Goal: Task Accomplishment & Management: Complete application form

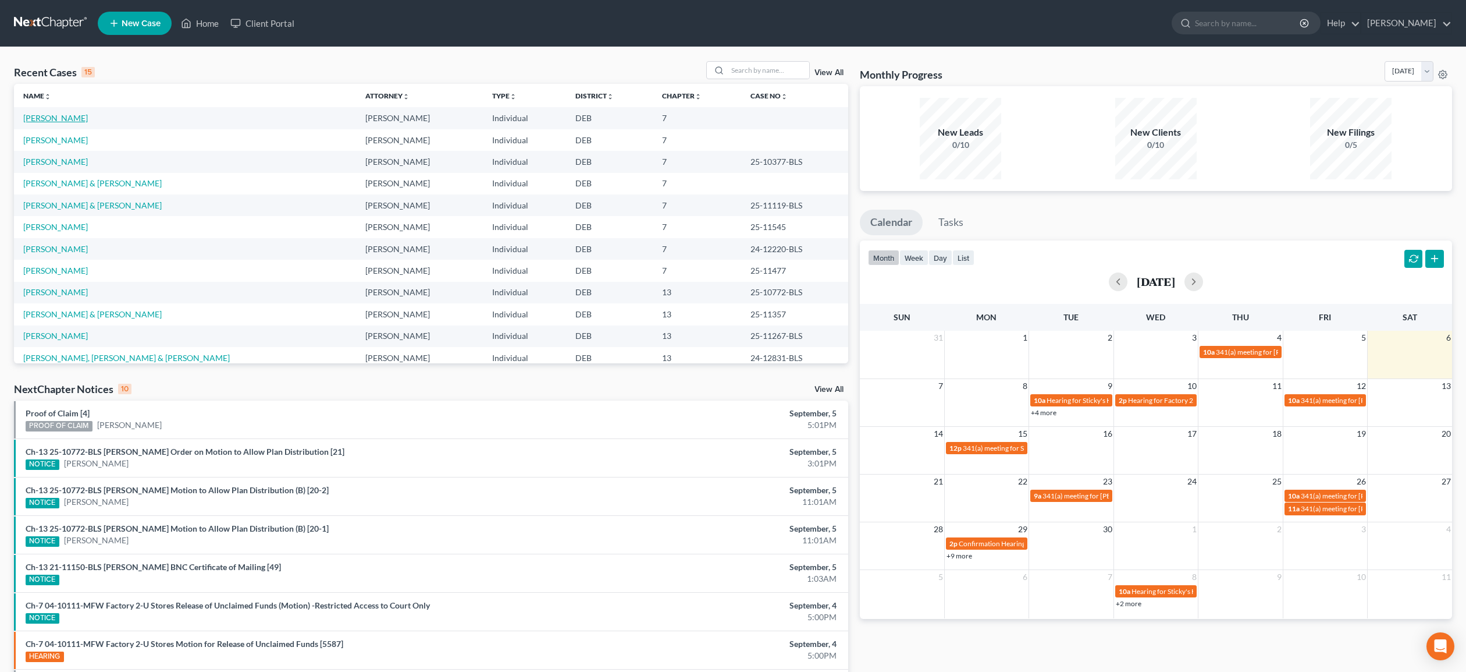
click at [55, 118] on link "[PERSON_NAME]" at bounding box center [55, 118] width 65 height 10
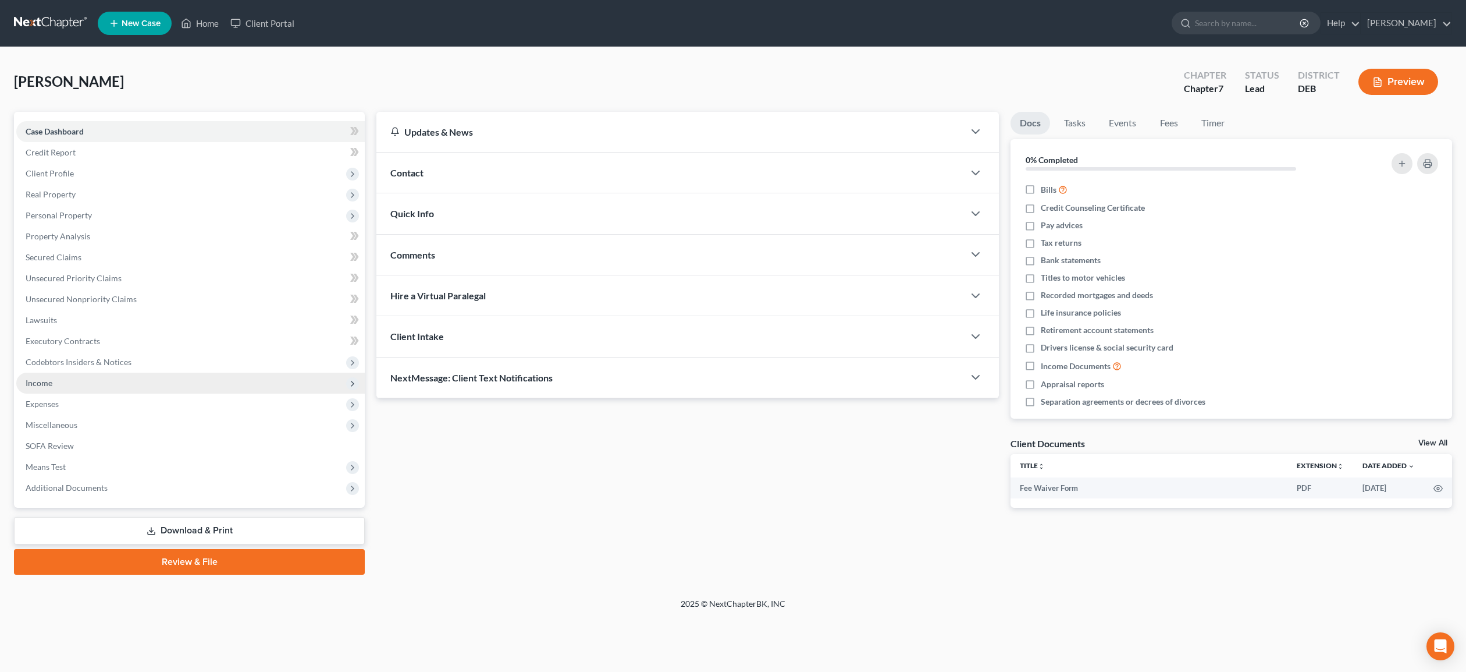
click at [42, 382] on span "Income" at bounding box center [39, 383] width 27 height 10
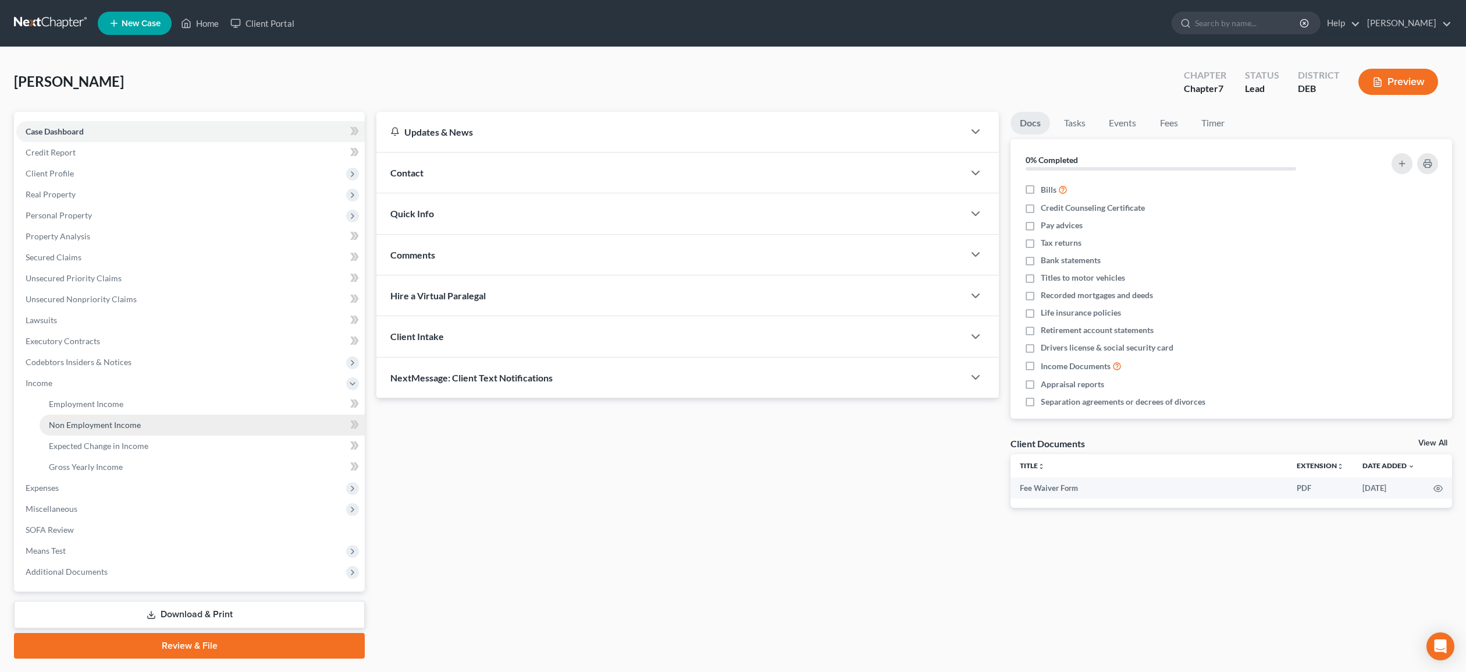
click at [101, 427] on span "Non Employment Income" at bounding box center [95, 425] width 92 height 10
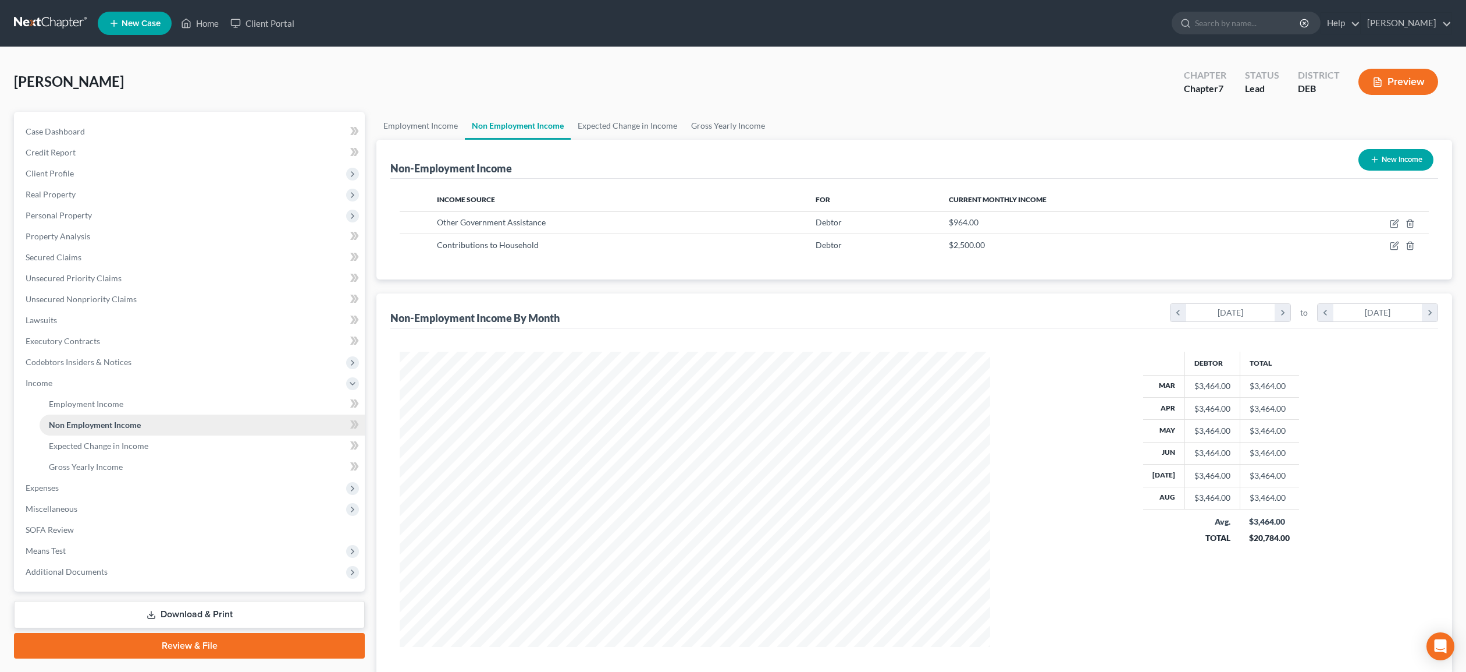
scroll to position [295, 614]
drag, startPoint x: 1395, startPoint y: 221, endPoint x: 1370, endPoint y: 226, distance: 25.5
click at [1395, 221] on icon "button" at bounding box center [1394, 223] width 9 height 9
select select "5"
select select "0"
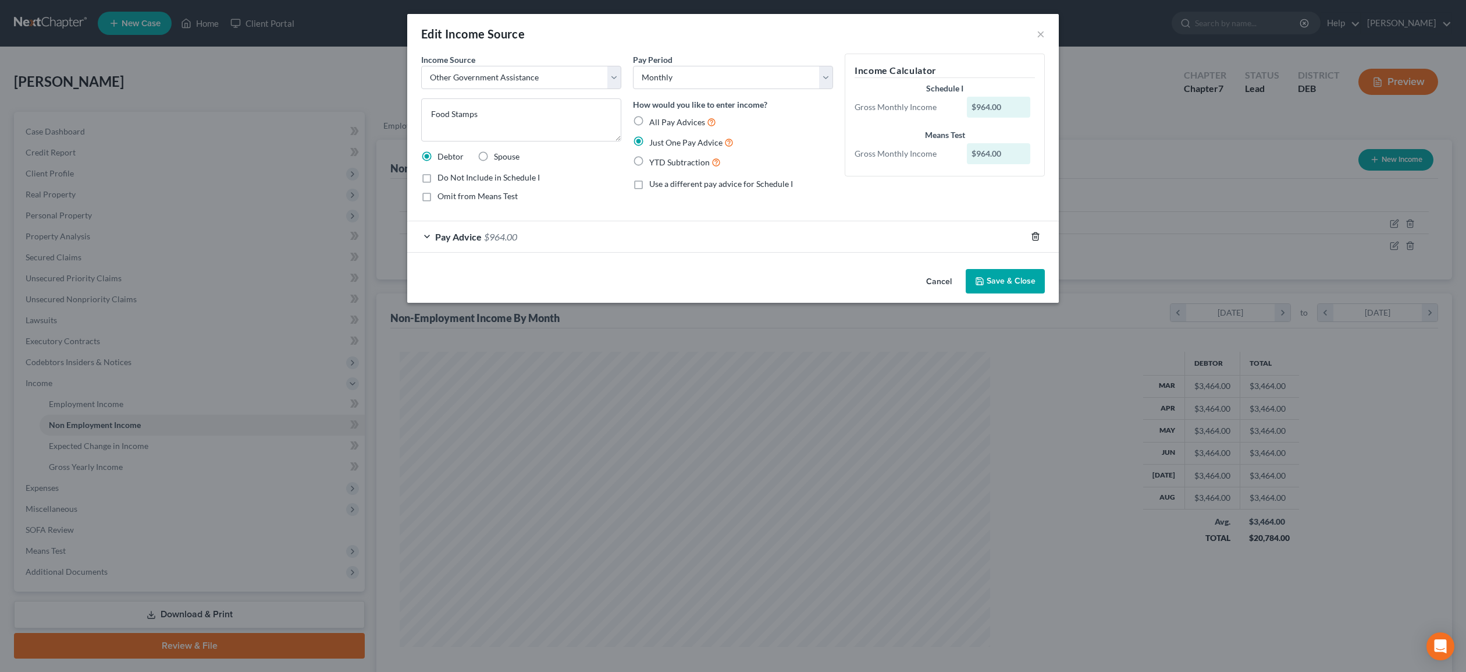
click at [1036, 237] on line "button" at bounding box center [1036, 237] width 0 height 2
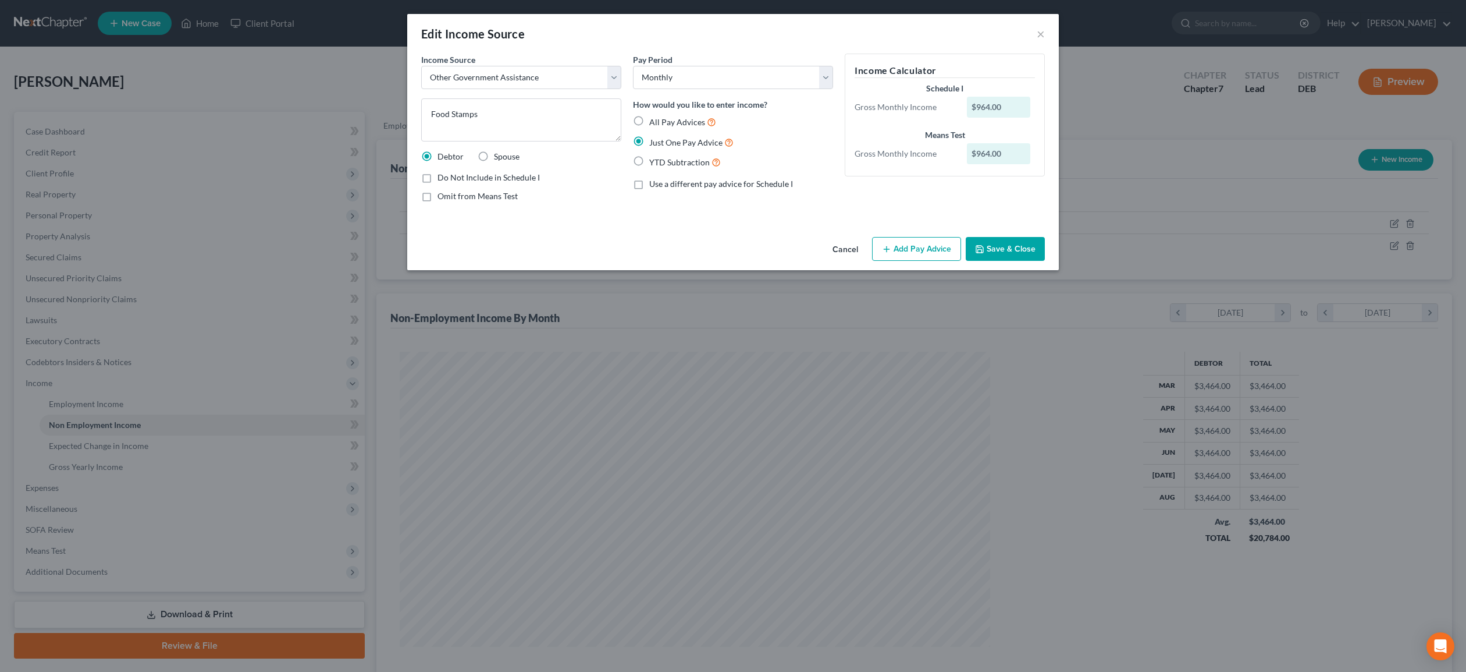
click at [930, 251] on button "Add Pay Advice" at bounding box center [916, 249] width 89 height 24
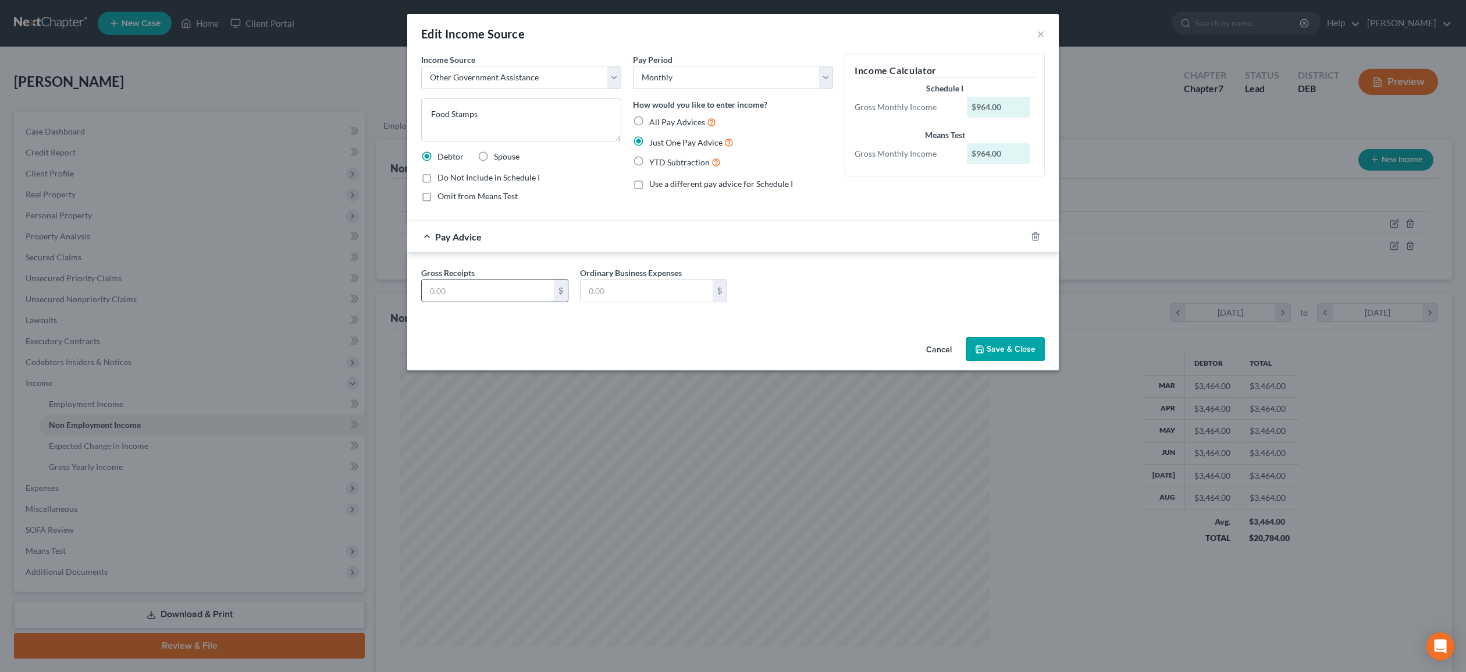
click at [463, 292] on input "text" at bounding box center [488, 290] width 132 height 22
type input "1,390.00"
click at [1011, 353] on button "Save & Close" at bounding box center [1005, 349] width 79 height 24
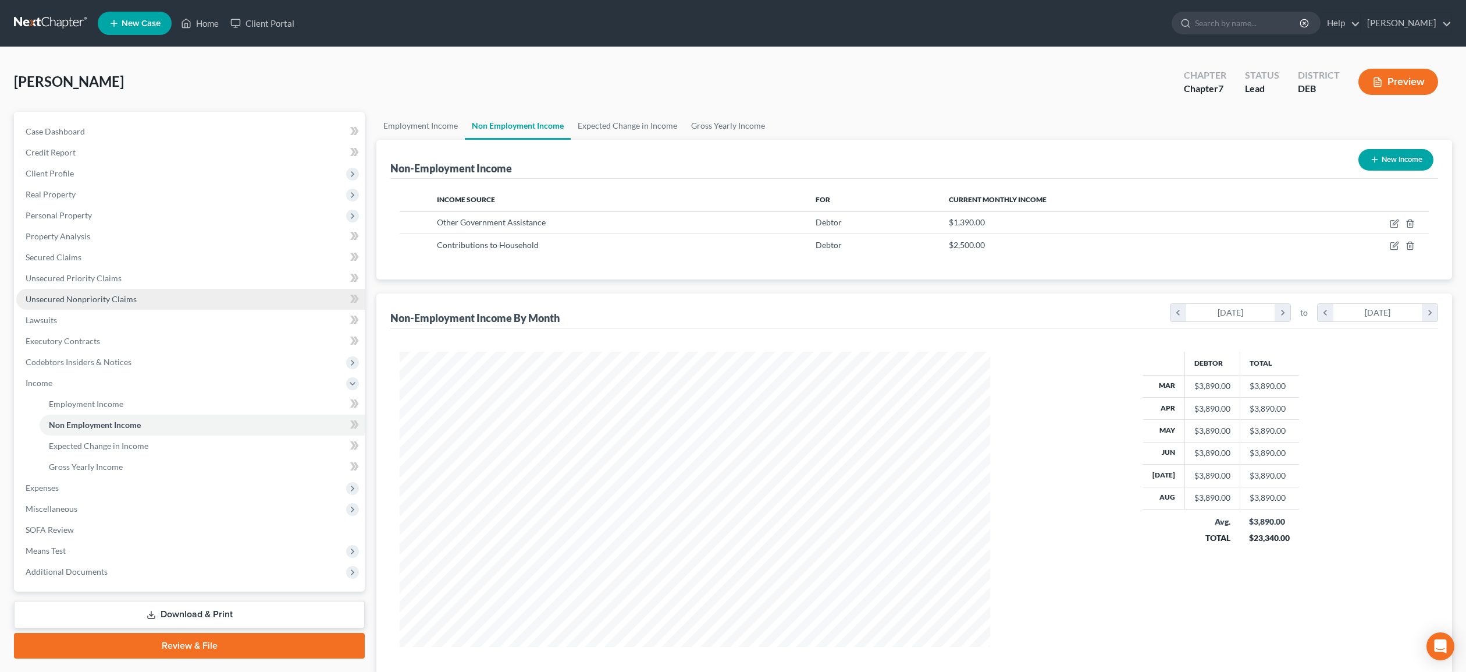
click at [74, 299] on span "Unsecured Nonpriority Claims" at bounding box center [81, 299] width 111 height 10
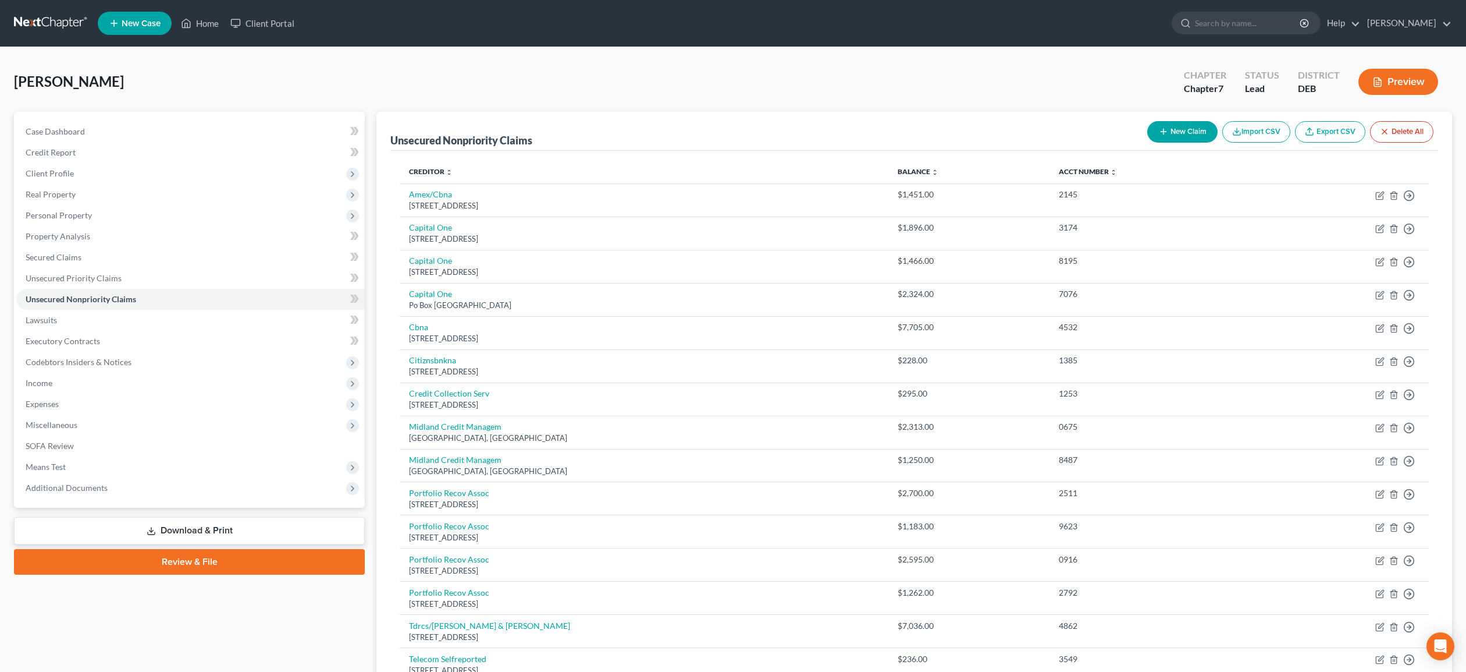
click at [1178, 130] on button "New Claim" at bounding box center [1183, 132] width 70 height 22
select select "0"
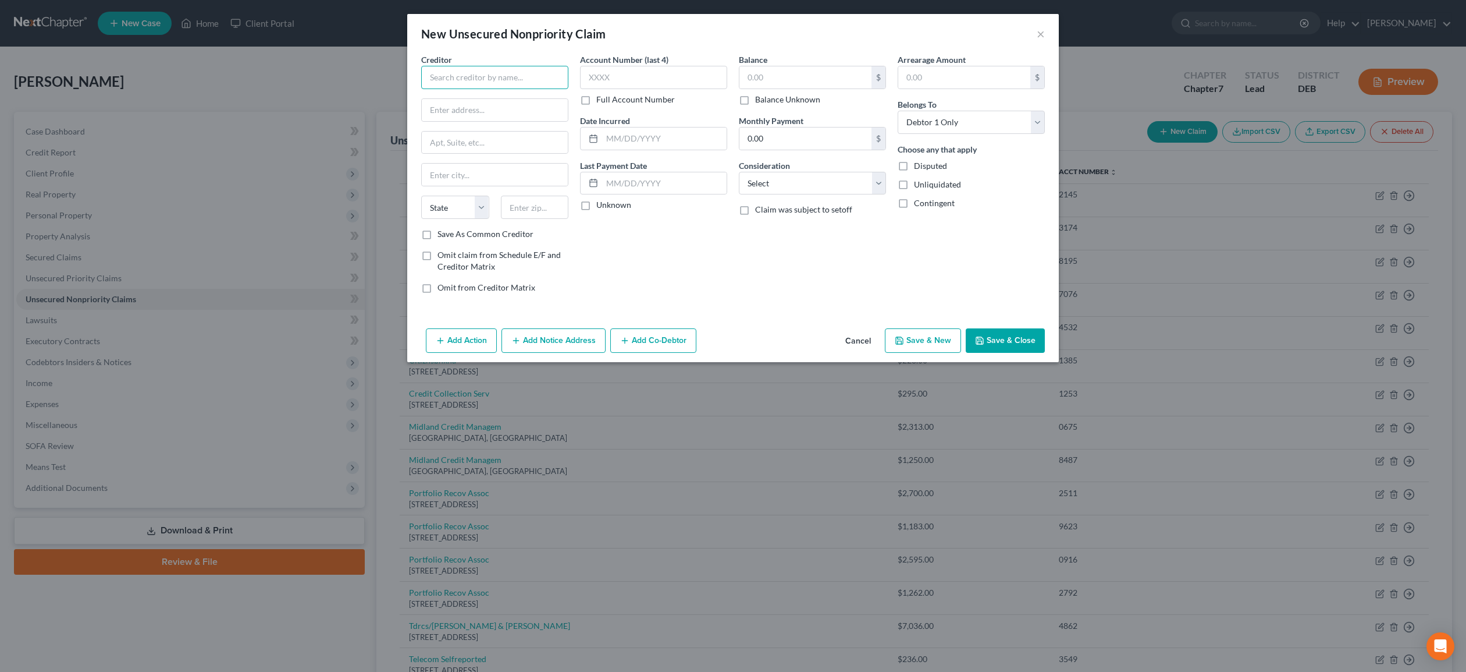
click at [499, 76] on input "text" at bounding box center [494, 77] width 147 height 23
click at [494, 77] on input "Delmarva" at bounding box center [494, 77] width 147 height 23
click at [476, 108] on div "Bankruptcy Department [STREET_ADDRESS][PERSON_NAME]" at bounding box center [498, 114] width 134 height 20
type input "Delmarva Power"
type input "Bankruptcy Department"
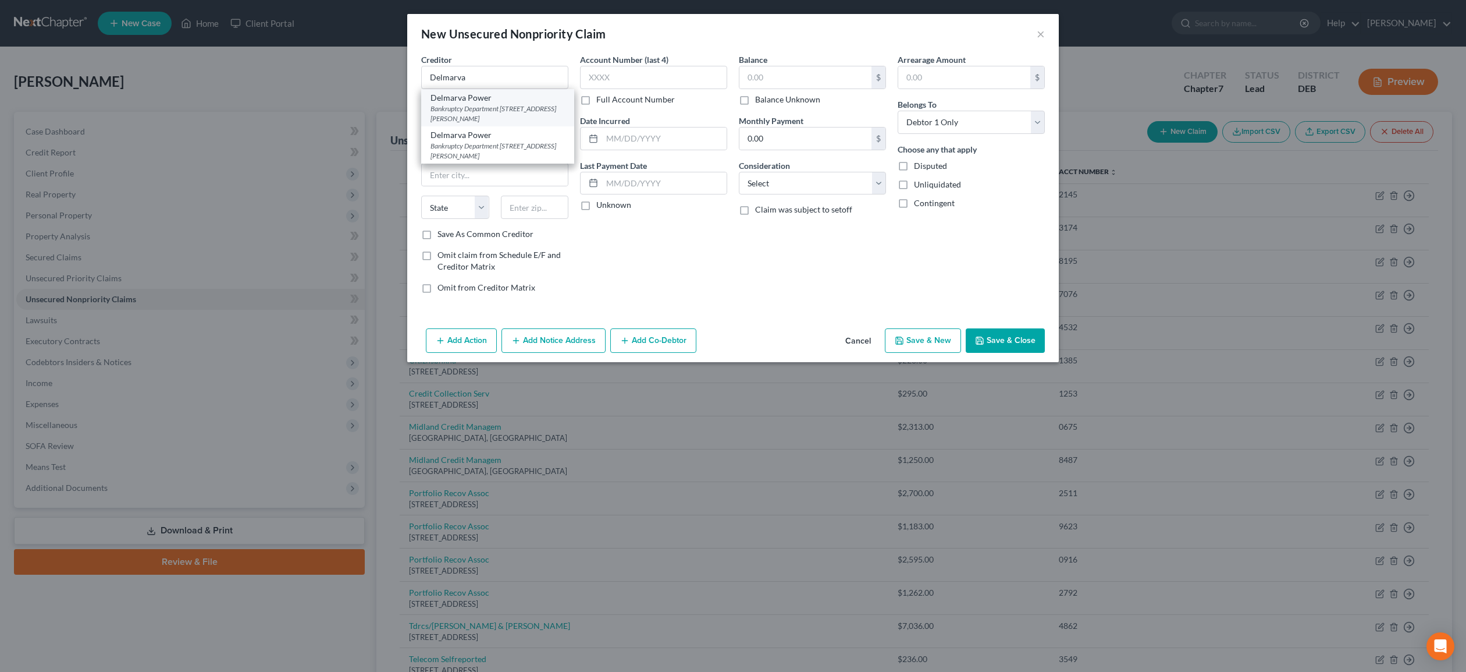
type input "[STREET_ADDRESS][PERSON_NAME]"
type input "[GEOGRAPHIC_DATA]"
select select "33"
type input "08069"
click at [615, 78] on input "text" at bounding box center [653, 77] width 147 height 23
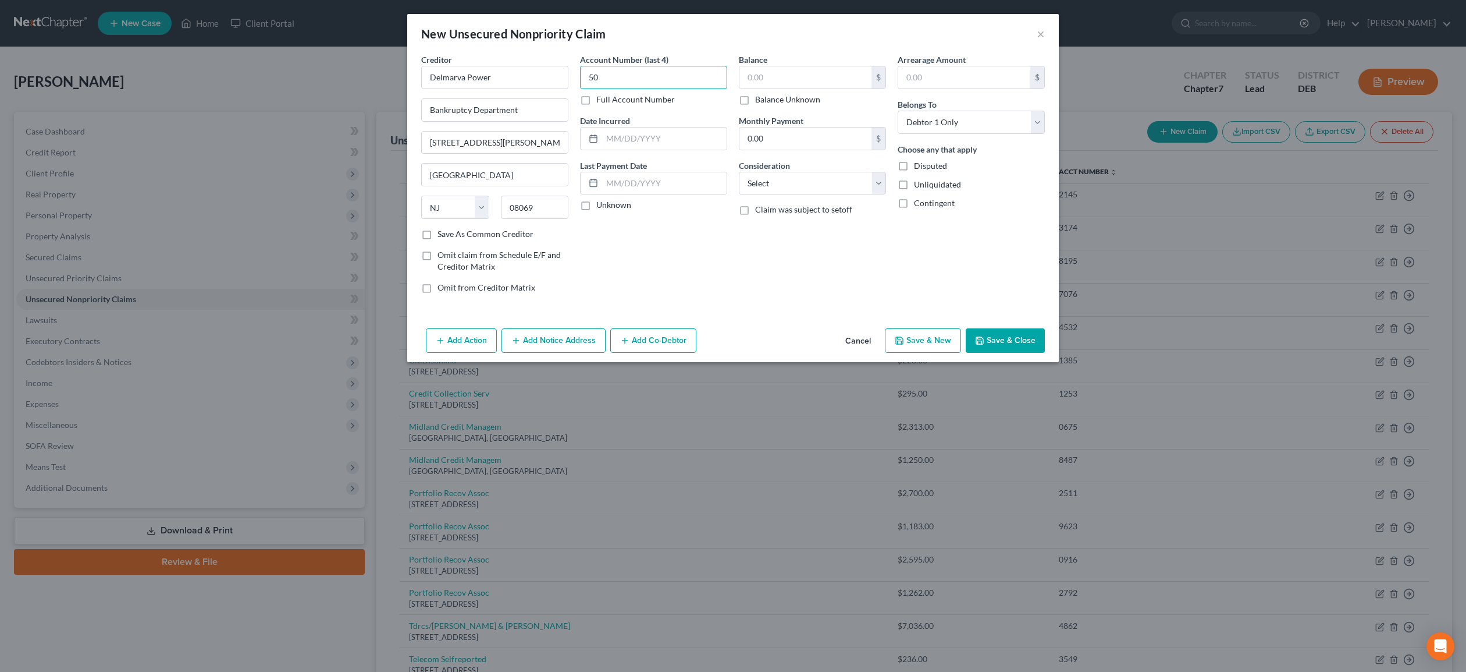
type input "5"
click at [596, 100] on label "Full Account Number" at bounding box center [635, 100] width 79 height 12
click at [601, 100] on input "Full Account Number" at bounding box center [605, 98] width 8 height 8
click at [615, 80] on input "text" at bounding box center [653, 77] width 147 height 23
type input "5002 8695 953"
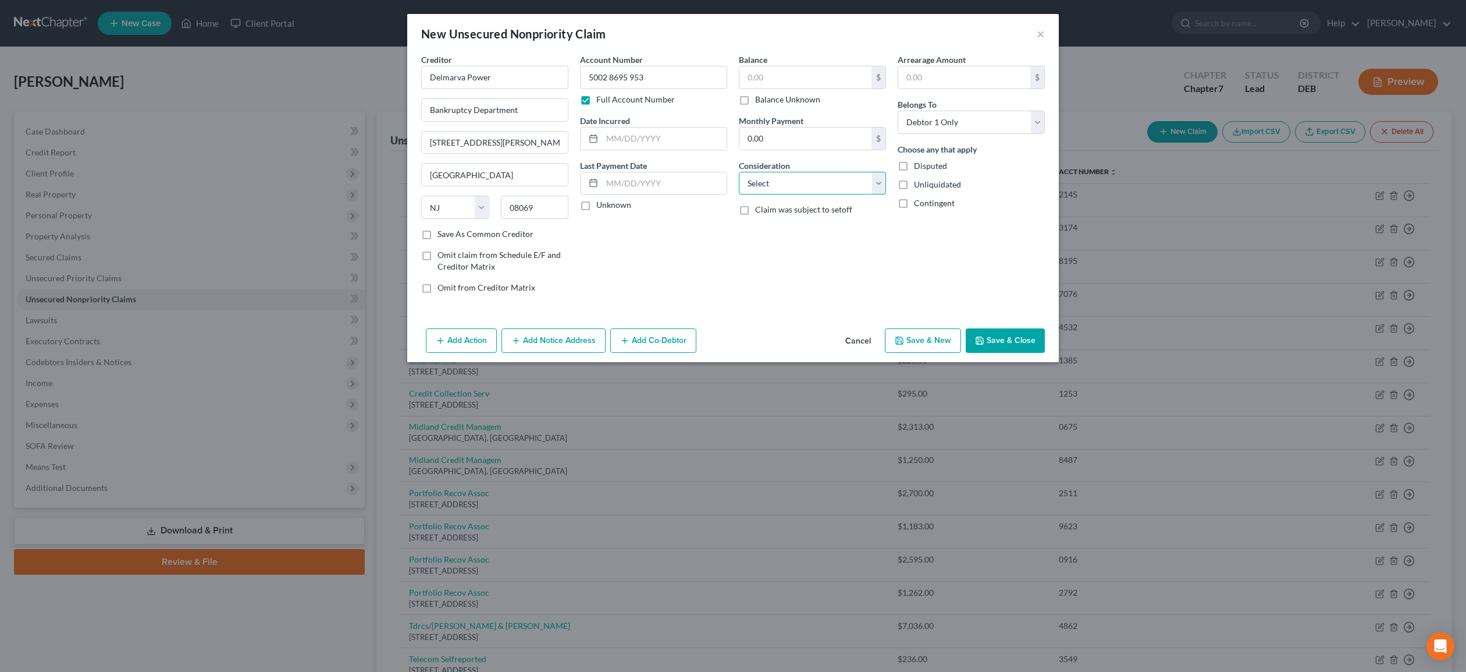
select select "20"
click option "Utility Services" at bounding box center [0, 0] width 0 height 0
click at [809, 78] on input "text" at bounding box center [806, 77] width 132 height 22
type input "1,216.84"
click at [548, 342] on button "Add Notice Address" at bounding box center [554, 340] width 104 height 24
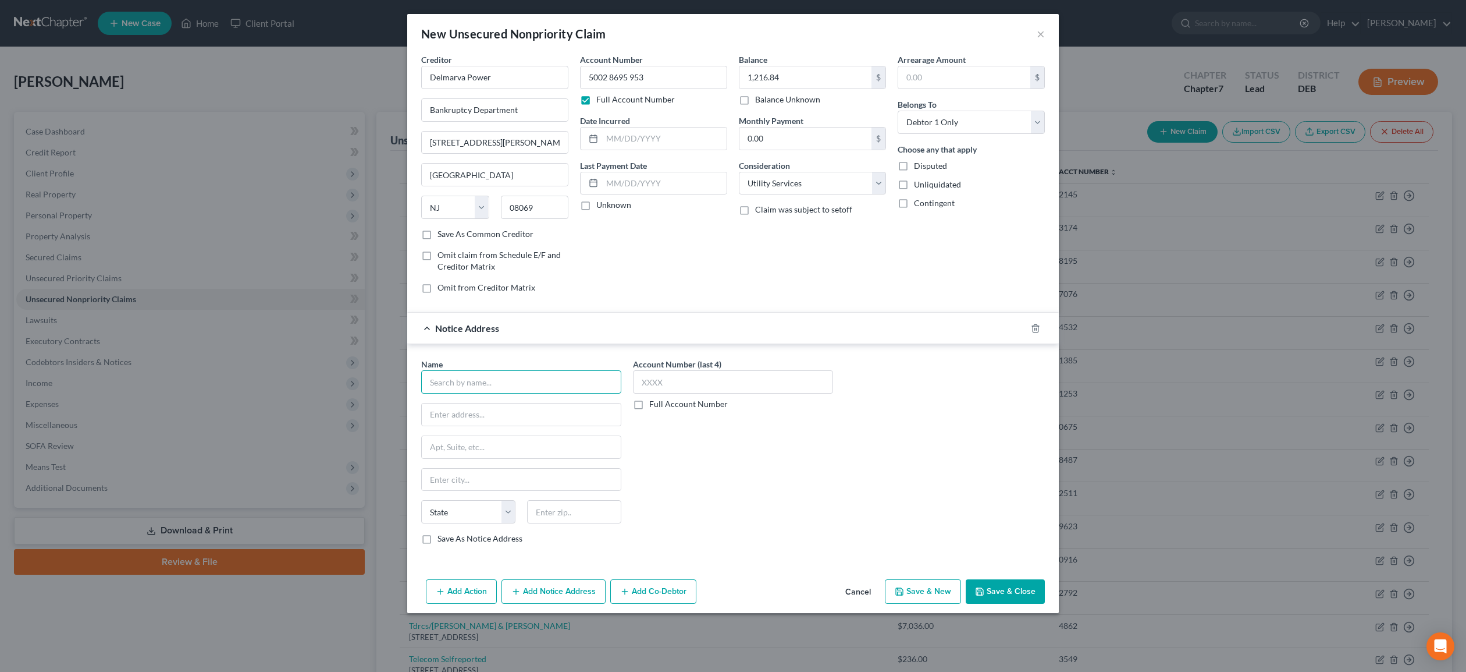
click at [498, 388] on input "text" at bounding box center [521, 381] width 200 height 23
click at [505, 386] on input "delmarva" at bounding box center [521, 381] width 200 height 23
click at [494, 439] on div "Bankruptcy Department [STREET_ADDRESS][PERSON_NAME]" at bounding box center [518, 440] width 175 height 10
type input "Delmarva Power"
type input "Bankruptcy Department"
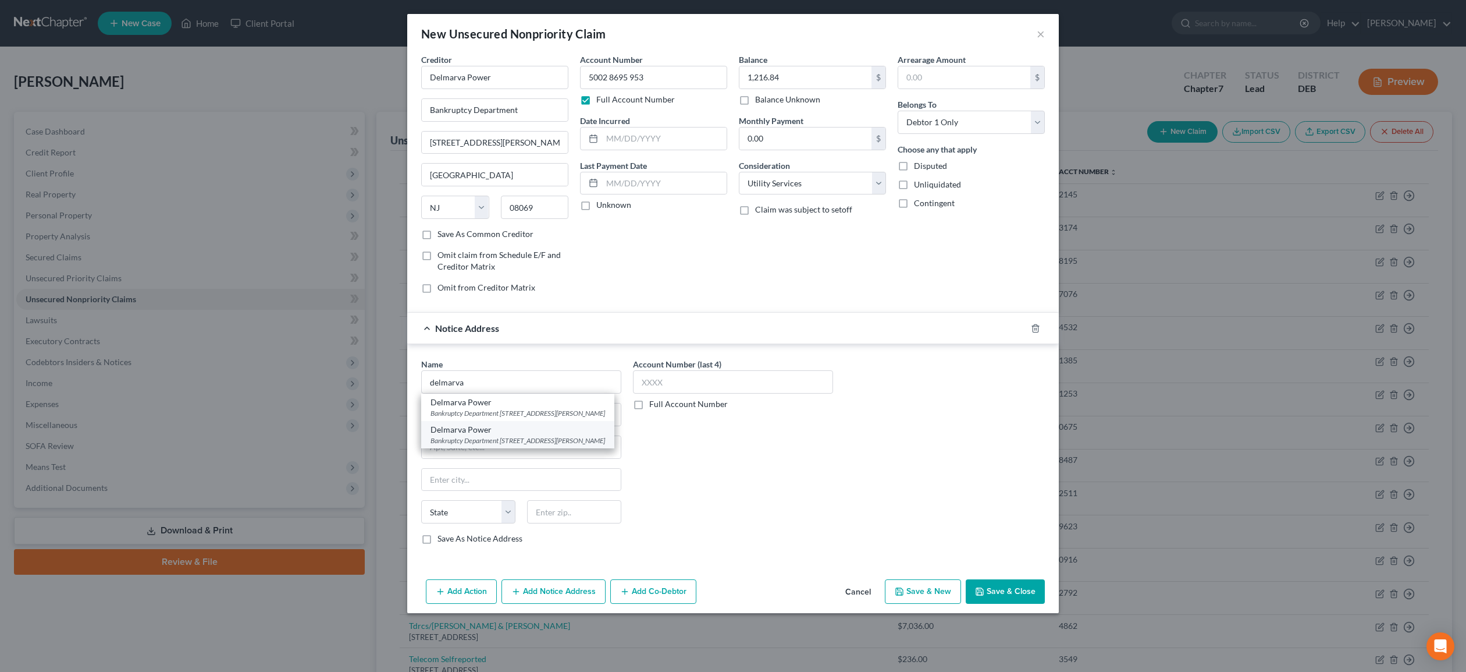
type input "[STREET_ADDRESS][PERSON_NAME]"
type input "[GEOGRAPHIC_DATA]"
select select "33"
type input "08069"
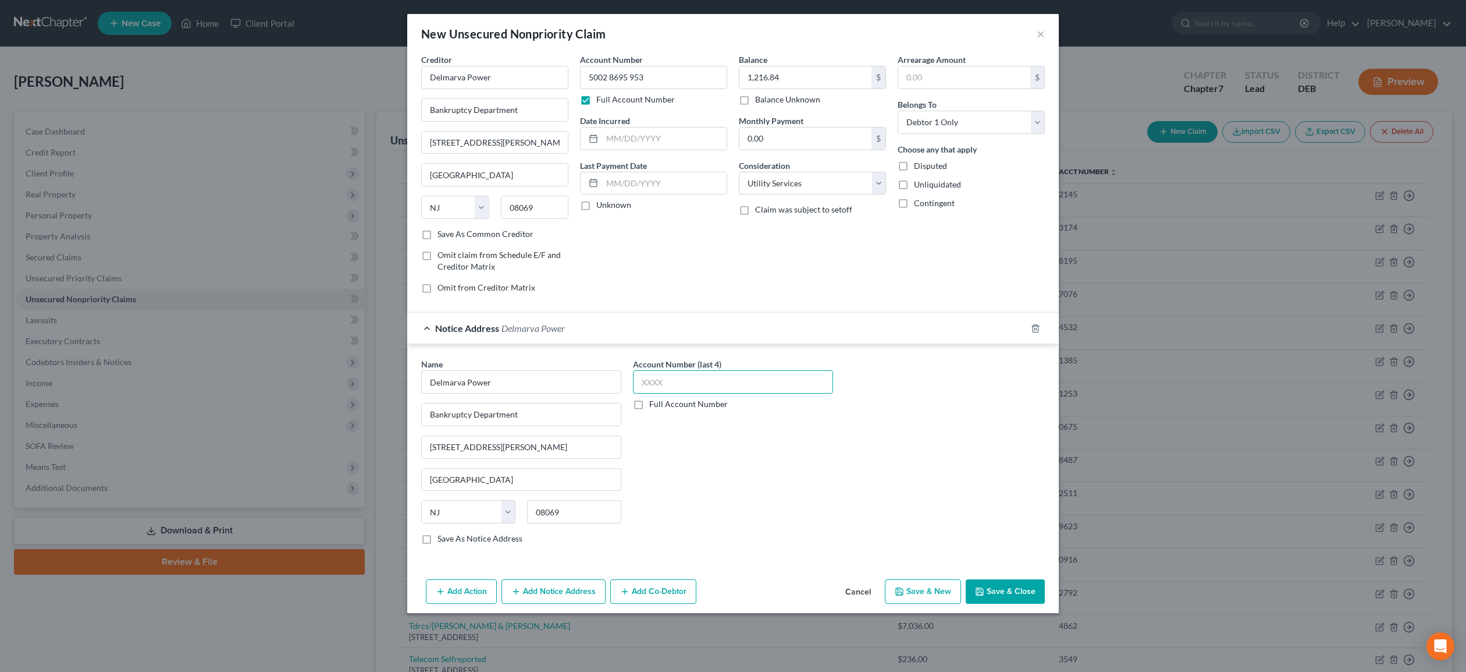
click at [665, 379] on input "text" at bounding box center [733, 381] width 200 height 23
click at [649, 404] on label "Full Account Number" at bounding box center [688, 404] width 79 height 12
click at [654, 404] on input "Full Account Number" at bounding box center [658, 402] width 8 height 8
click at [665, 386] on input "text" at bounding box center [733, 381] width 200 height 23
type input "50028694 953"
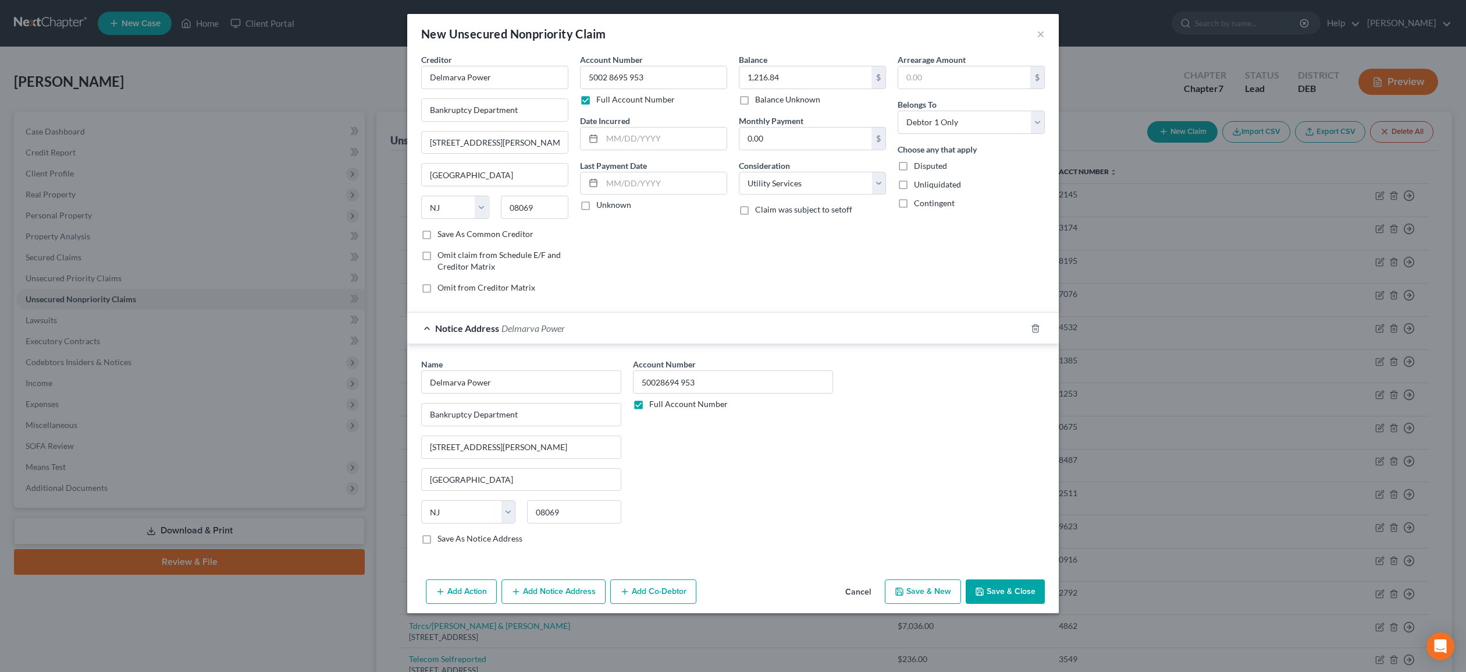
click at [1018, 591] on button "Save & Close" at bounding box center [1005, 591] width 79 height 24
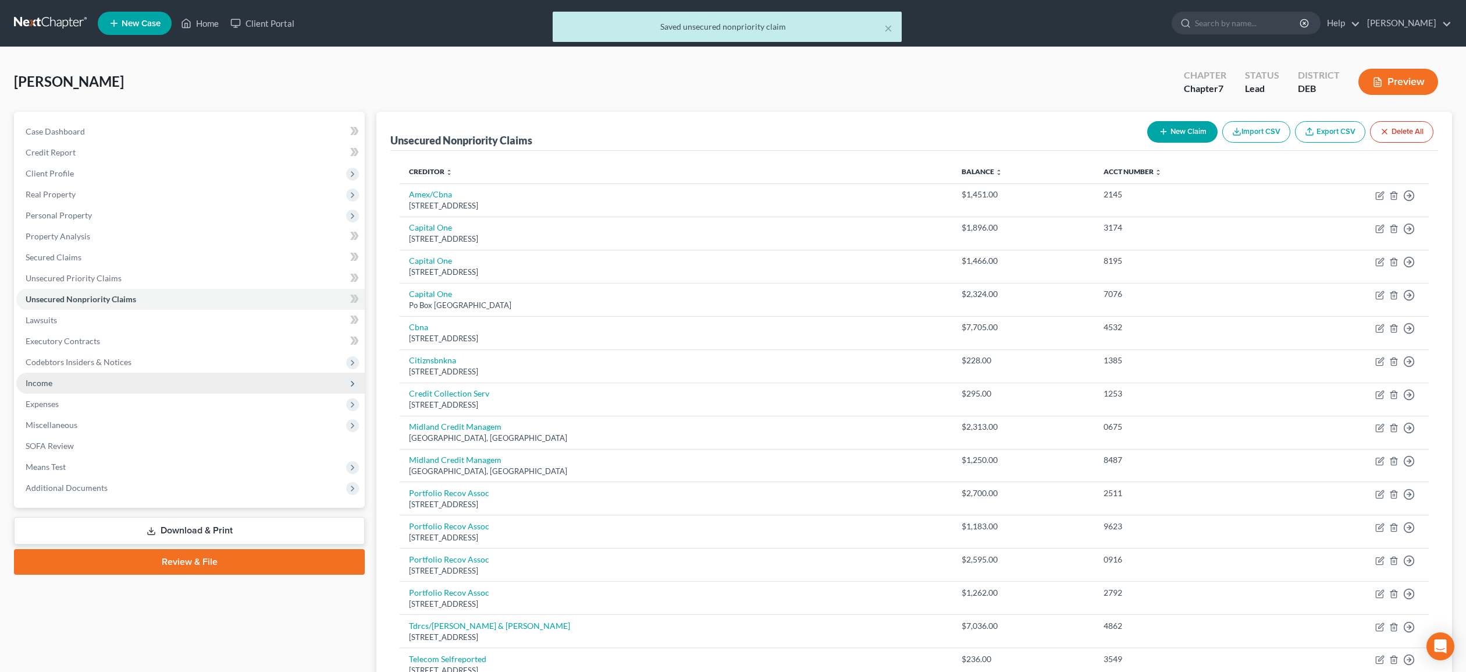
click at [47, 383] on span "Income" at bounding box center [39, 383] width 27 height 10
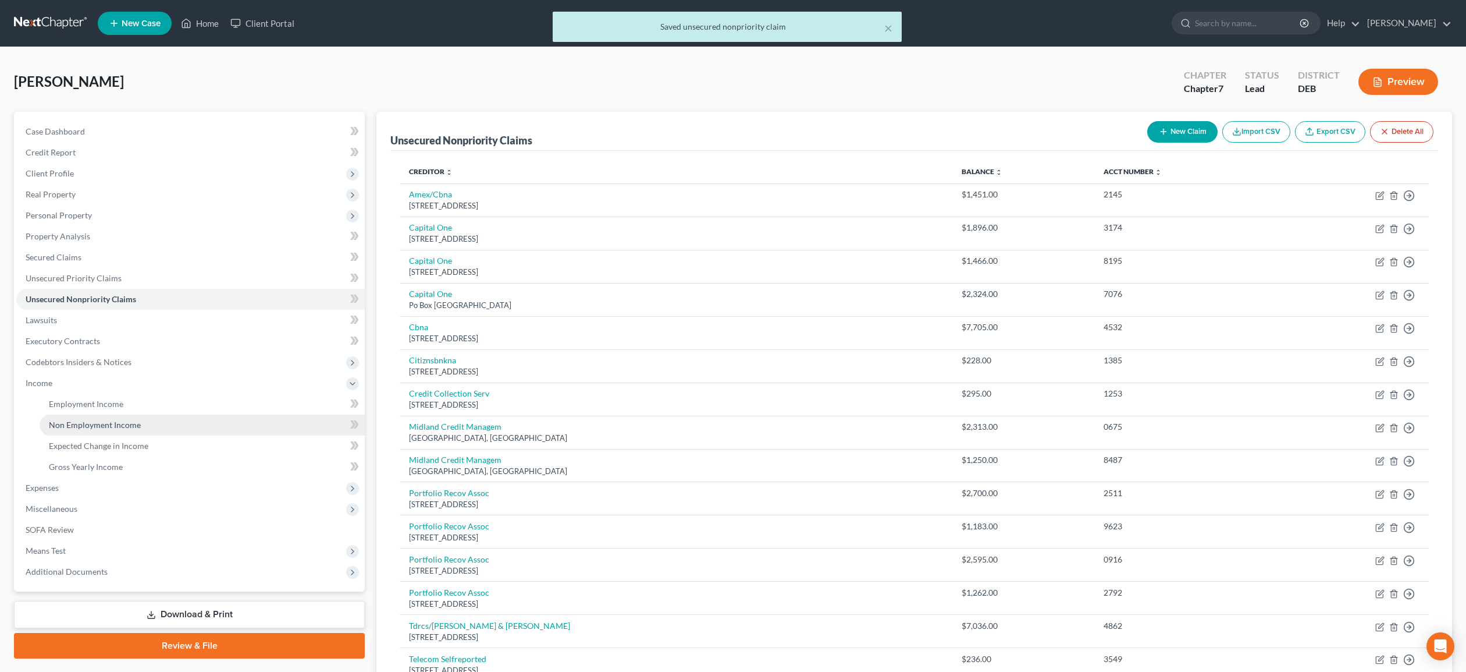
click at [82, 425] on span "Non Employment Income" at bounding box center [95, 425] width 92 height 10
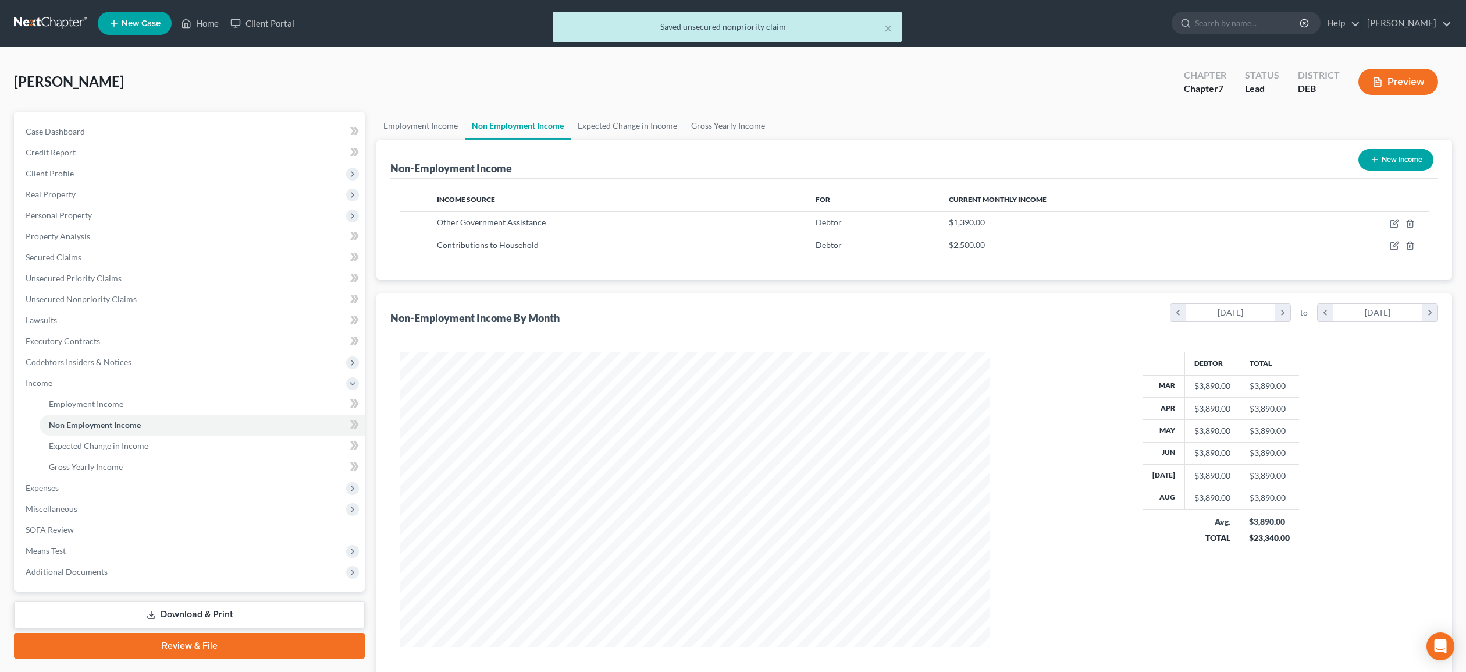
scroll to position [295, 614]
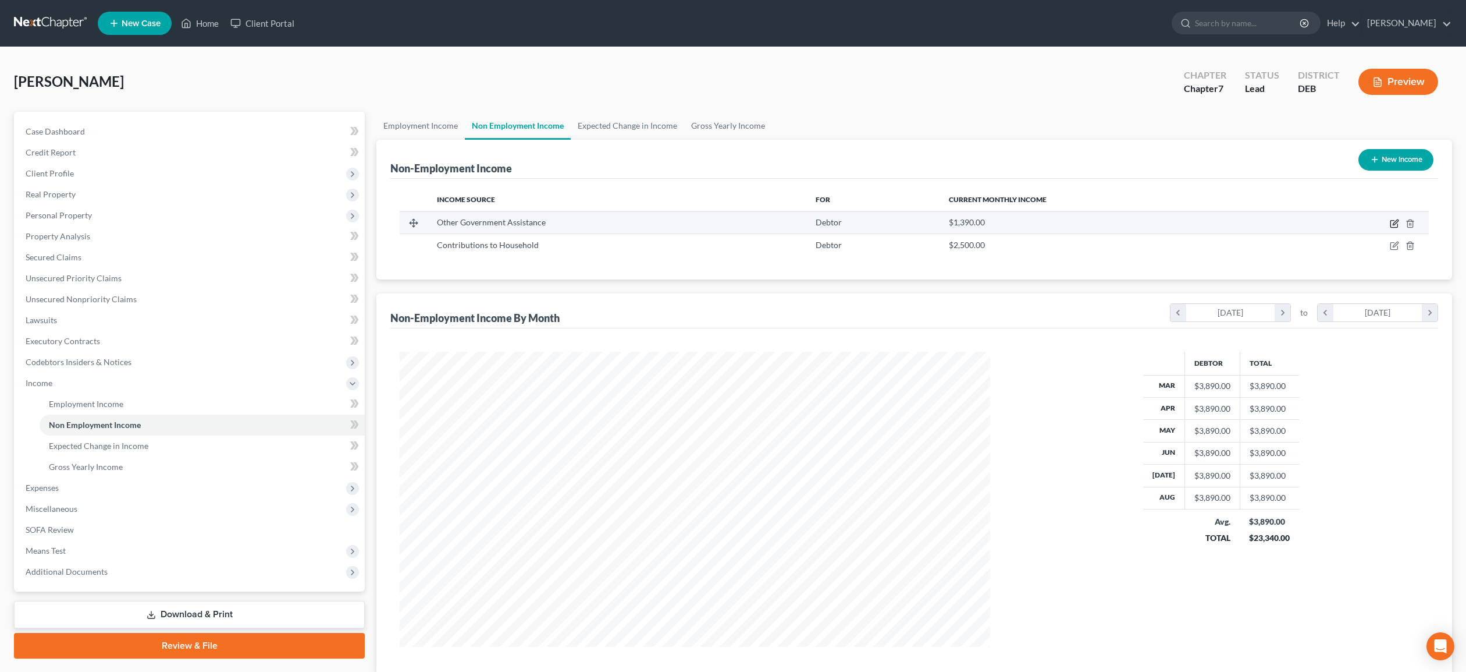
click at [1394, 222] on icon "button" at bounding box center [1394, 223] width 9 height 9
select select "5"
select select "0"
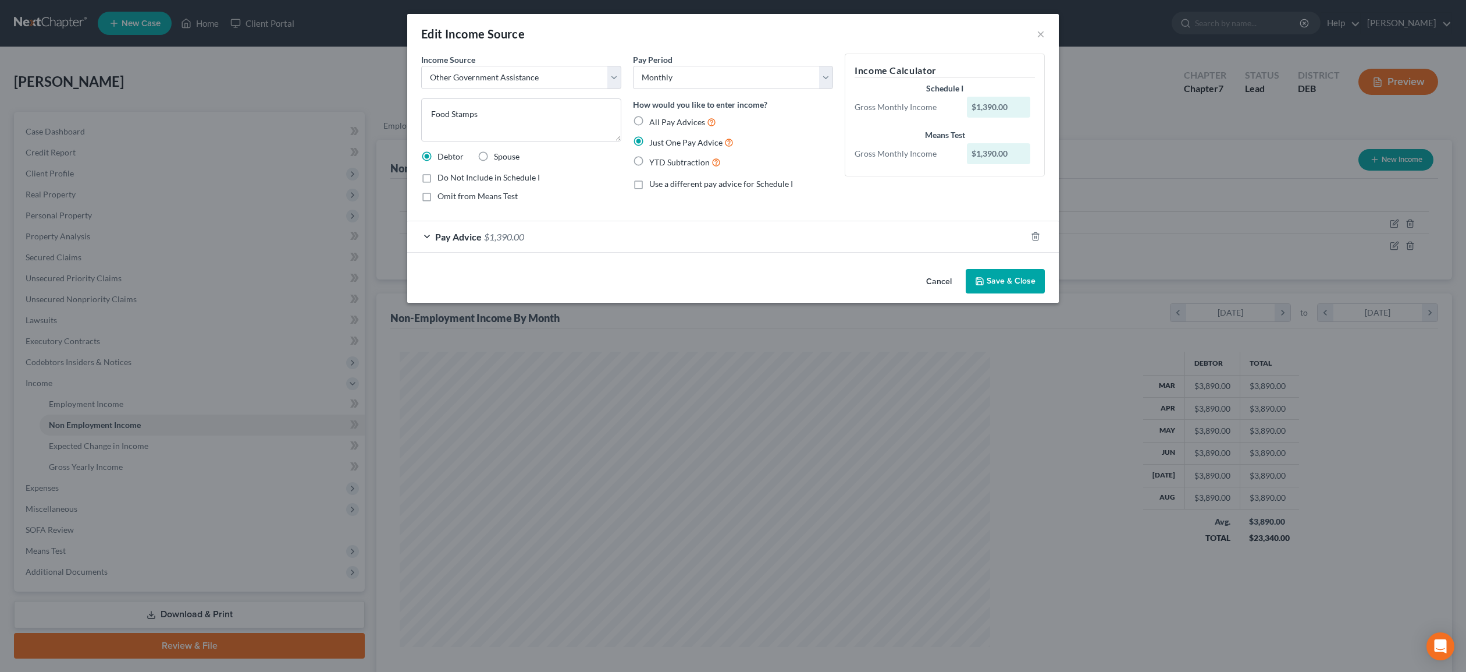
click at [1019, 280] on button "Save & Close" at bounding box center [1005, 281] width 79 height 24
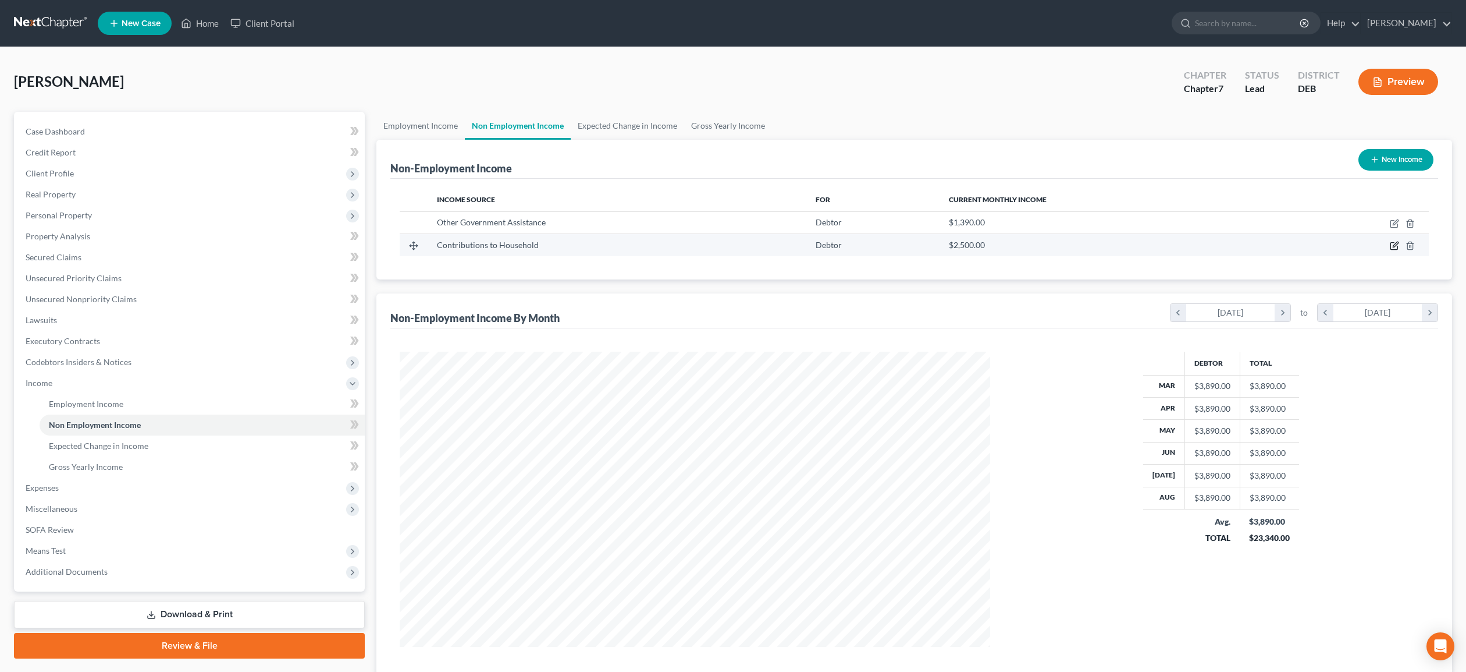
click at [1396, 246] on icon "button" at bounding box center [1394, 245] width 9 height 9
select select "8"
select select "0"
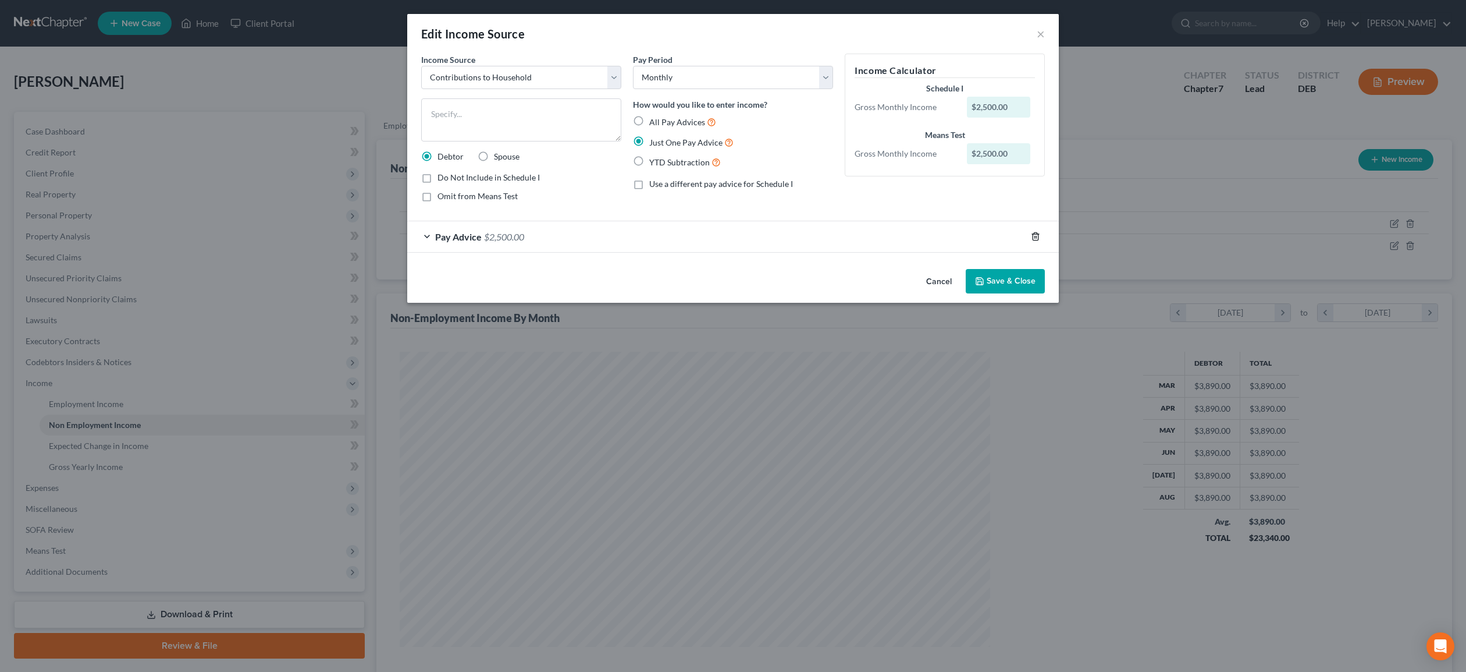
click at [1038, 233] on icon "button" at bounding box center [1035, 237] width 5 height 8
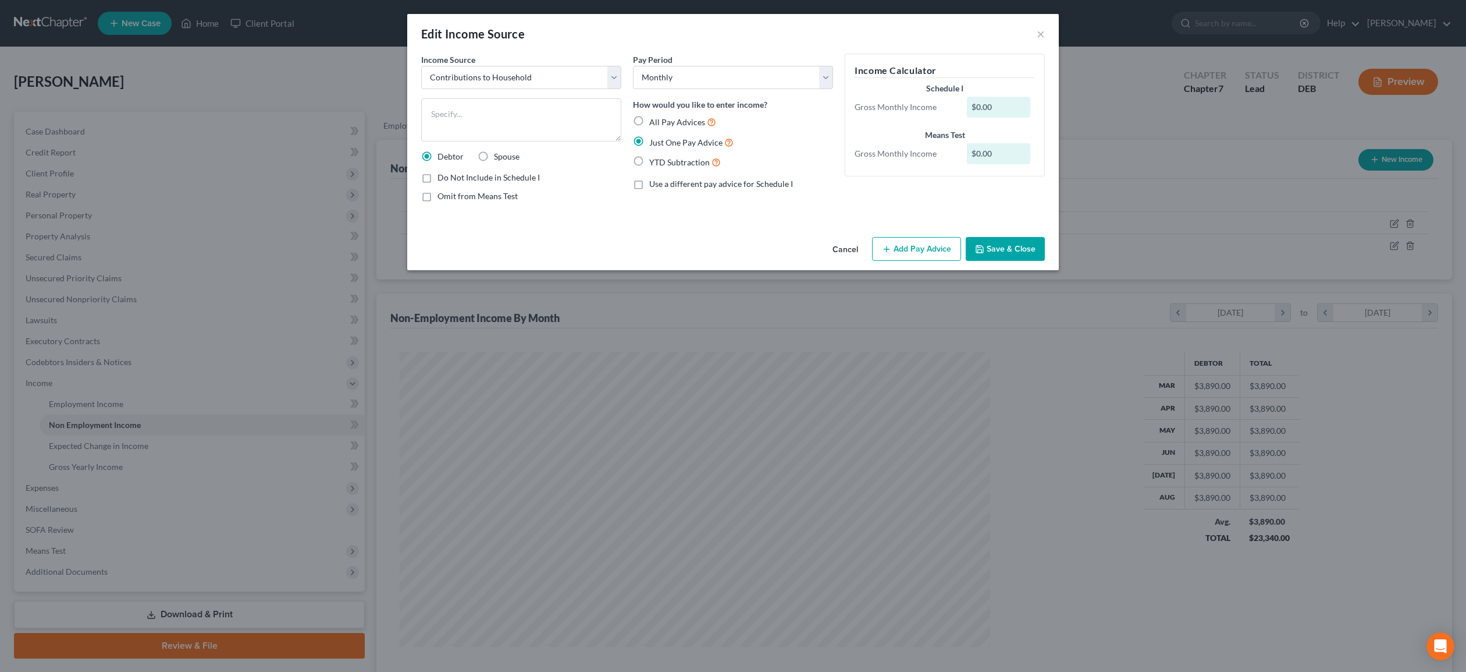
click at [851, 250] on button "Cancel" at bounding box center [845, 249] width 44 height 23
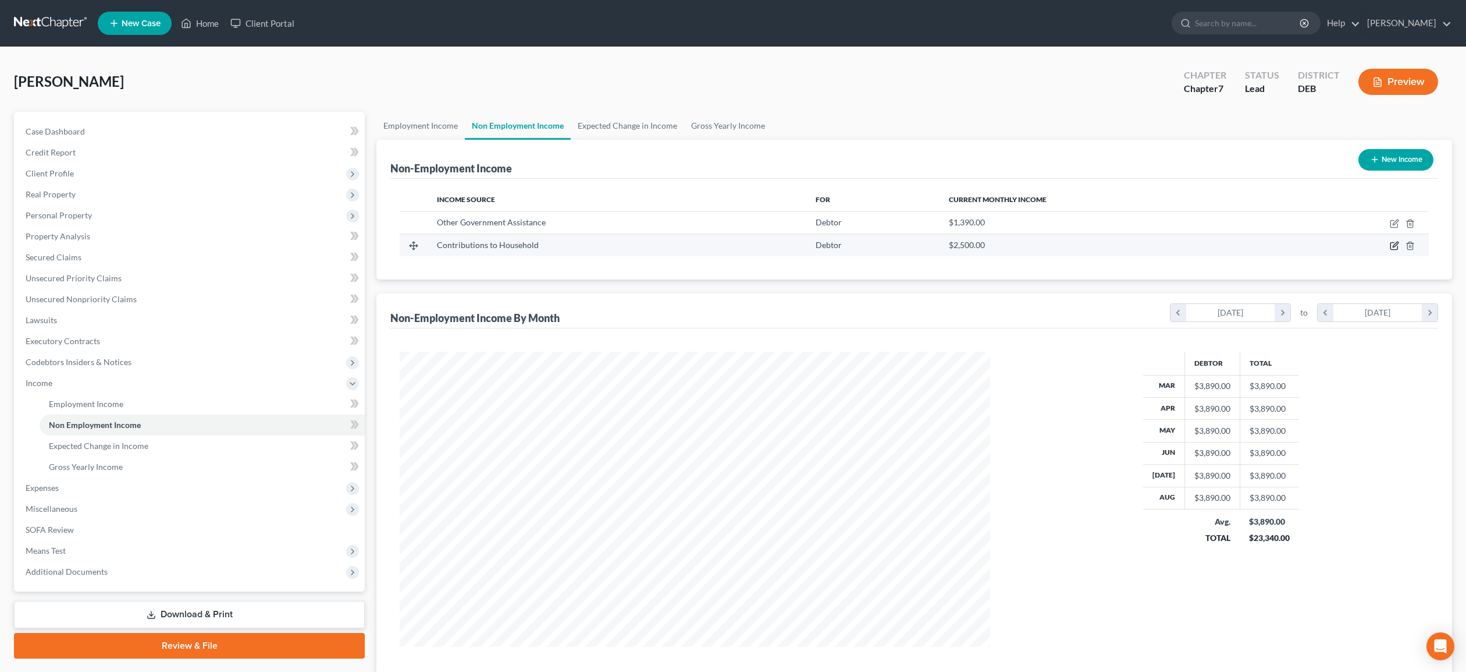
click at [1396, 244] on icon "button" at bounding box center [1394, 245] width 9 height 9
select select "8"
select select "0"
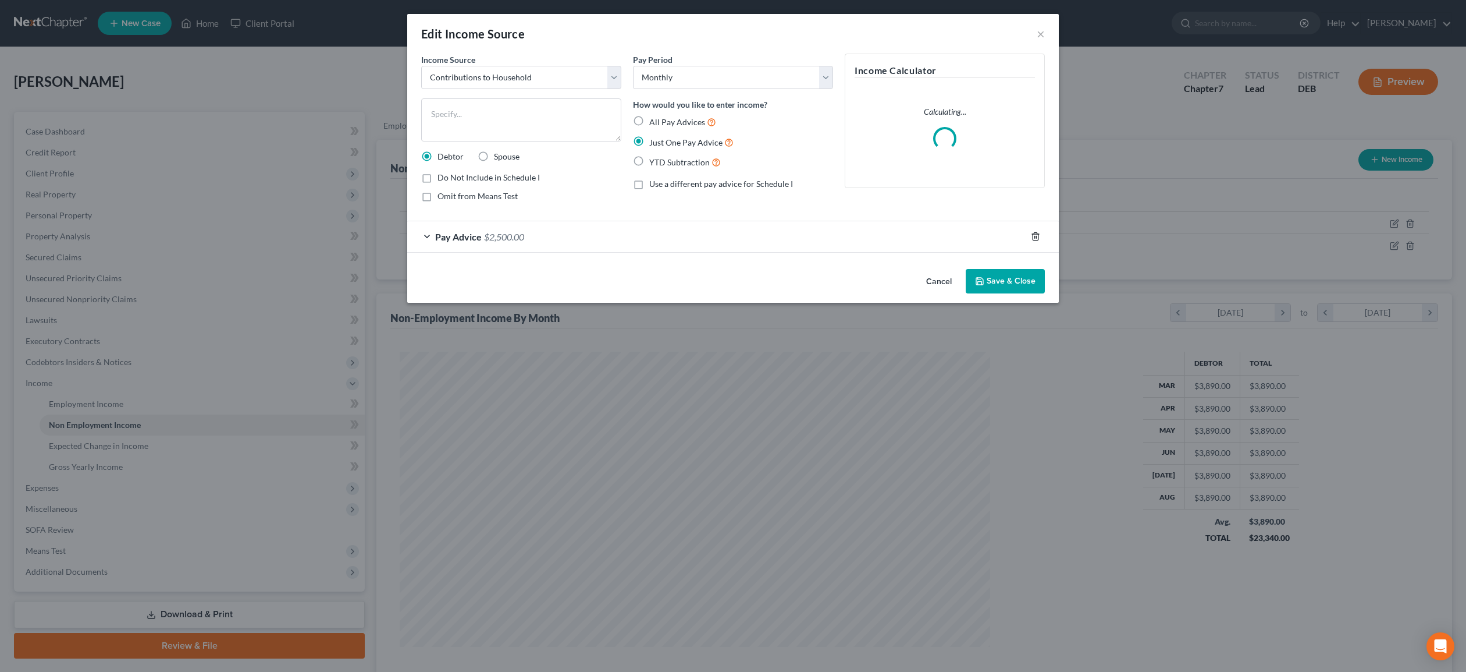
click at [1038, 238] on icon "button" at bounding box center [1035, 237] width 5 height 8
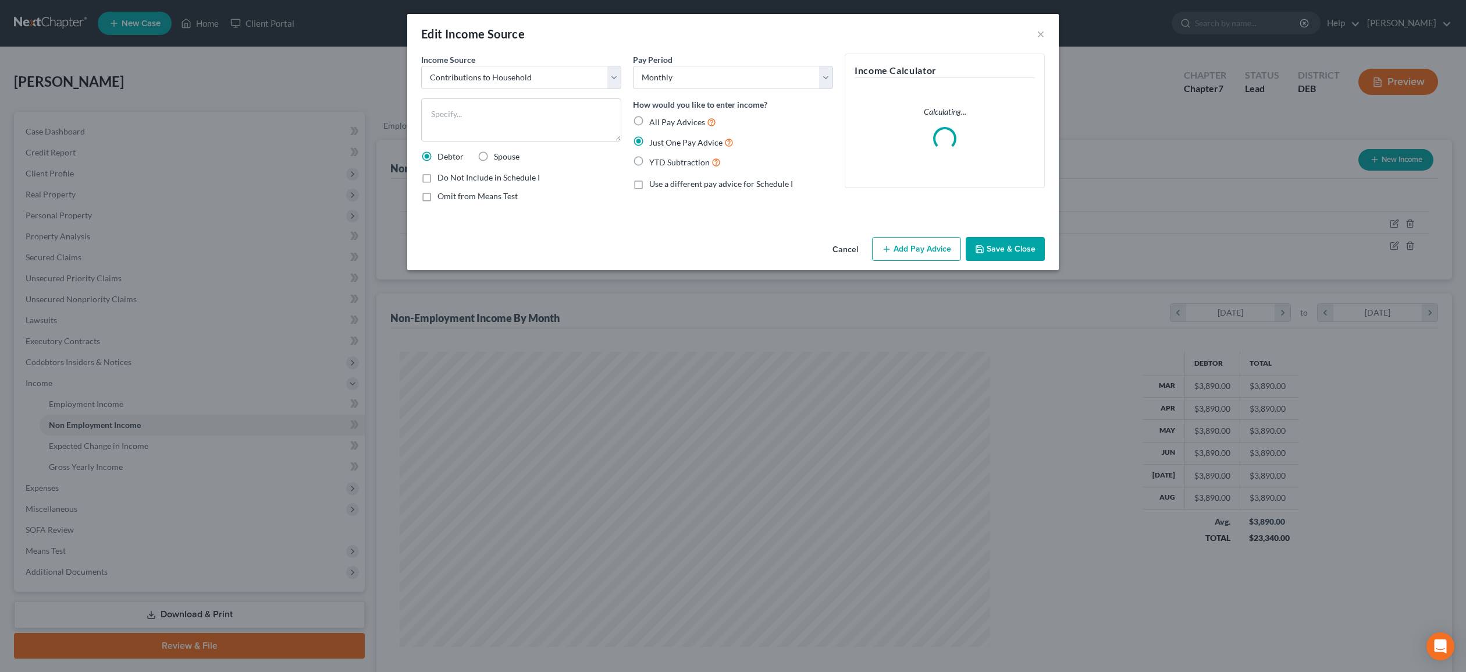
click at [925, 253] on button "Add Pay Advice" at bounding box center [916, 249] width 89 height 24
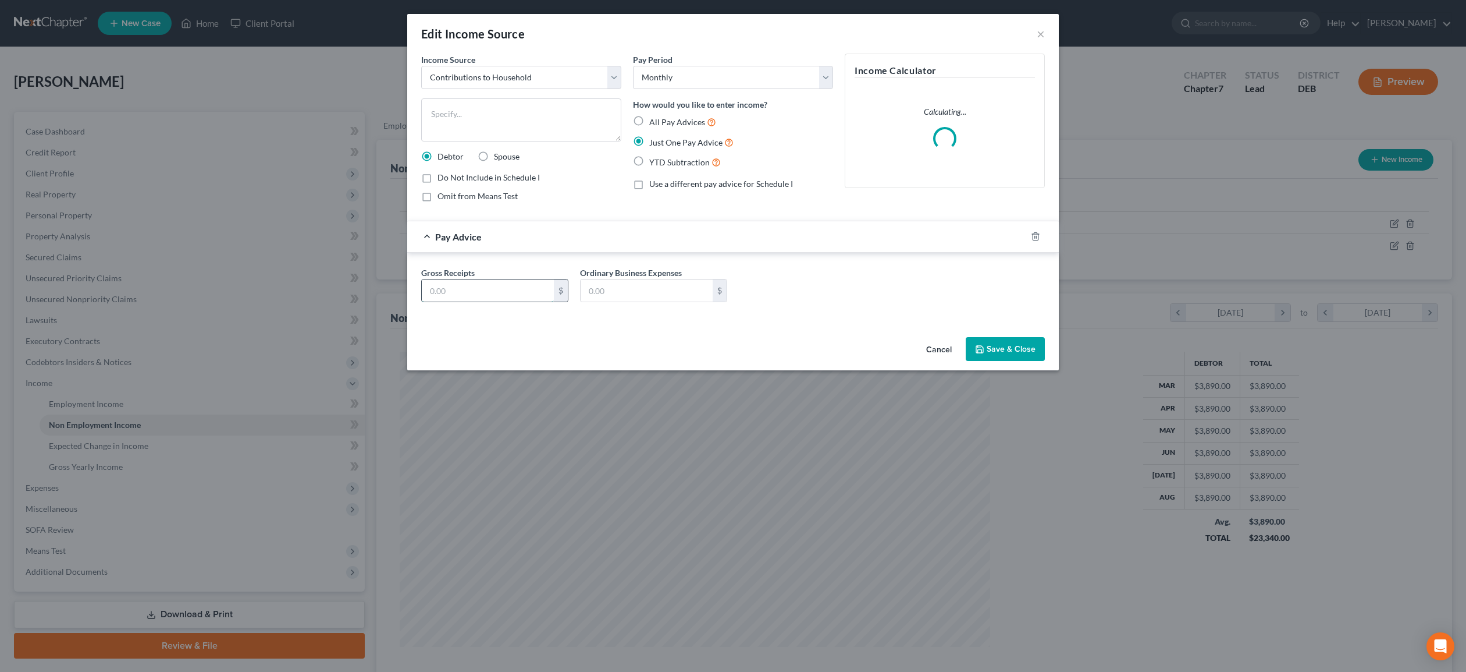
click at [452, 295] on input "text" at bounding box center [488, 290] width 132 height 22
type input "2,000.00"
click at [1009, 348] on button "Save & Close" at bounding box center [1005, 349] width 79 height 24
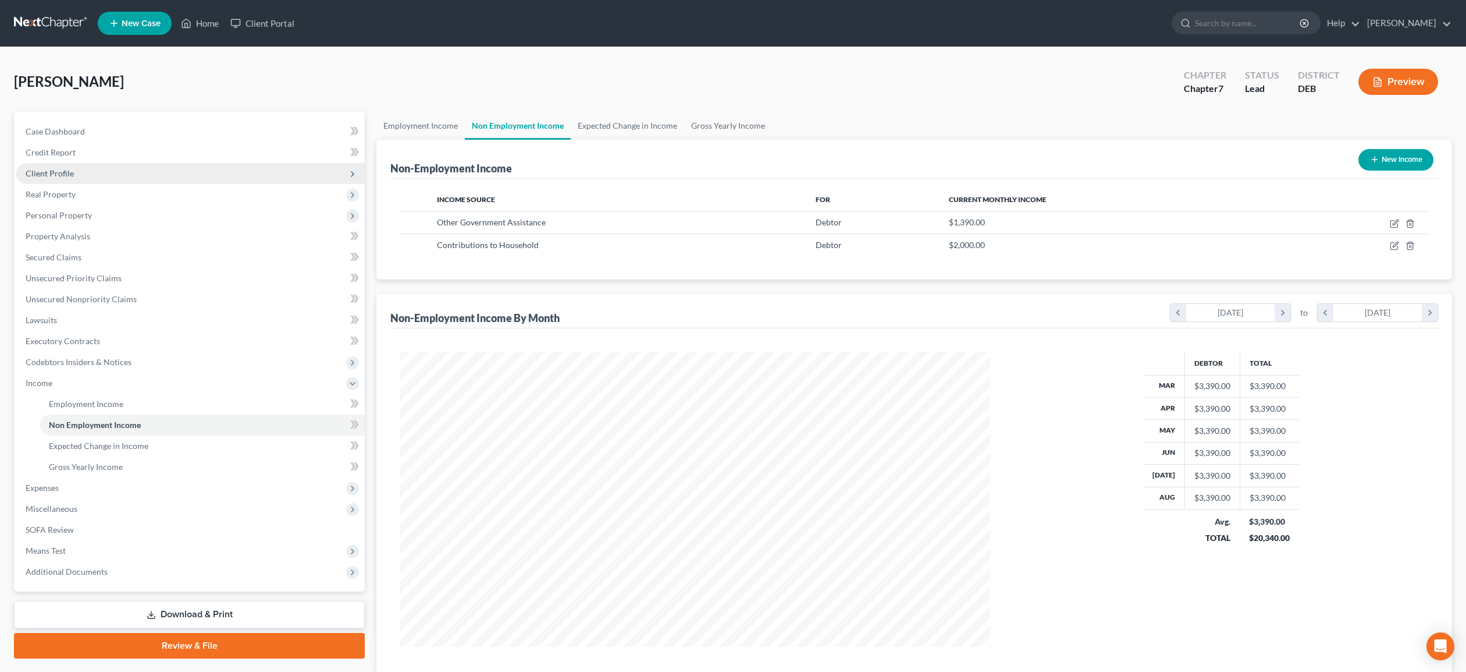
click at [59, 175] on span "Client Profile" at bounding box center [50, 173] width 48 height 10
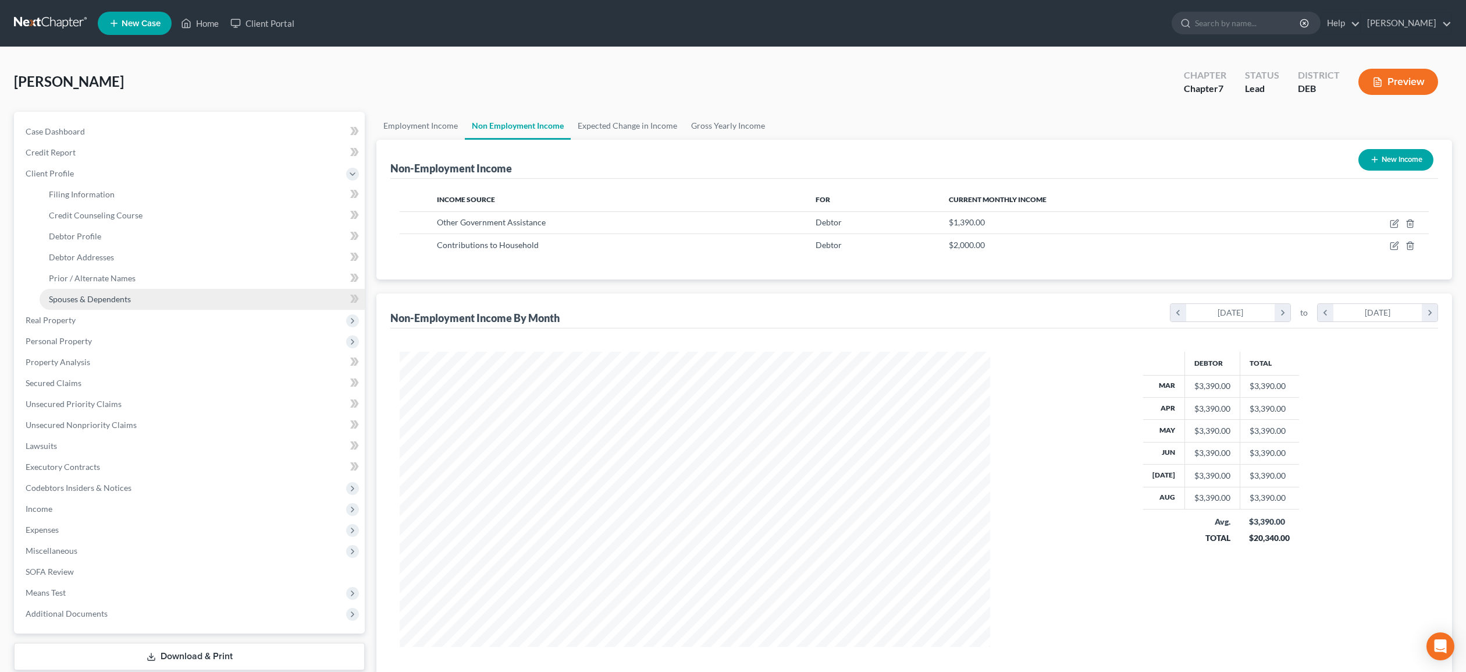
click at [100, 295] on span "Spouses & Dependents" at bounding box center [90, 299] width 82 height 10
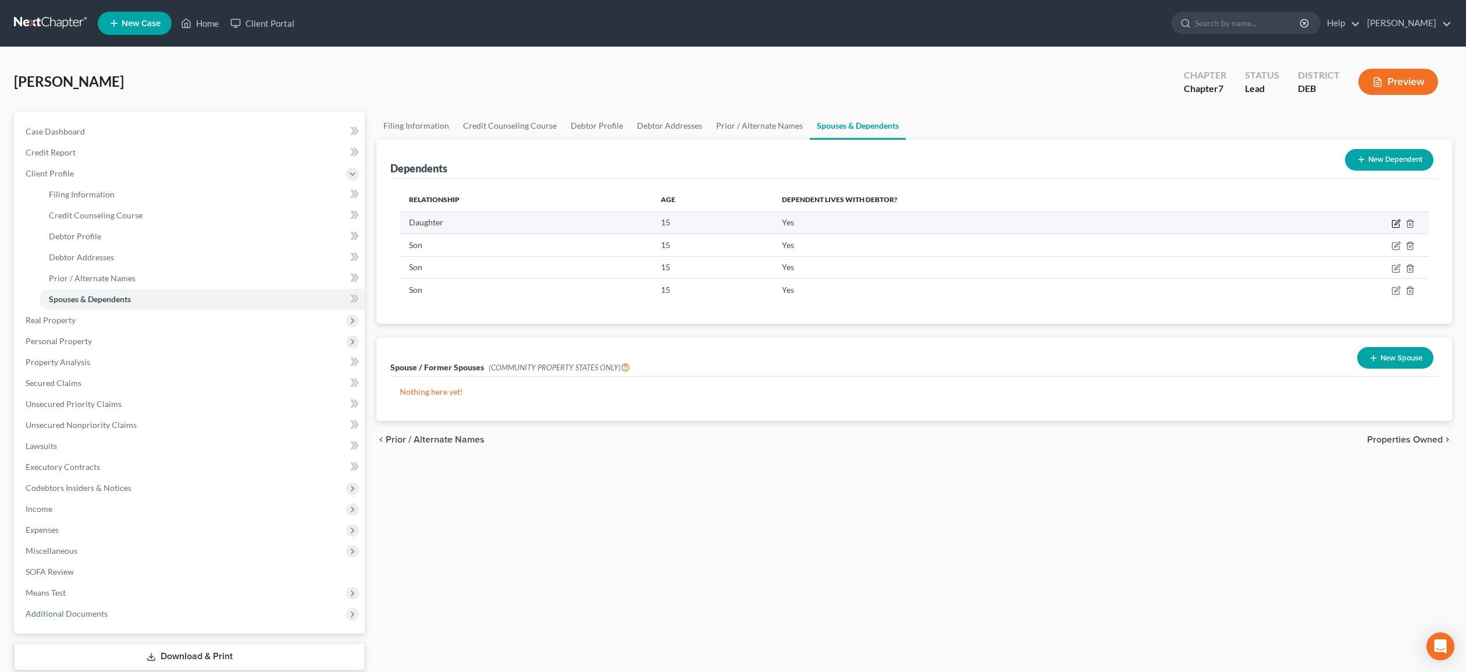
click at [1393, 222] on icon "button" at bounding box center [1396, 223] width 9 height 9
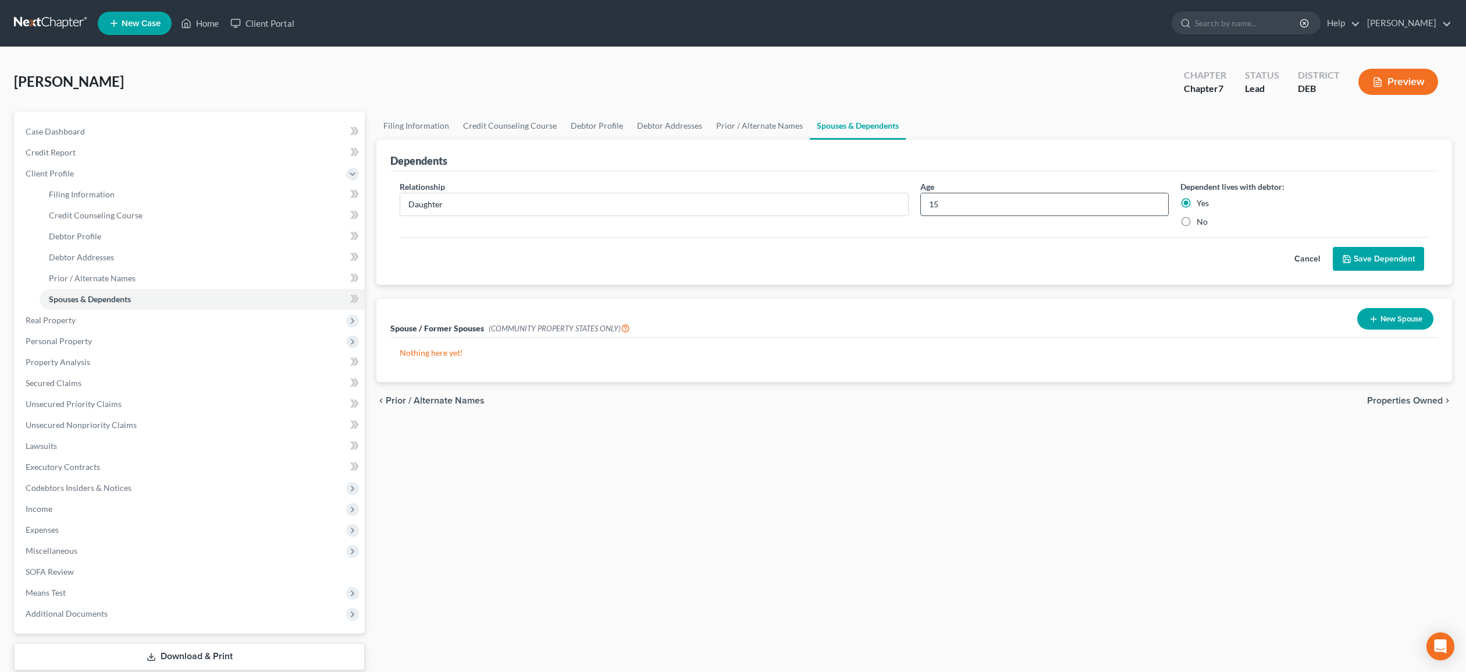
drag, startPoint x: 952, startPoint y: 207, endPoint x: 904, endPoint y: 205, distance: 47.8
click at [921, 205] on input "15" at bounding box center [1044, 204] width 247 height 22
type input "11"
click at [1369, 254] on button "Save Dependent" at bounding box center [1378, 259] width 91 height 24
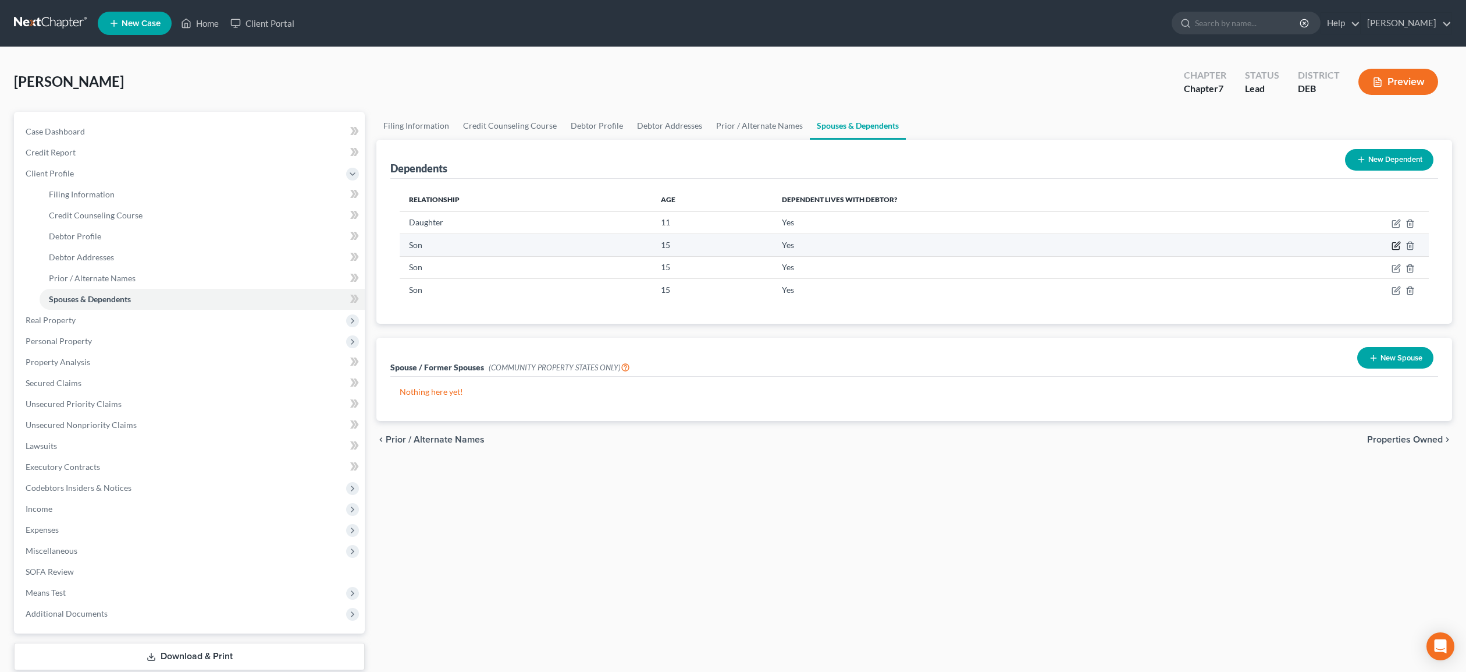
click at [1398, 244] on icon "button" at bounding box center [1397, 244] width 5 height 5
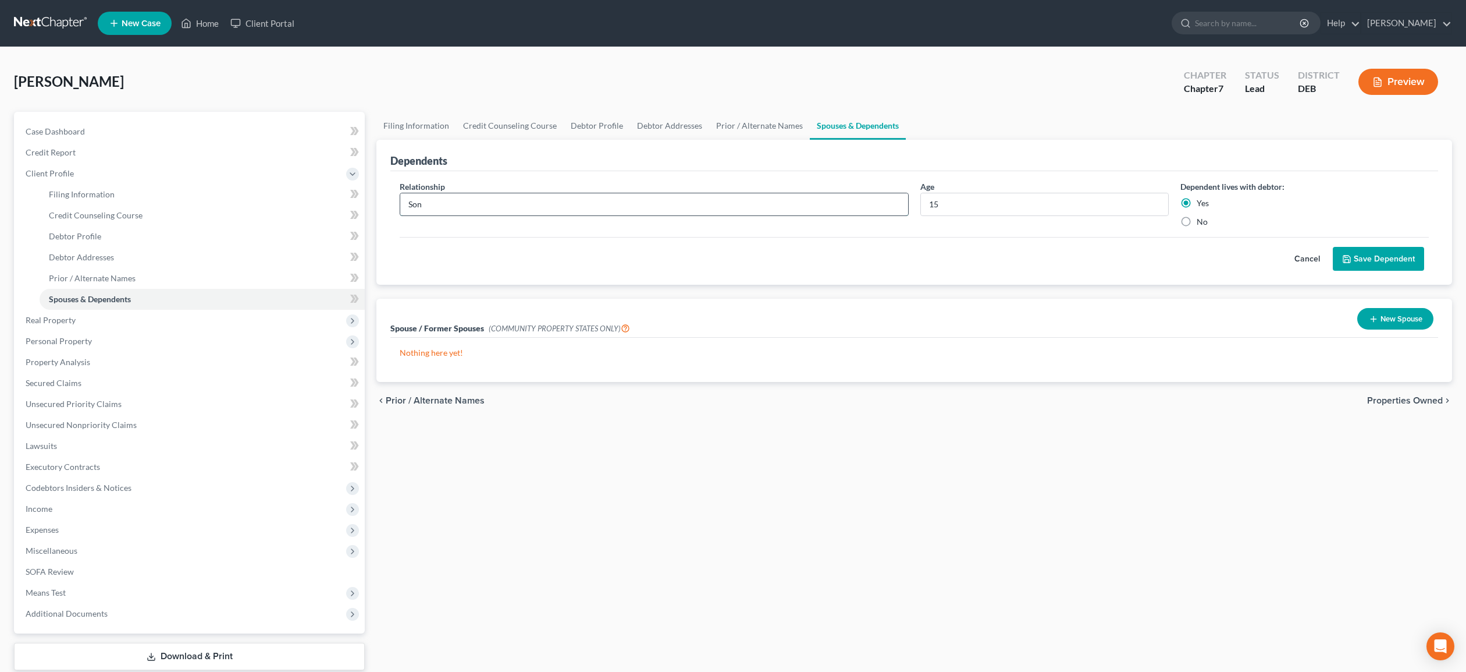
drag, startPoint x: 427, startPoint y: 206, endPoint x: 401, endPoint y: 207, distance: 26.2
click at [401, 207] on input "Son" at bounding box center [654, 204] width 508 height 22
click at [463, 204] on input "Son" at bounding box center [654, 204] width 508 height 22
drag, startPoint x: 928, startPoint y: 200, endPoint x: 954, endPoint y: 203, distance: 26.9
click at [928, 200] on input "15" at bounding box center [1044, 204] width 247 height 22
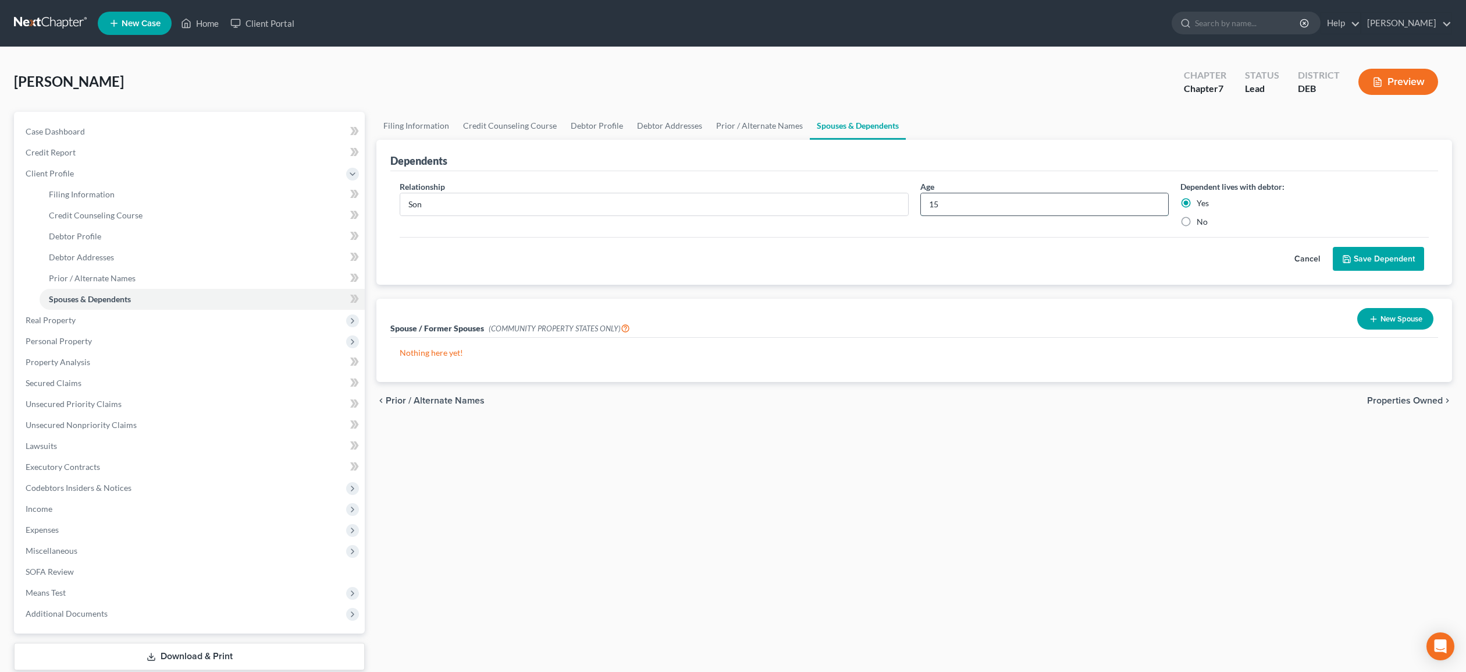
drag, startPoint x: 953, startPoint y: 203, endPoint x: 922, endPoint y: 205, distance: 30.9
click at [922, 205] on input "15" at bounding box center [1044, 204] width 247 height 22
type input "7"
drag, startPoint x: 1356, startPoint y: 257, endPoint x: 1311, endPoint y: 258, distance: 45.4
click at [1355, 257] on button "Save Dependent" at bounding box center [1378, 259] width 91 height 24
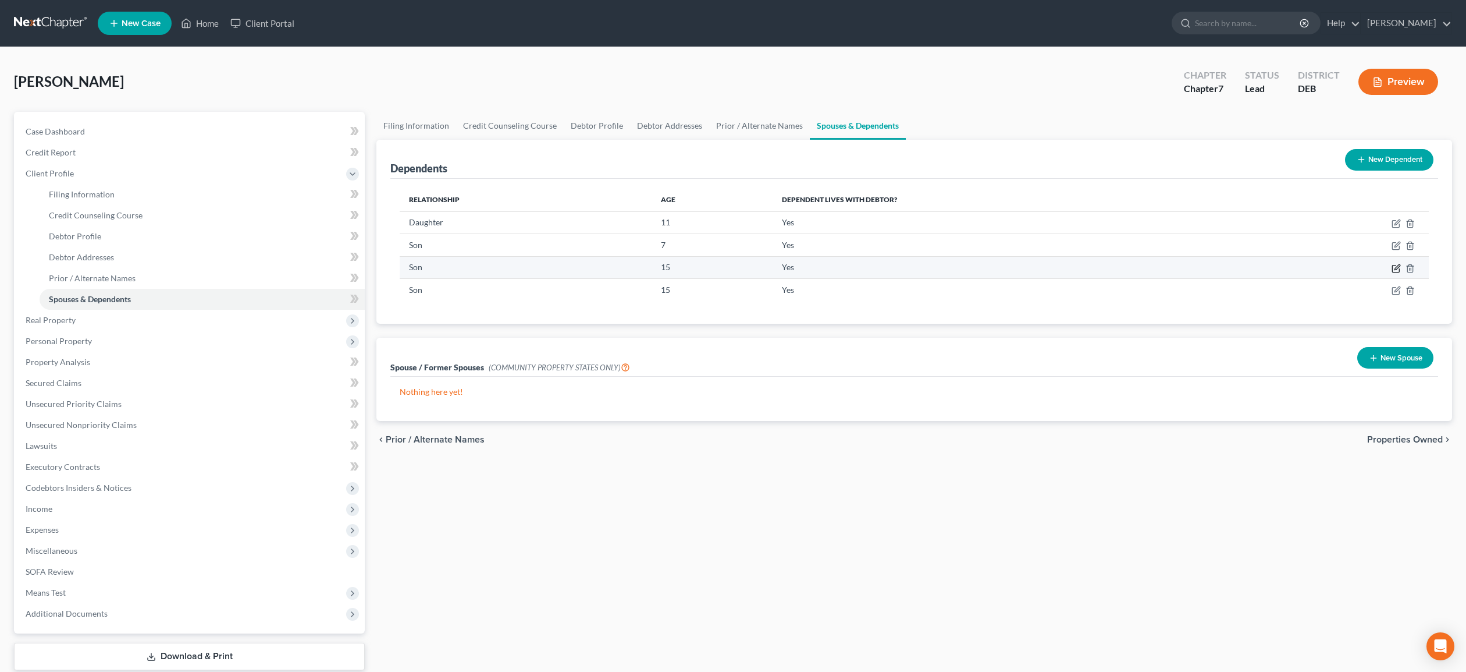
click at [1397, 268] on icon "button" at bounding box center [1397, 266] width 5 height 5
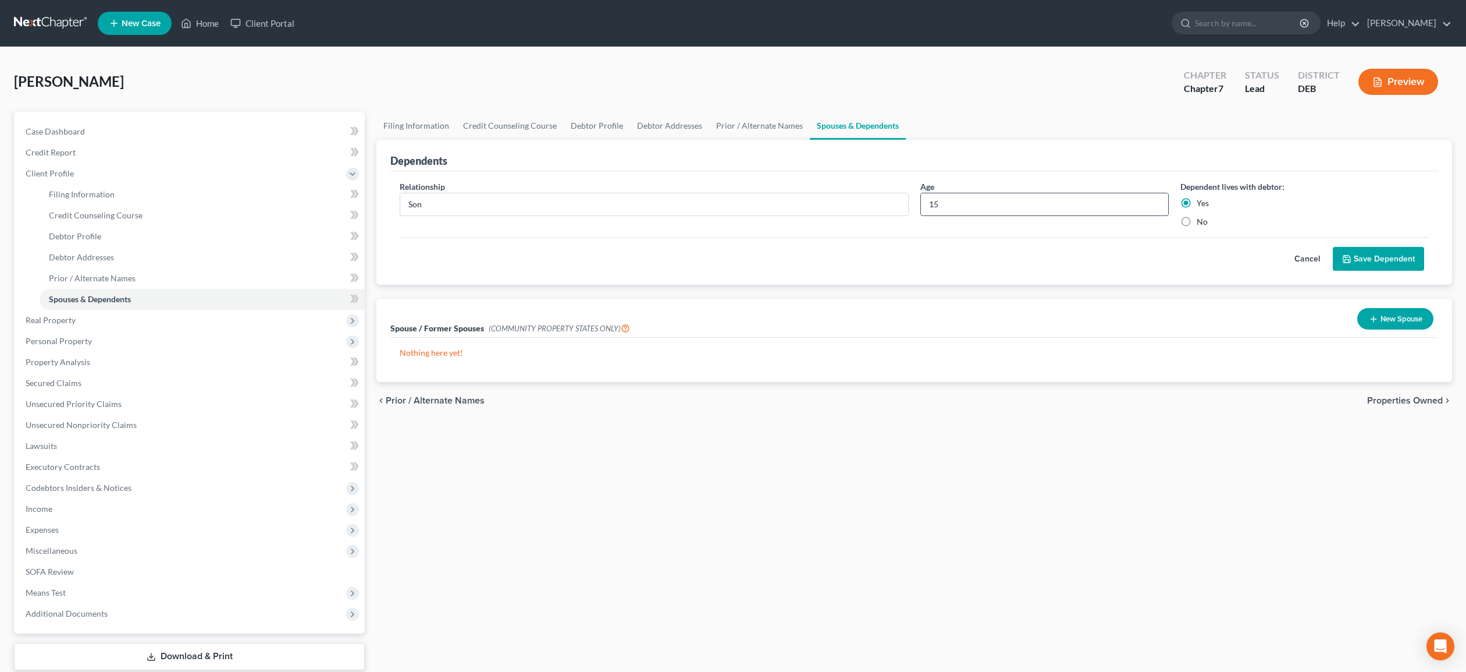
drag, startPoint x: 963, startPoint y: 205, endPoint x: 915, endPoint y: 203, distance: 47.8
click at [921, 203] on input "15" at bounding box center [1044, 204] width 247 height 22
type input "6"
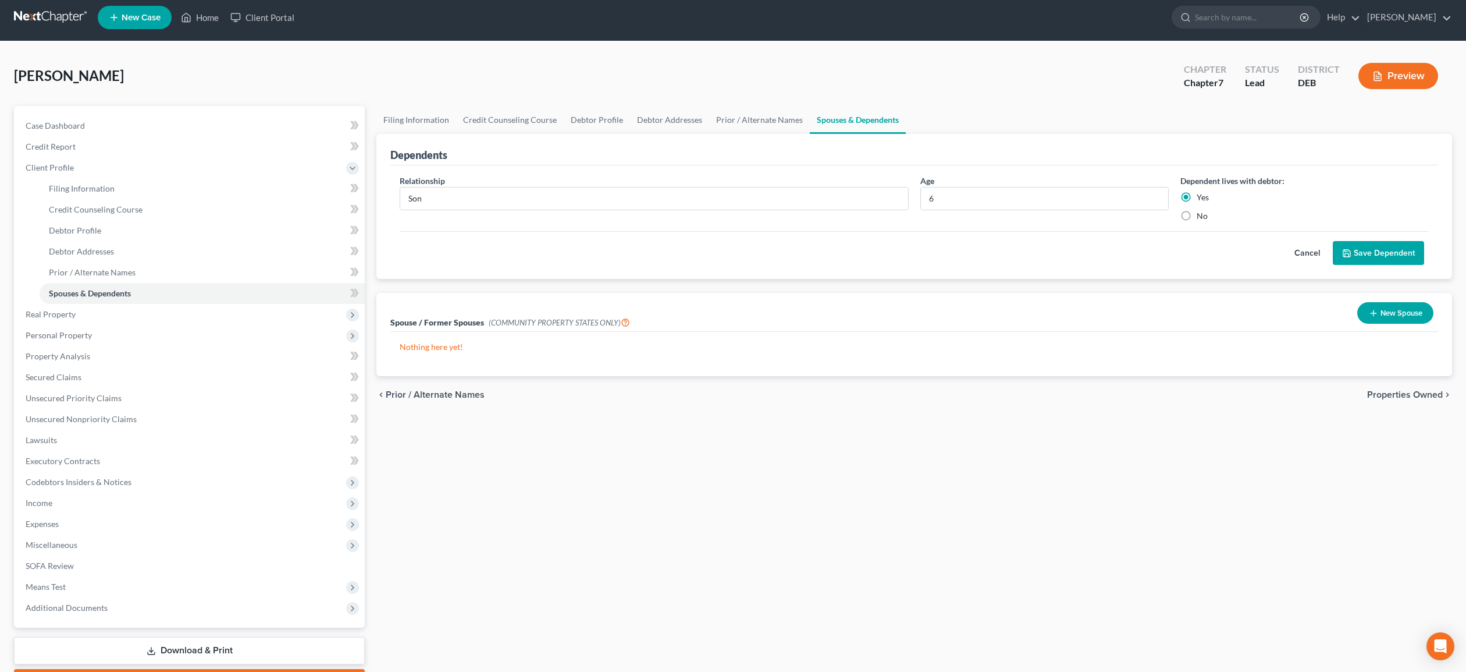
drag, startPoint x: 1354, startPoint y: 255, endPoint x: 1229, endPoint y: 279, distance: 126.7
click at [1352, 255] on button "Save Dependent" at bounding box center [1378, 253] width 91 height 24
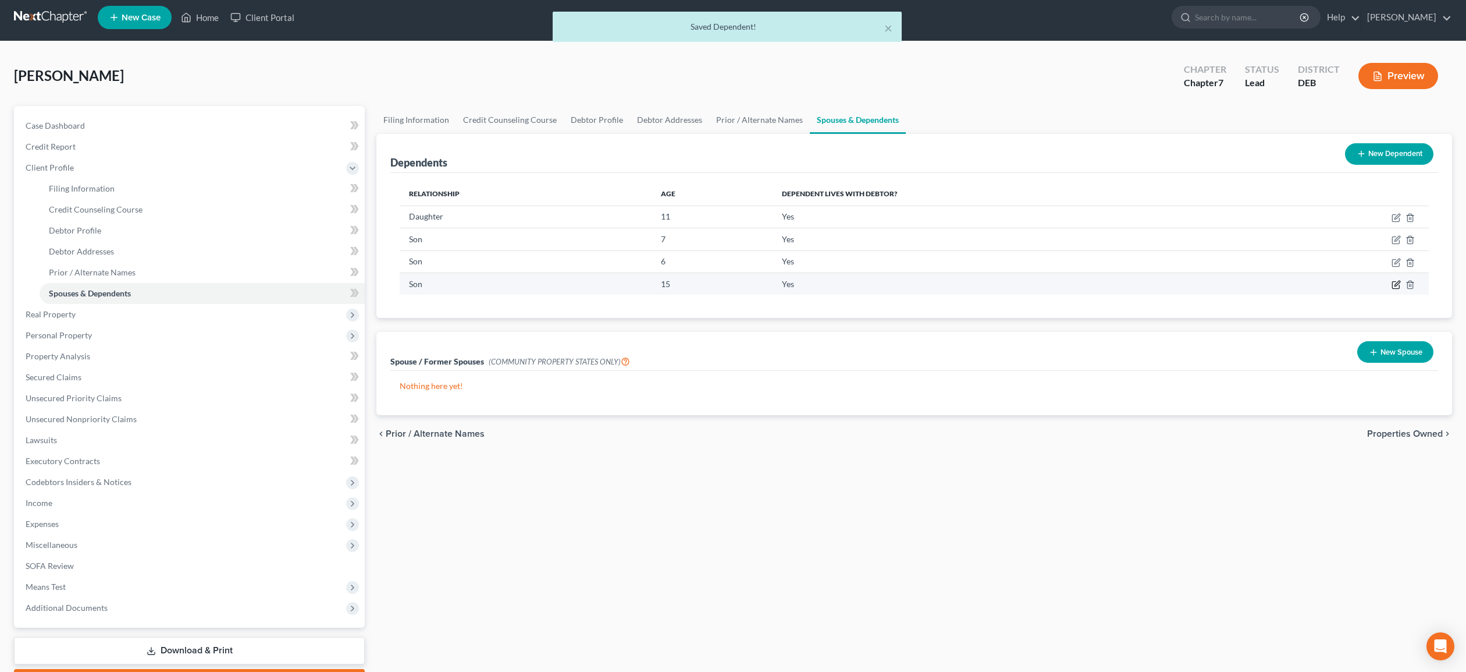
click at [1395, 284] on icon "button" at bounding box center [1396, 284] width 9 height 9
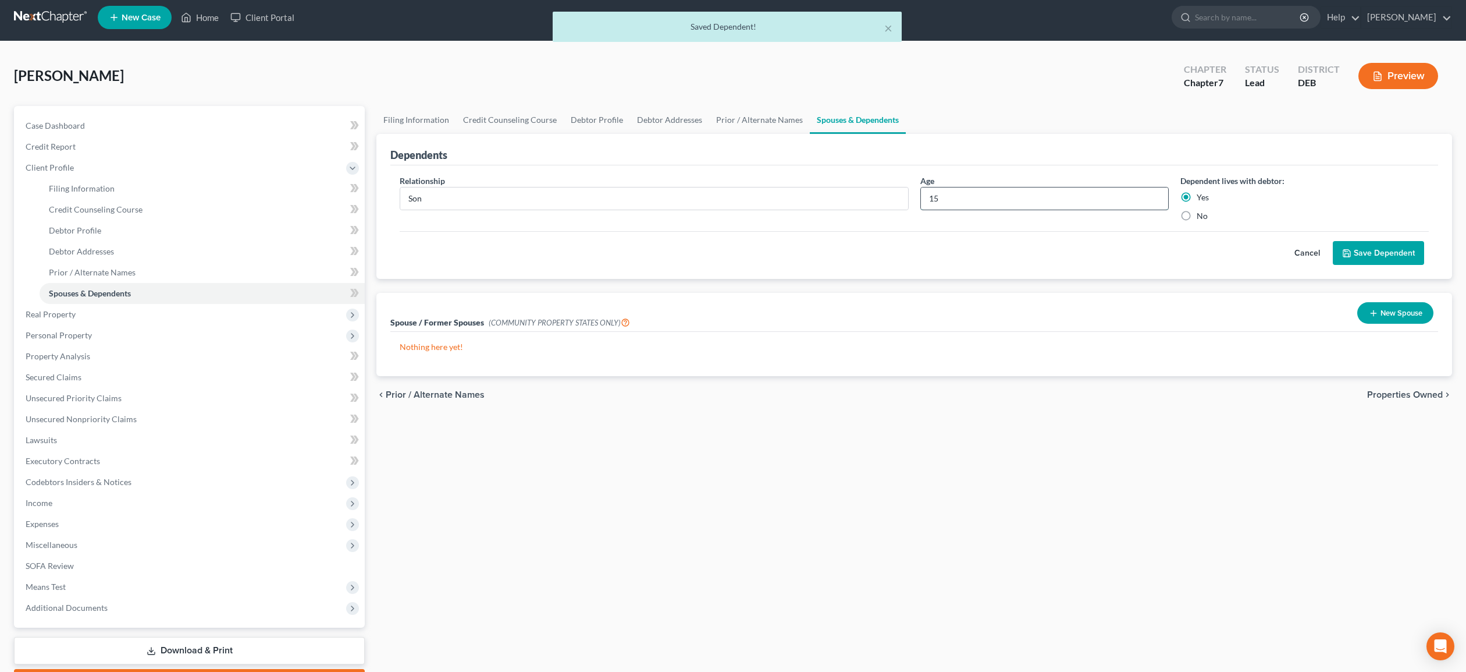
drag, startPoint x: 945, startPoint y: 199, endPoint x: 920, endPoint y: 200, distance: 25.0
click at [921, 200] on input "15" at bounding box center [1044, 198] width 247 height 22
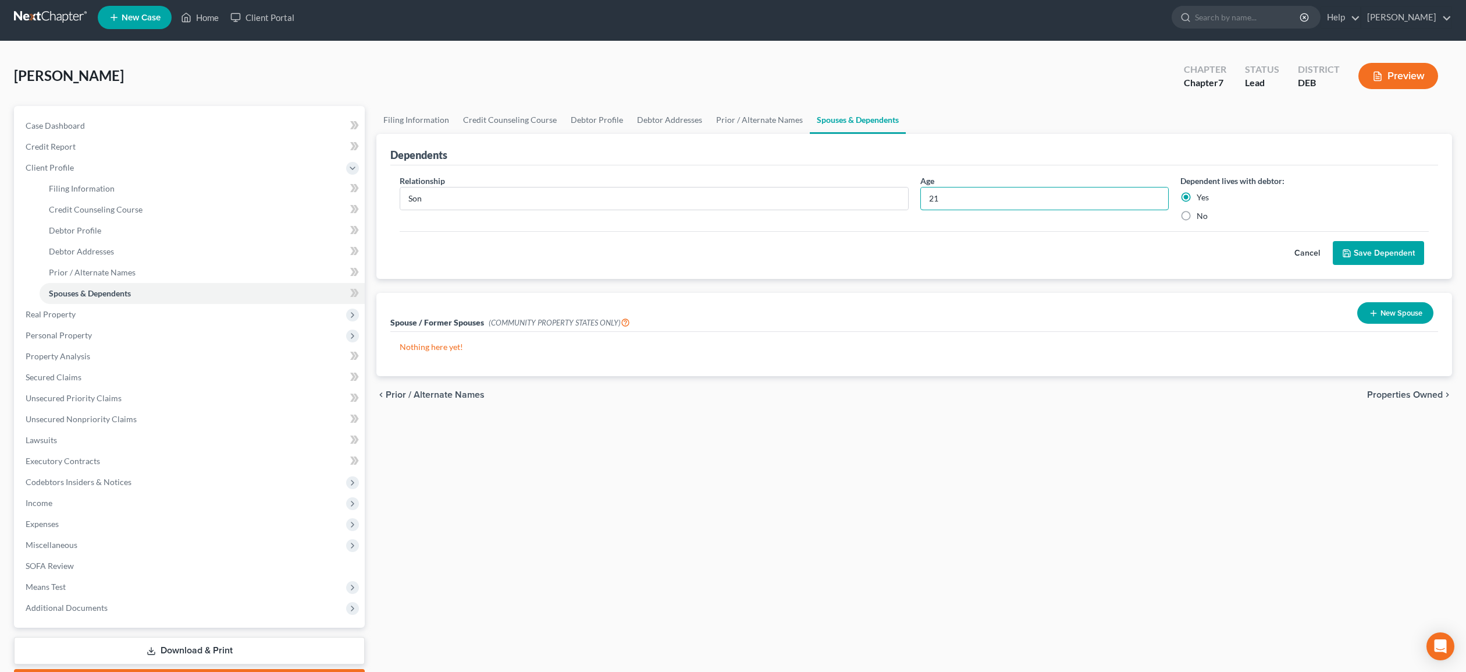
type input "21"
click at [1378, 252] on button "Save Dependent" at bounding box center [1378, 253] width 91 height 24
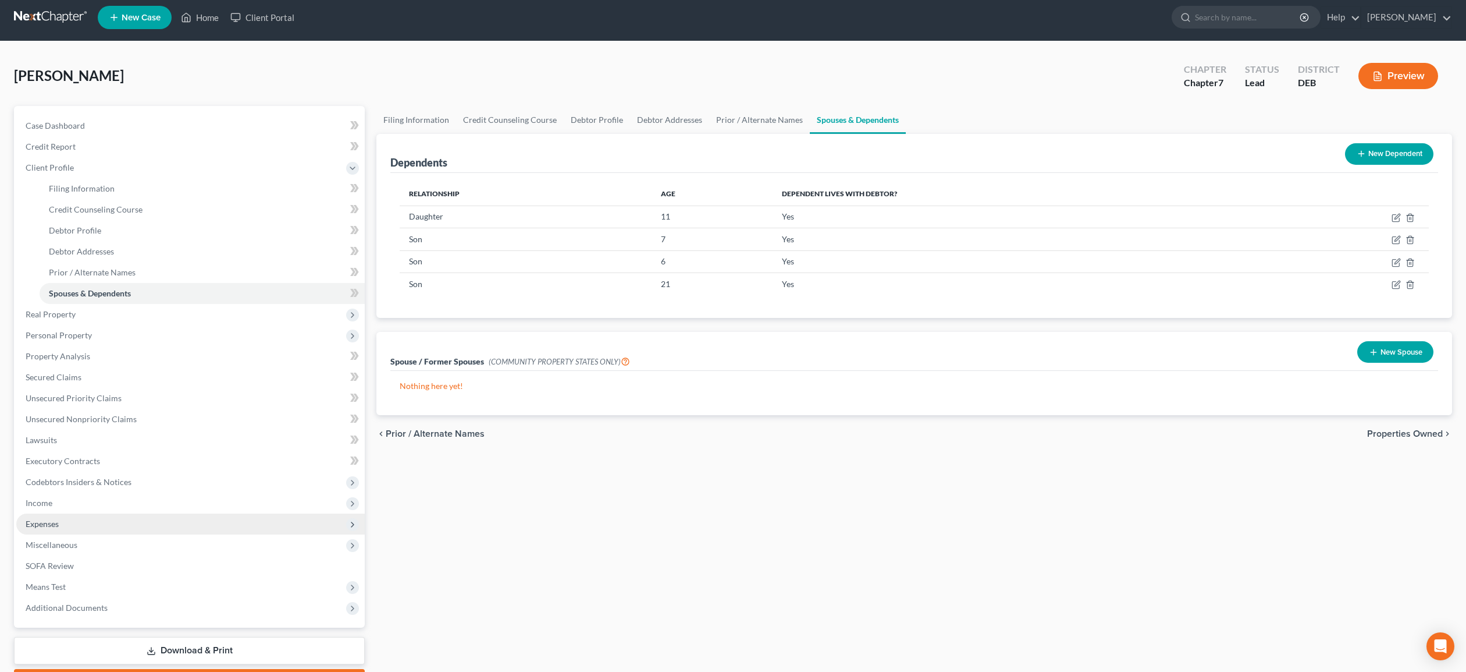
click at [42, 526] on span "Expenses" at bounding box center [42, 523] width 33 height 10
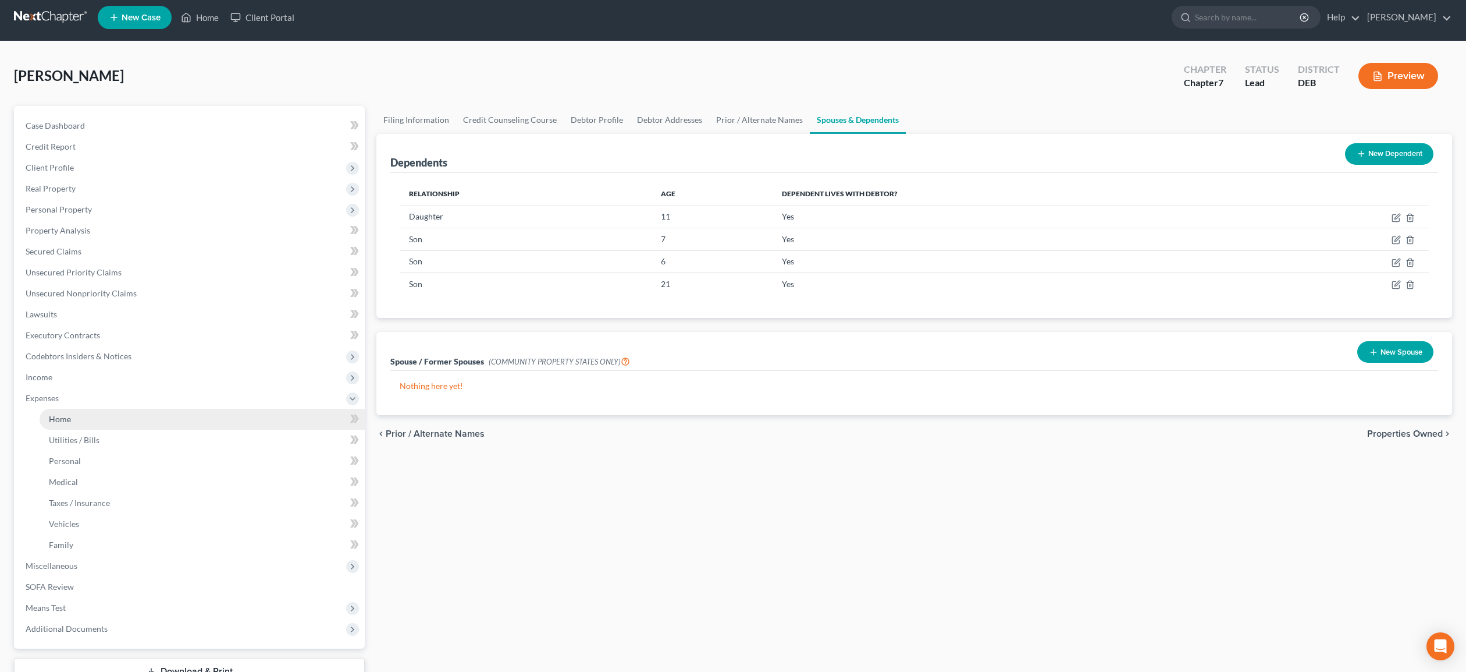
click at [57, 420] on span "Home" at bounding box center [60, 419] width 22 height 10
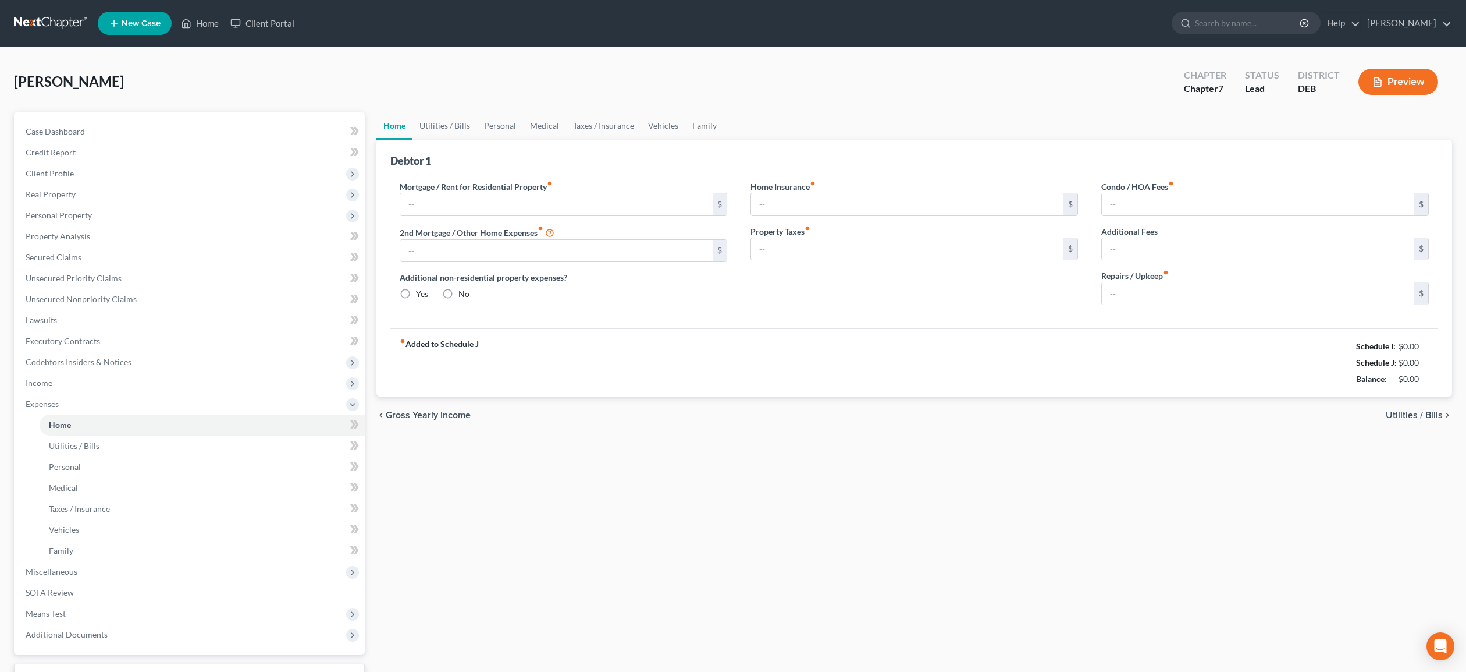
type input "1,379.22"
type input "0.00"
radio input "true"
type input "0.00"
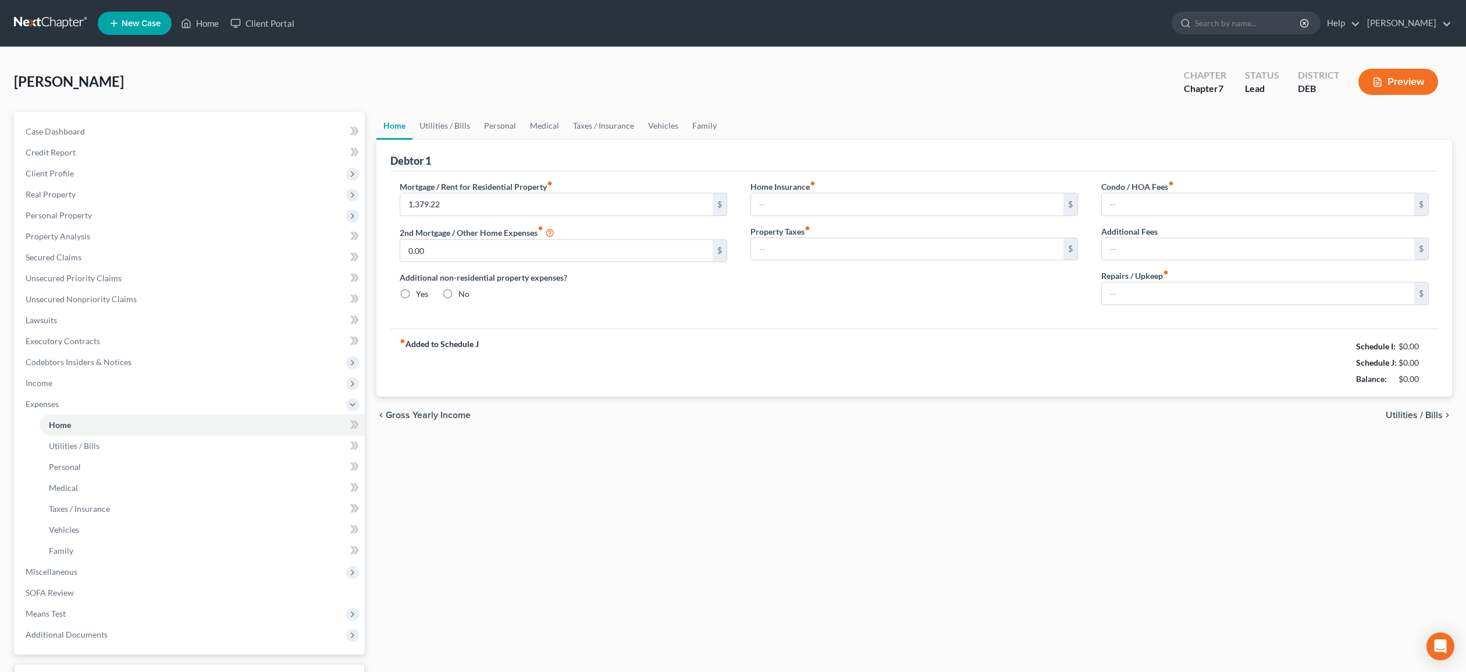
type input "0.00"
type input "100.00"
click at [85, 447] on span "Utilities / Bills" at bounding box center [74, 446] width 51 height 10
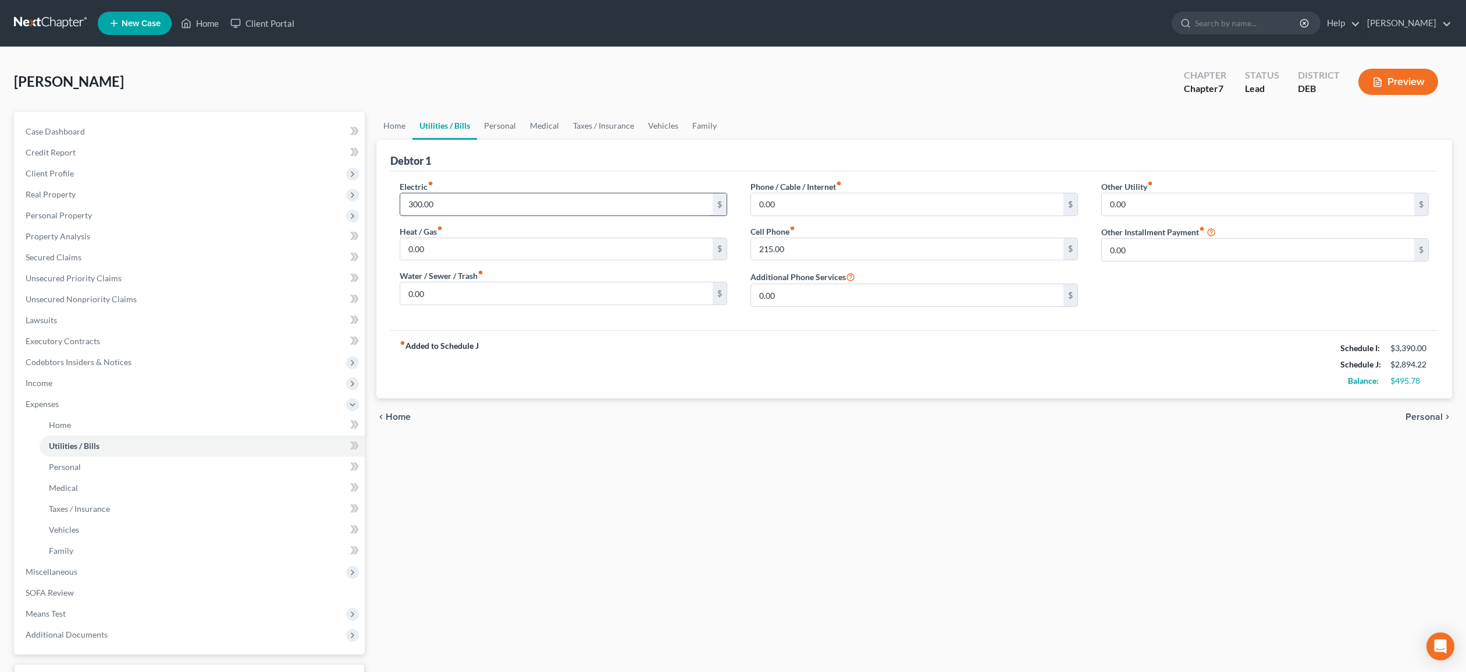
drag, startPoint x: 464, startPoint y: 204, endPoint x: 454, endPoint y: 200, distance: 11.0
click at [454, 200] on input "300.00" at bounding box center [556, 204] width 312 height 22
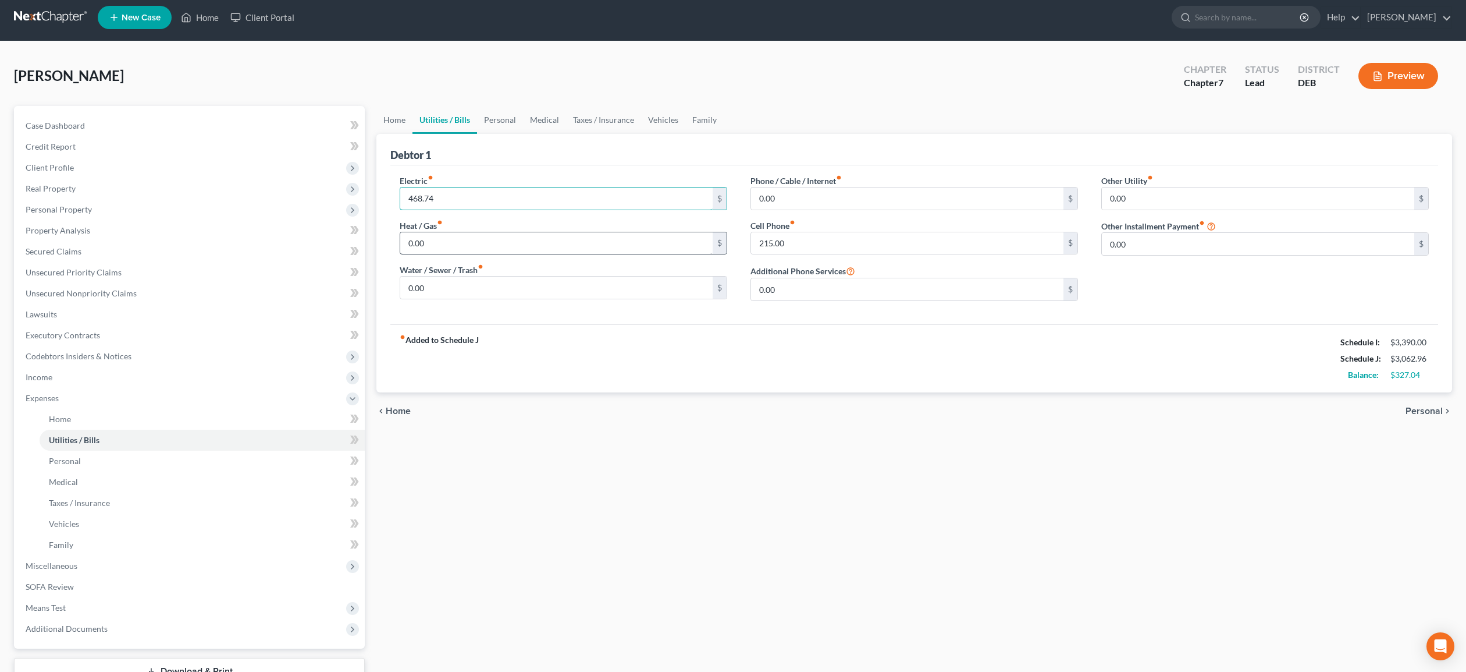
type input "468.74"
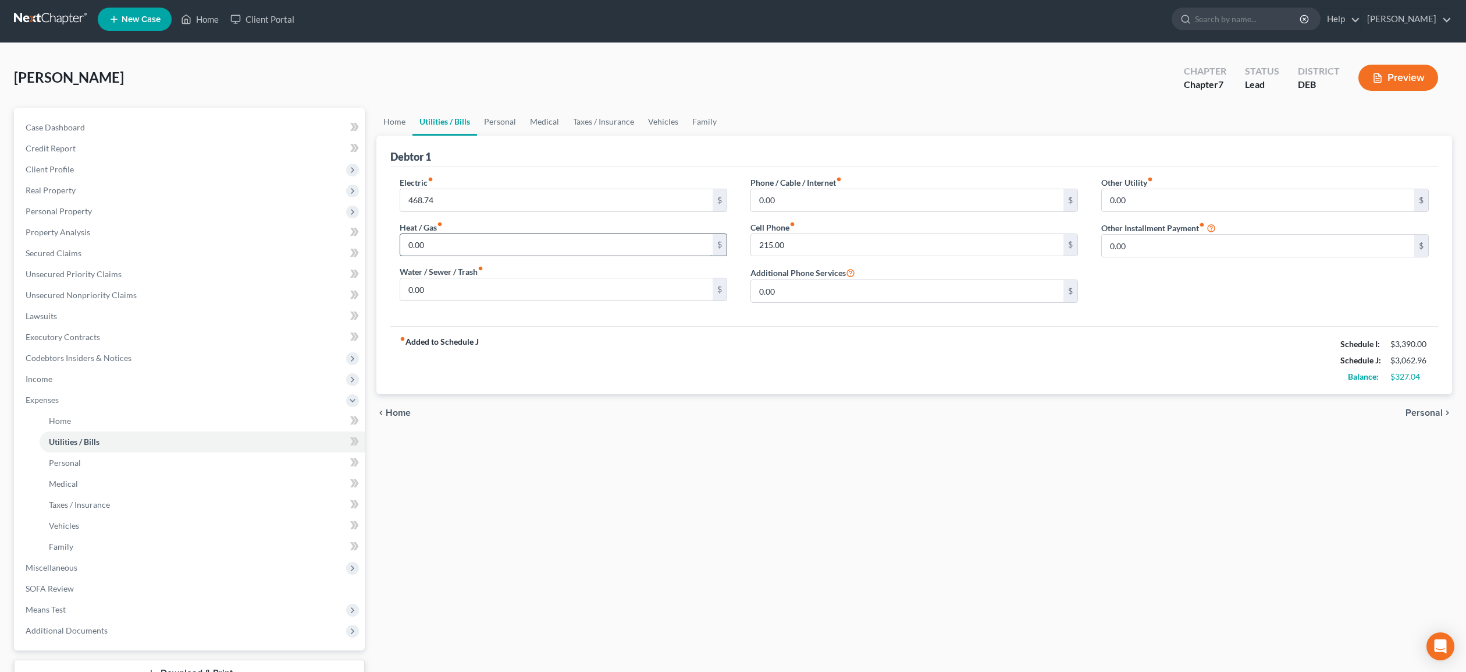
drag, startPoint x: 441, startPoint y: 245, endPoint x: 450, endPoint y: 243, distance: 9.5
click at [450, 243] on input "0.00" at bounding box center [556, 245] width 312 height 22
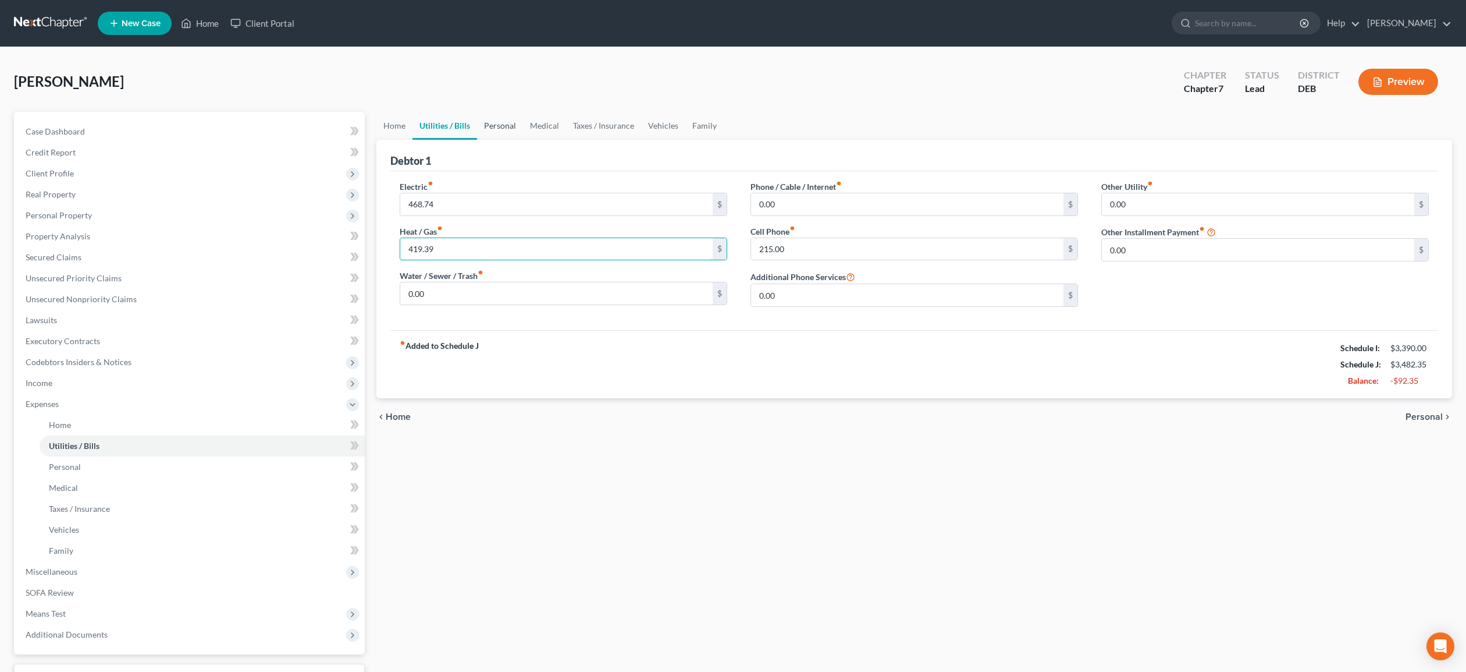
type input "419.39"
click at [500, 124] on link "Personal" at bounding box center [500, 126] width 46 height 28
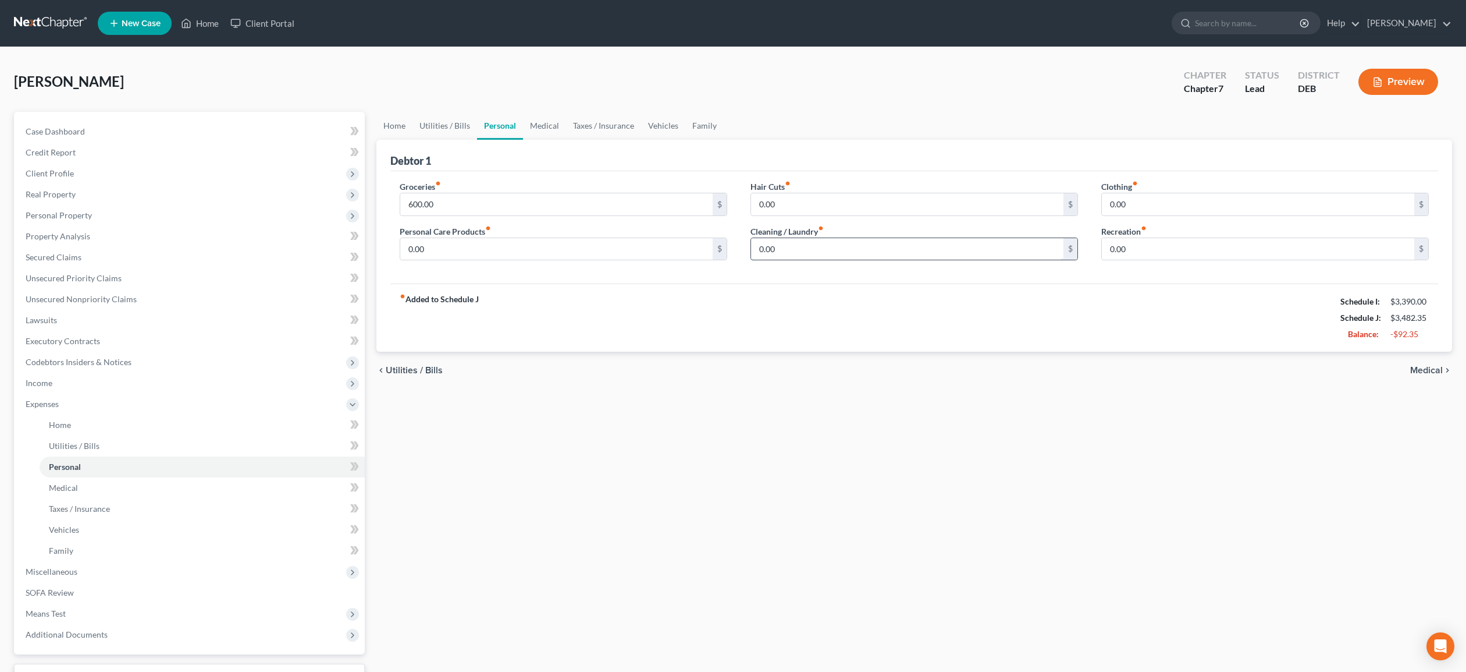
click at [785, 245] on input "0.00" at bounding box center [907, 249] width 312 height 22
type input "70.00"
drag, startPoint x: 437, startPoint y: 251, endPoint x: 456, endPoint y: 251, distance: 19.2
click at [456, 251] on input "0.00" at bounding box center [556, 249] width 312 height 22
type input "50.00"
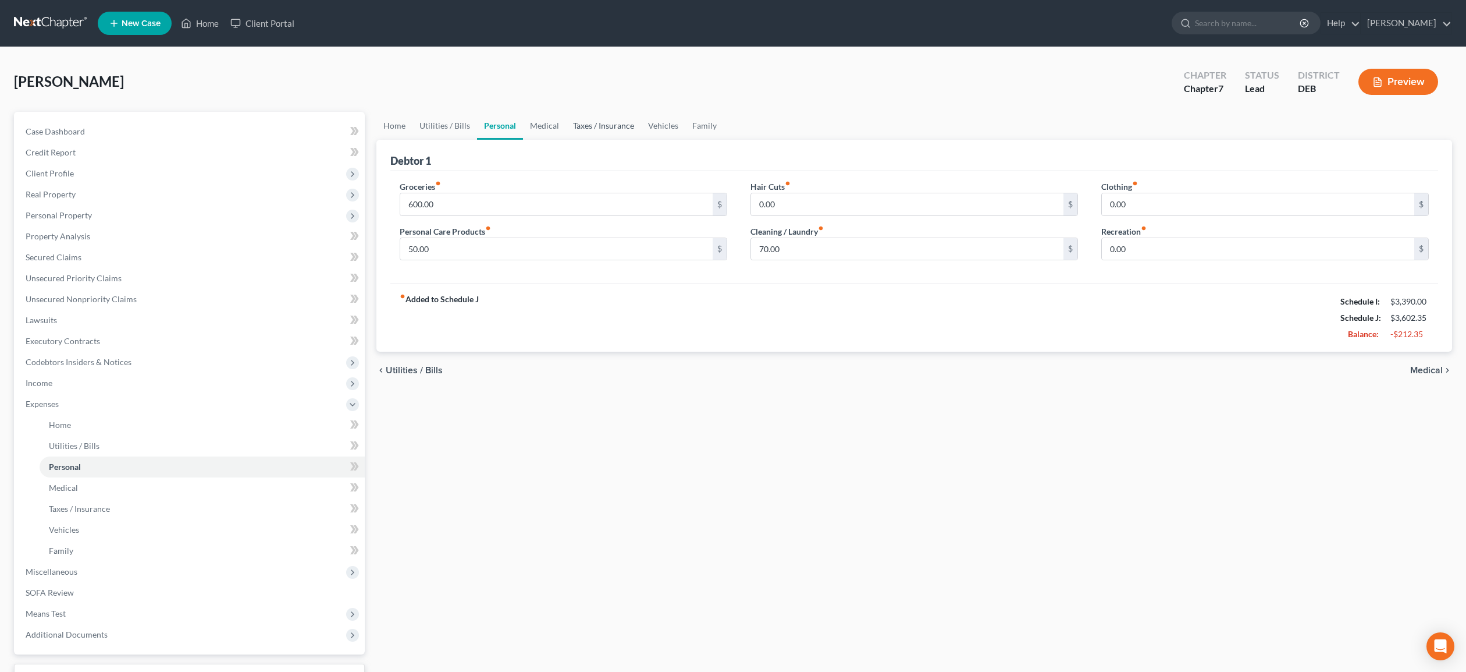
click at [622, 124] on link "Taxes / Insurance" at bounding box center [603, 126] width 75 height 28
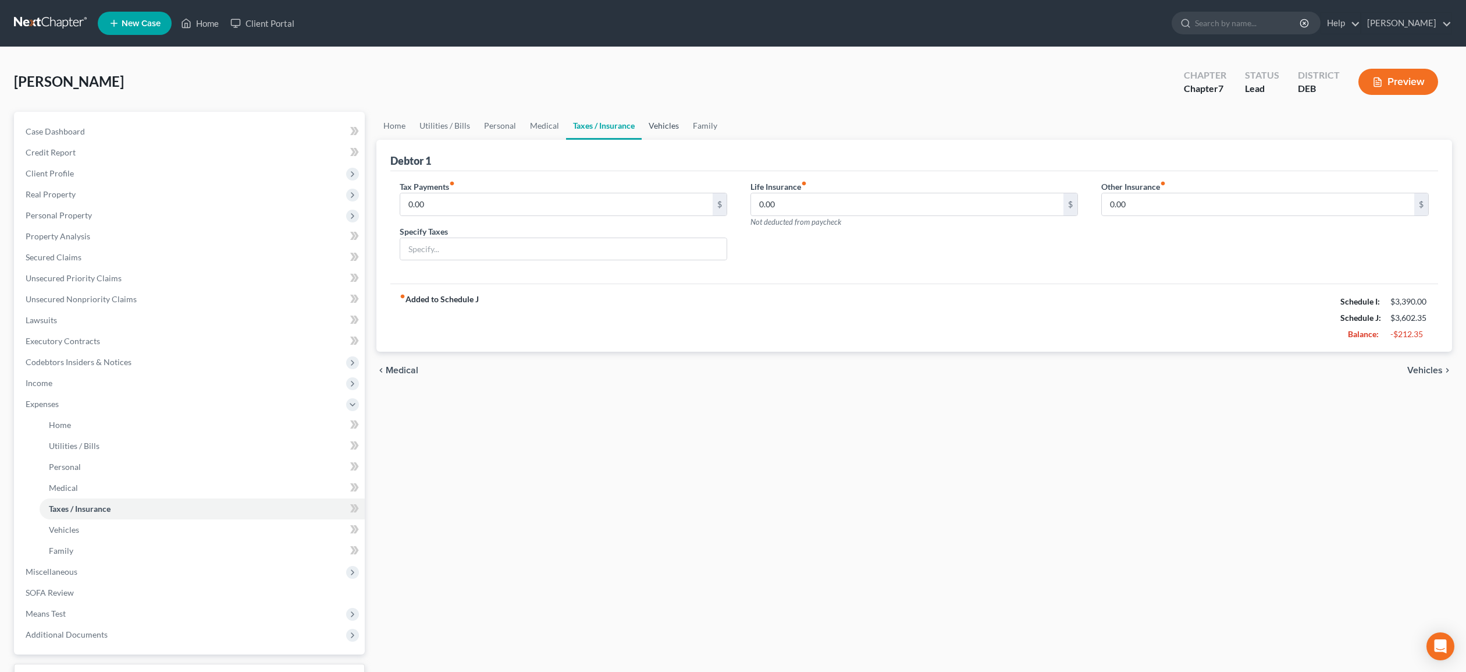
click at [669, 125] on link "Vehicles" at bounding box center [664, 126] width 44 height 28
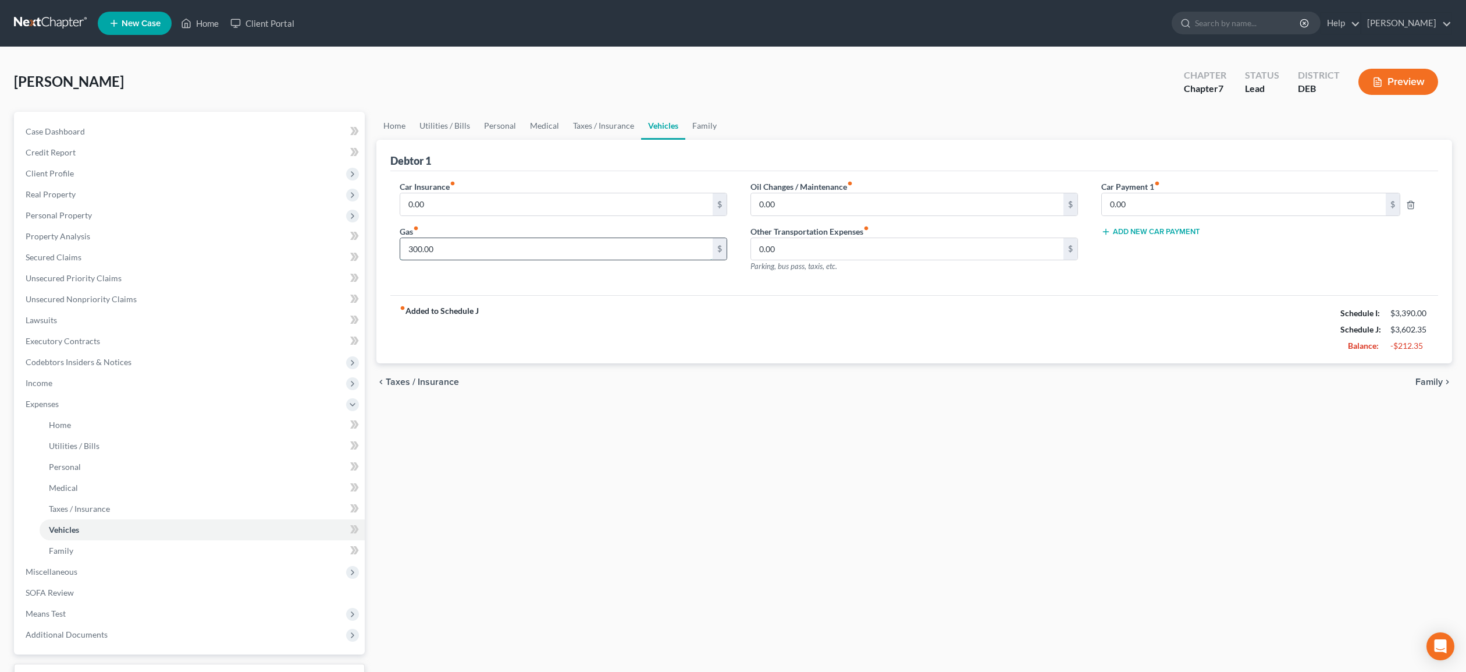
drag, startPoint x: 443, startPoint y: 247, endPoint x: 471, endPoint y: 248, distance: 27.4
click at [471, 248] on input "300.00" at bounding box center [556, 249] width 312 height 22
click at [497, 125] on link "Personal" at bounding box center [500, 126] width 46 height 28
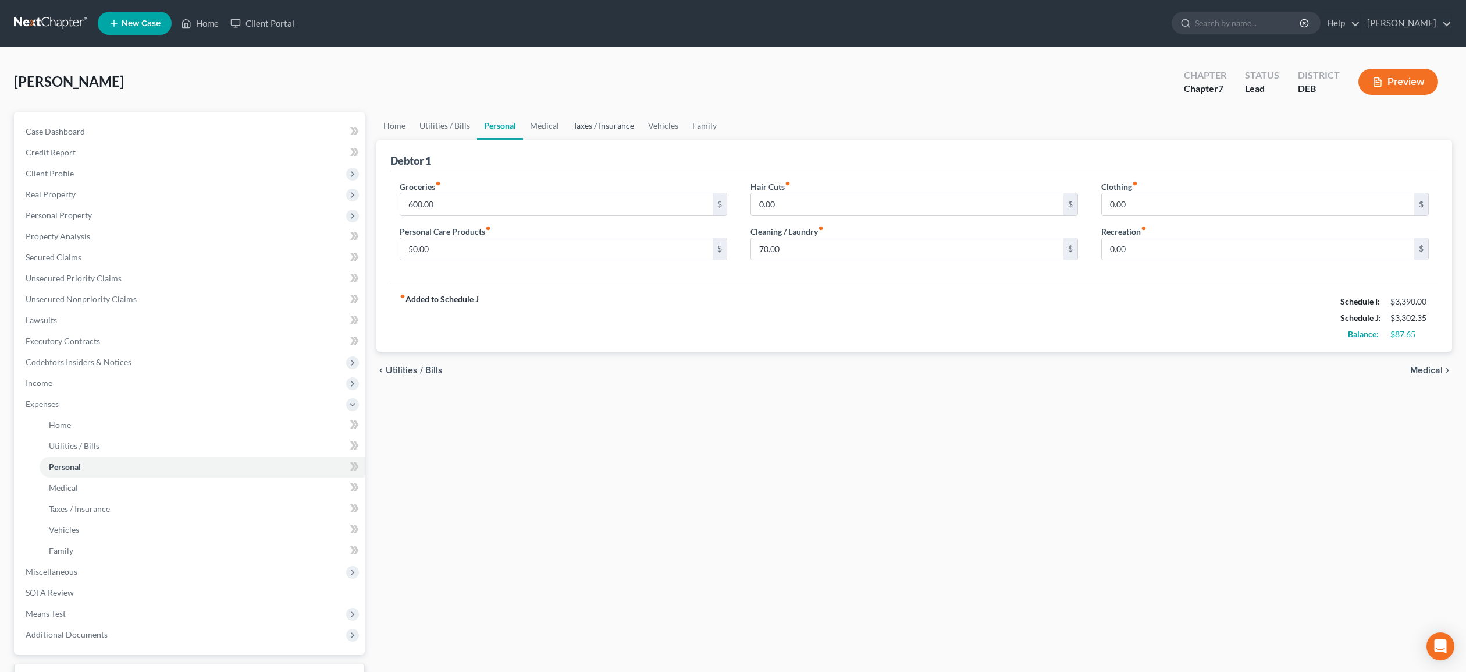
click at [596, 123] on link "Taxes / Insurance" at bounding box center [603, 126] width 75 height 28
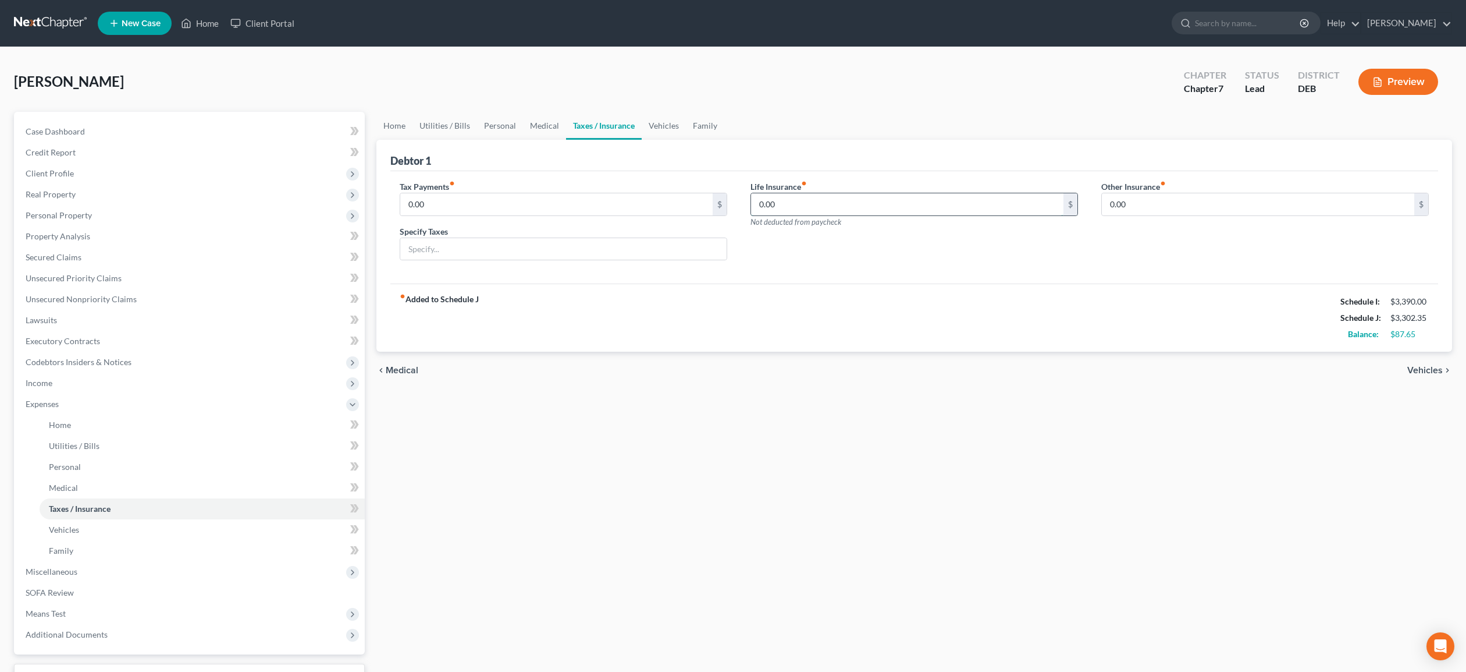
click at [805, 207] on input "0.00" at bounding box center [907, 204] width 312 height 22
type input "33.56"
click at [52, 550] on span "Family" at bounding box center [61, 550] width 24 height 10
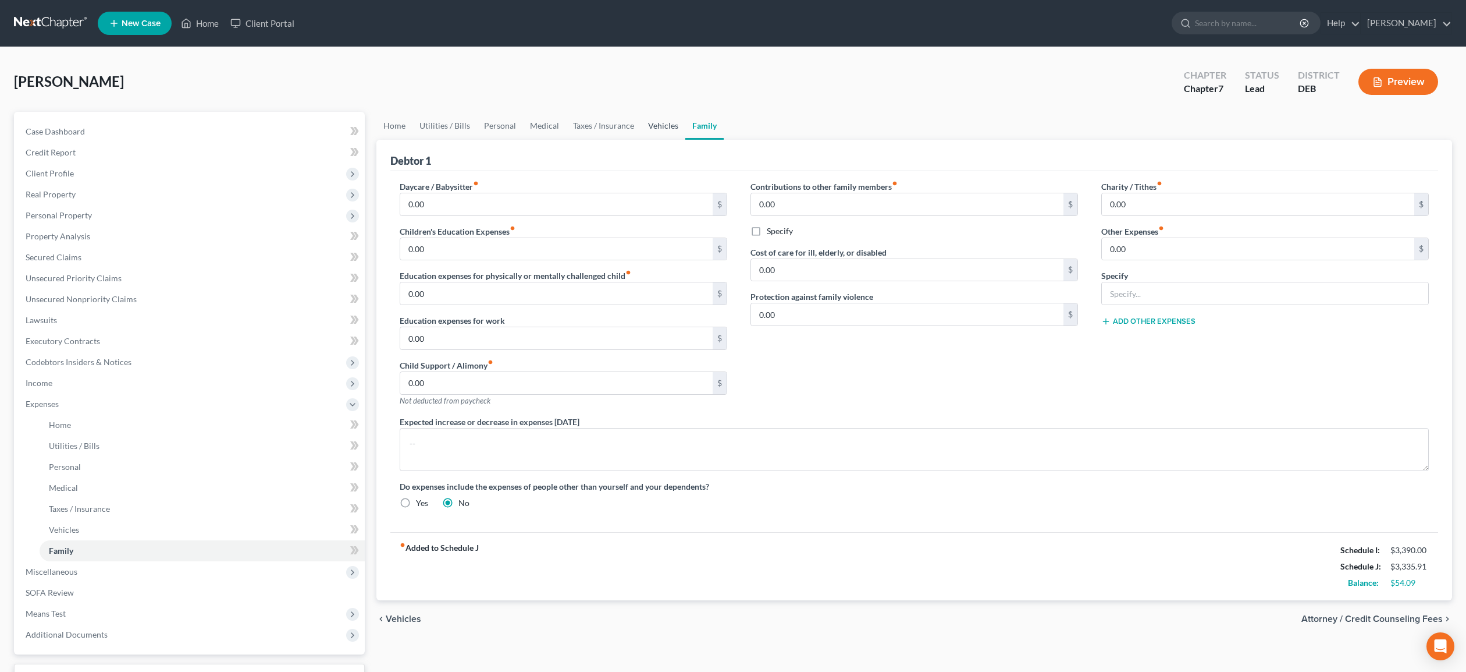
click at [663, 126] on link "Vehicles" at bounding box center [663, 126] width 44 height 28
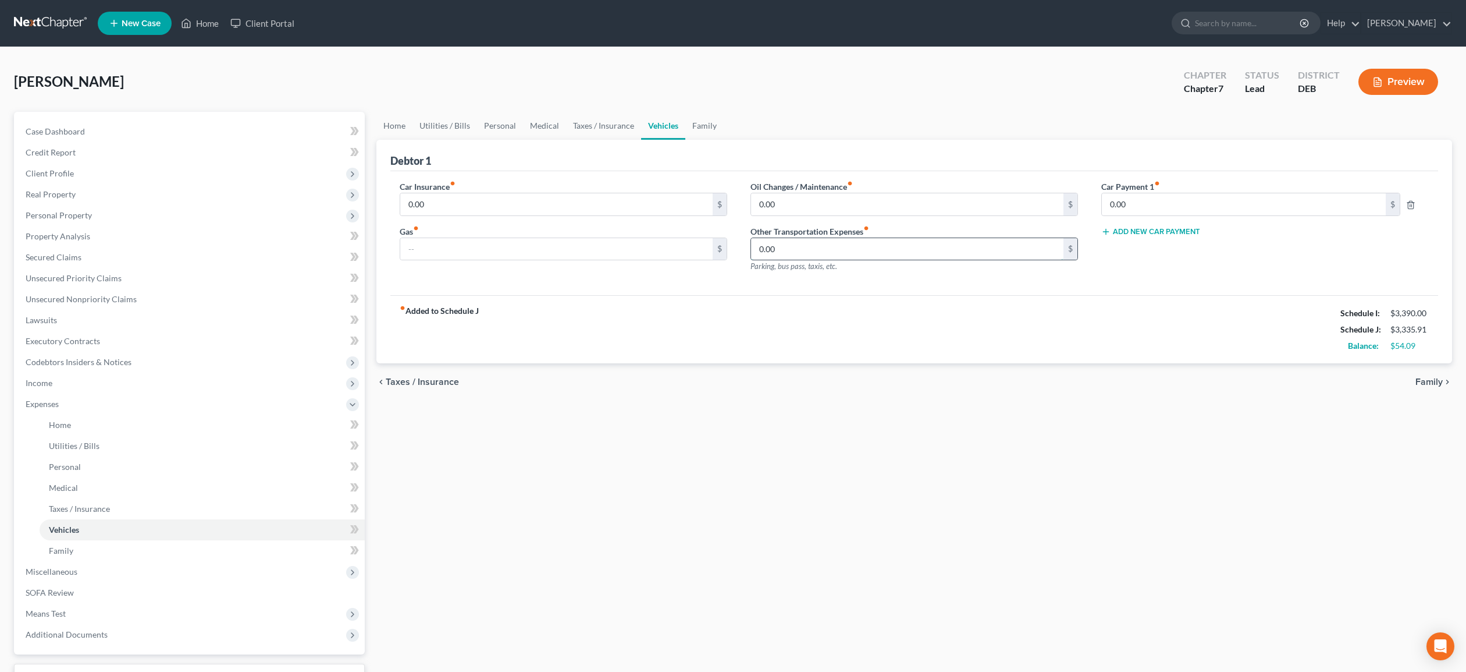
click at [791, 253] on input "0.00" at bounding box center [907, 249] width 312 height 22
type input "150.00"
click at [394, 125] on link "Home" at bounding box center [395, 126] width 36 height 28
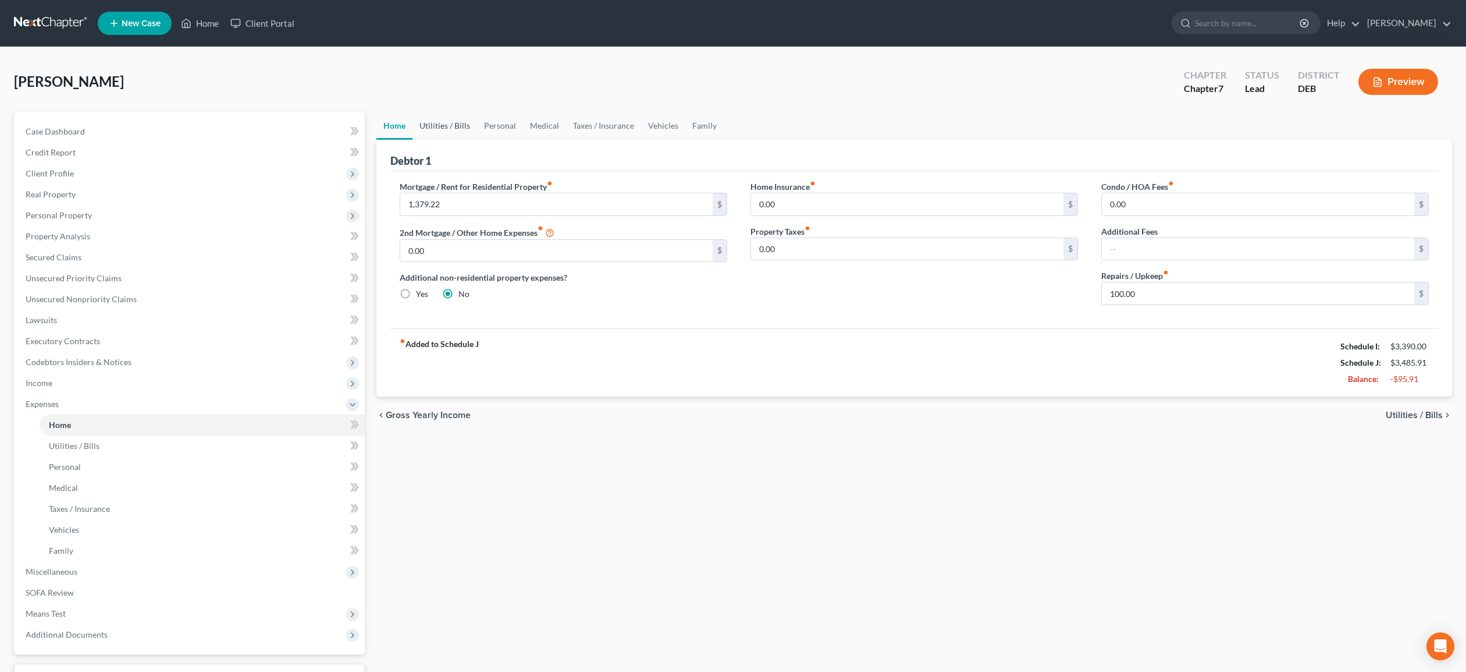
click at [431, 124] on link "Utilities / Bills" at bounding box center [445, 126] width 65 height 28
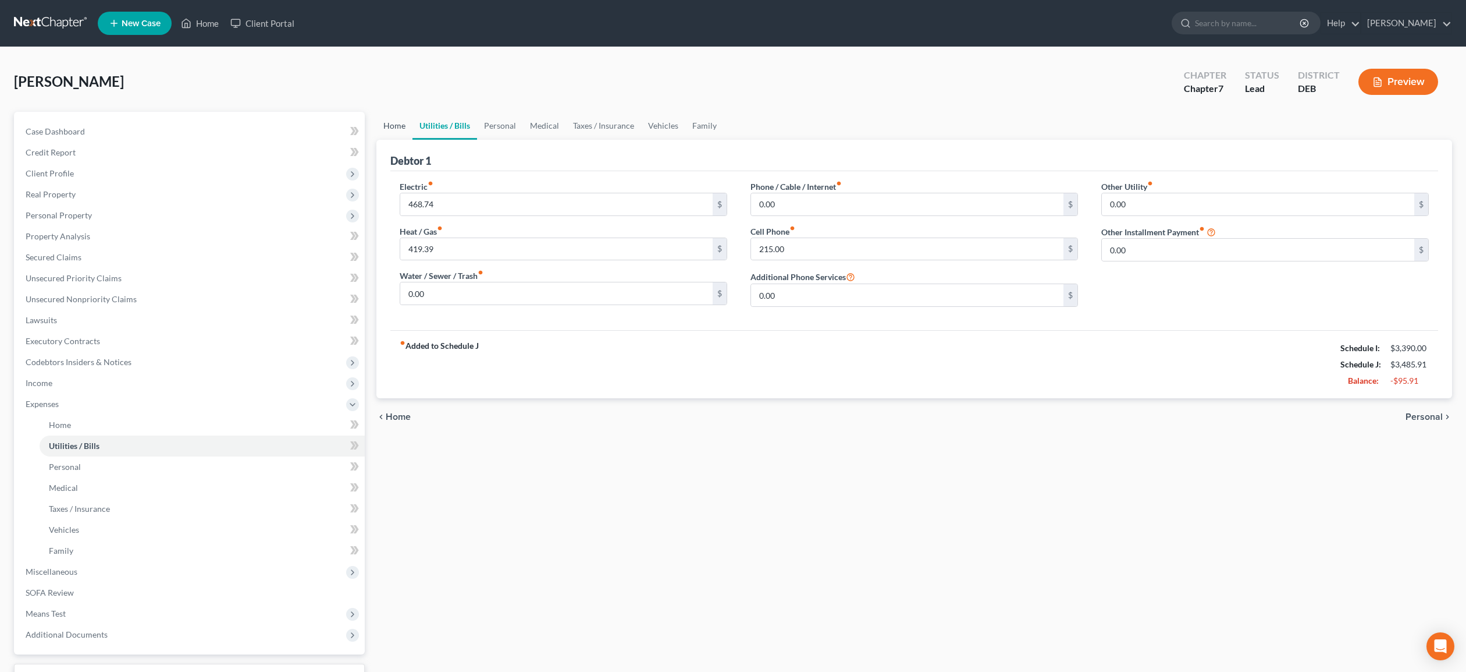
click at [385, 127] on link "Home" at bounding box center [395, 126] width 36 height 28
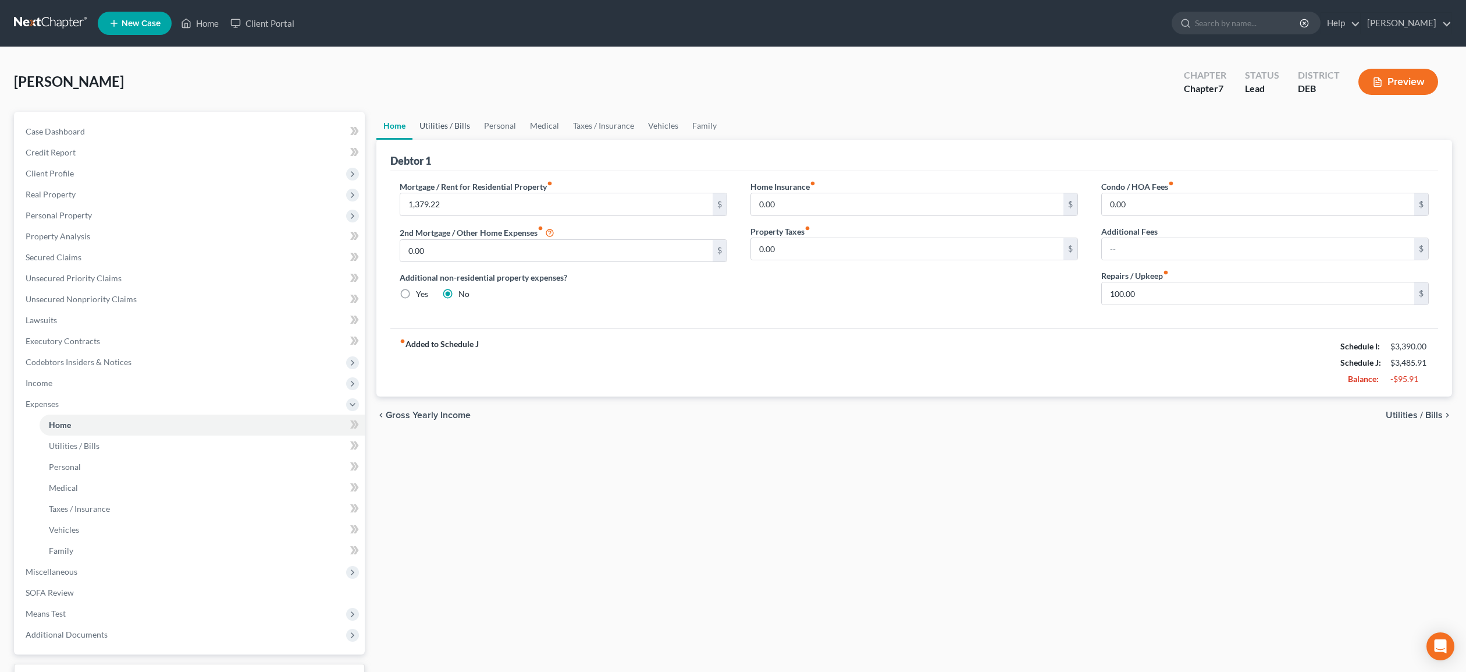
click at [463, 127] on link "Utilities / Bills" at bounding box center [445, 126] width 65 height 28
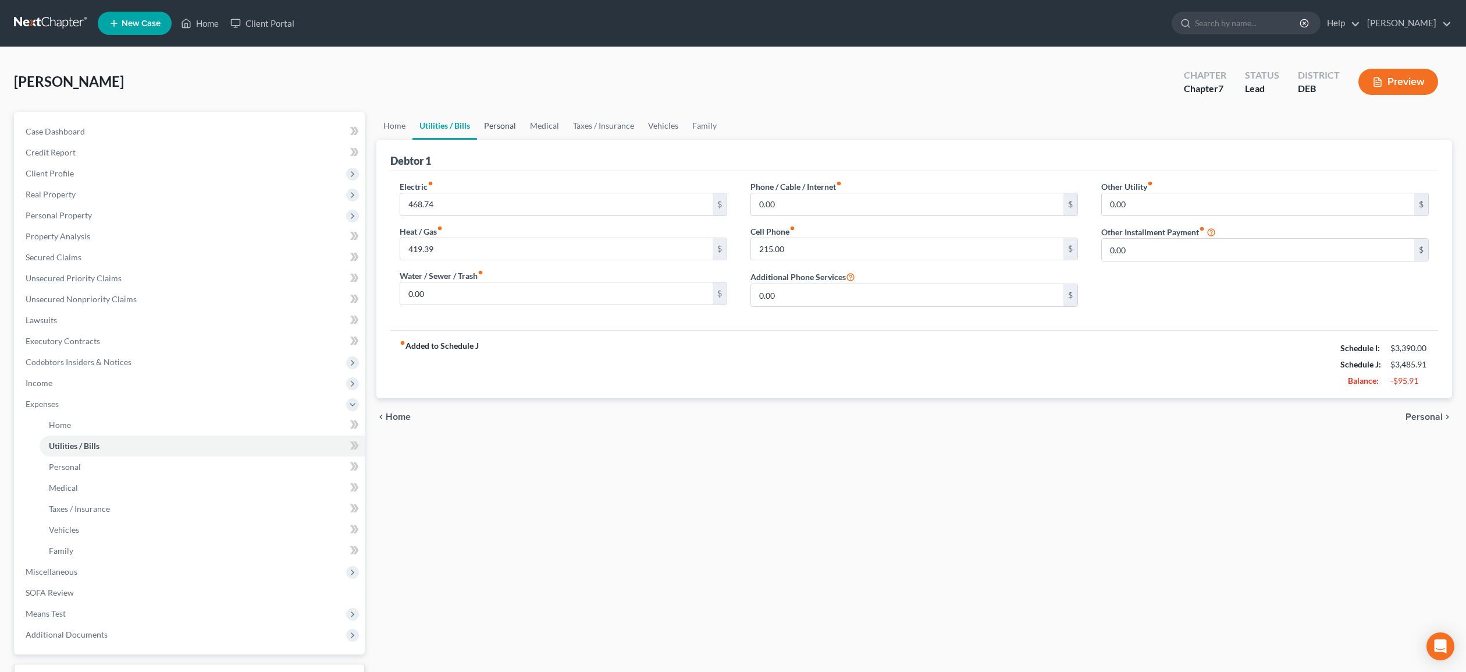
click at [498, 126] on link "Personal" at bounding box center [500, 126] width 46 height 28
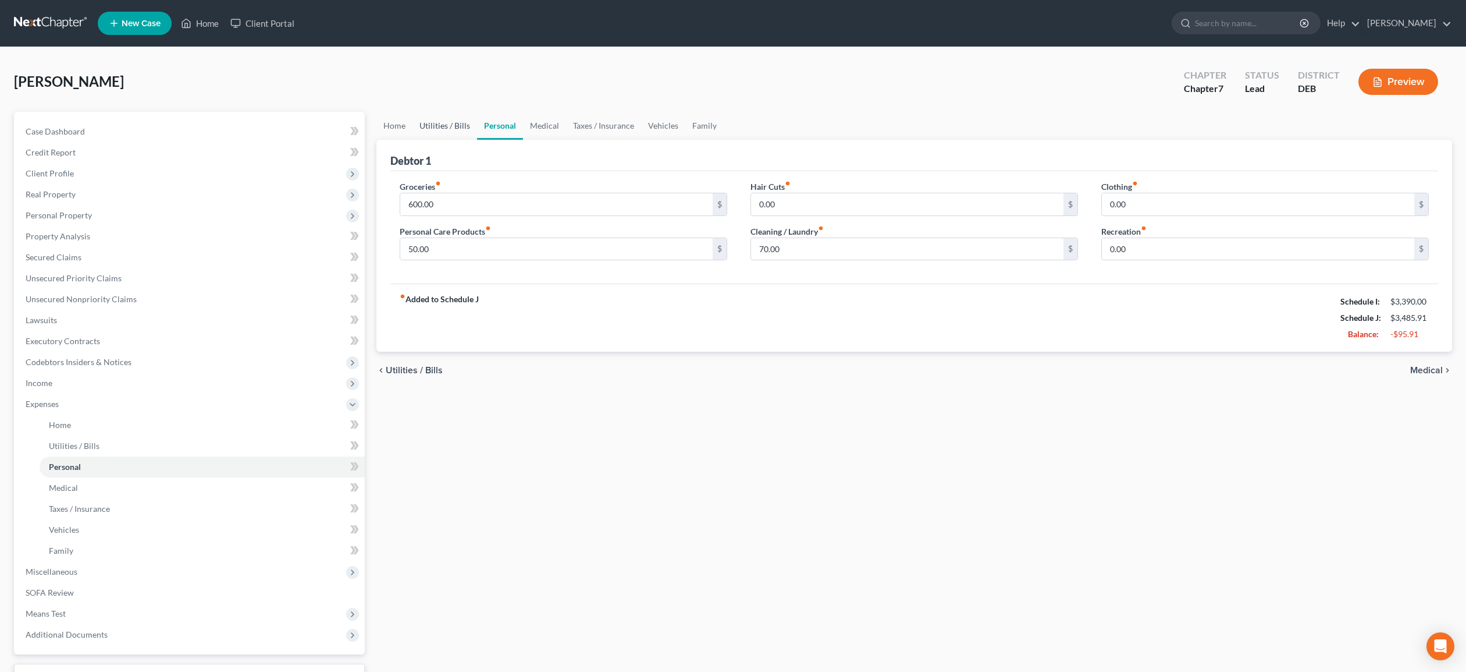
click at [430, 126] on link "Utilities / Bills" at bounding box center [445, 126] width 65 height 28
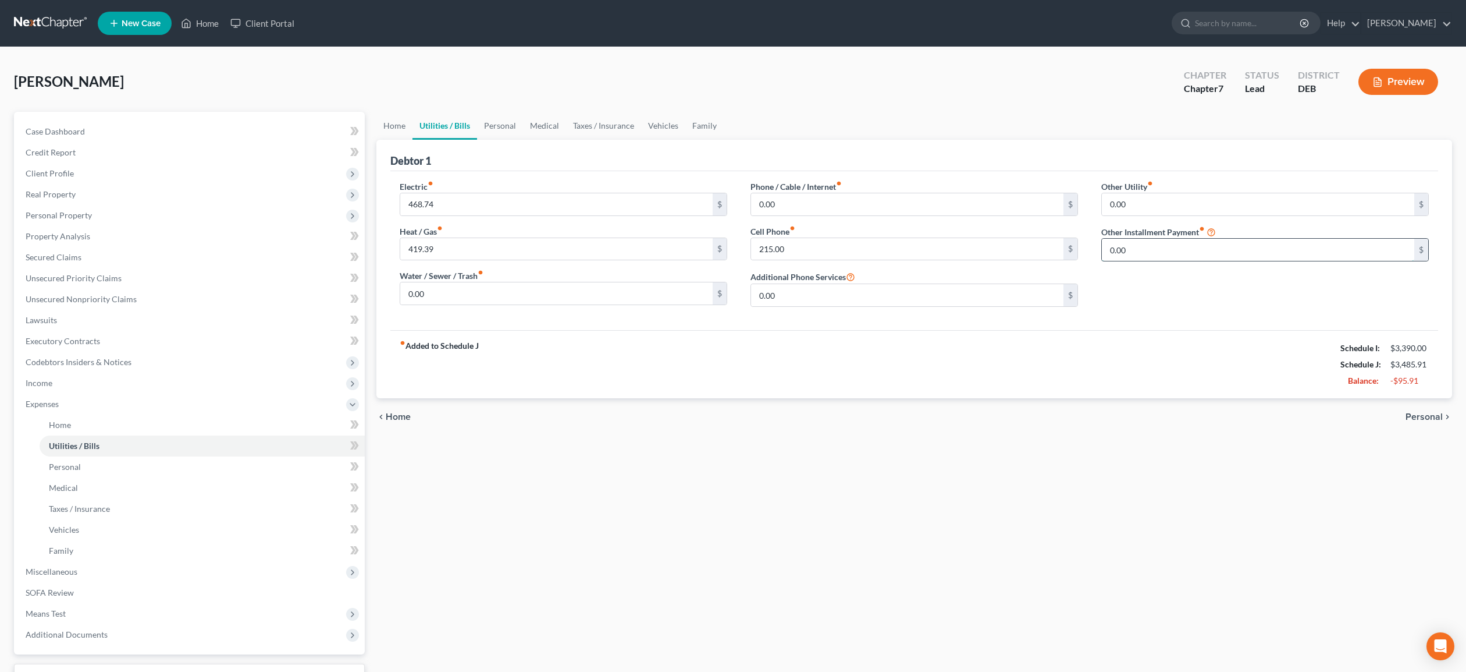
click at [1149, 250] on input "0.00" at bounding box center [1258, 250] width 312 height 22
type input "10.00"
click at [1148, 281] on input "text" at bounding box center [1265, 282] width 326 height 22
type input "Ring Security Fee"
click at [527, 229] on div "Heat / Gas fiber_manual_record 419.39 $" at bounding box center [564, 242] width 328 height 35
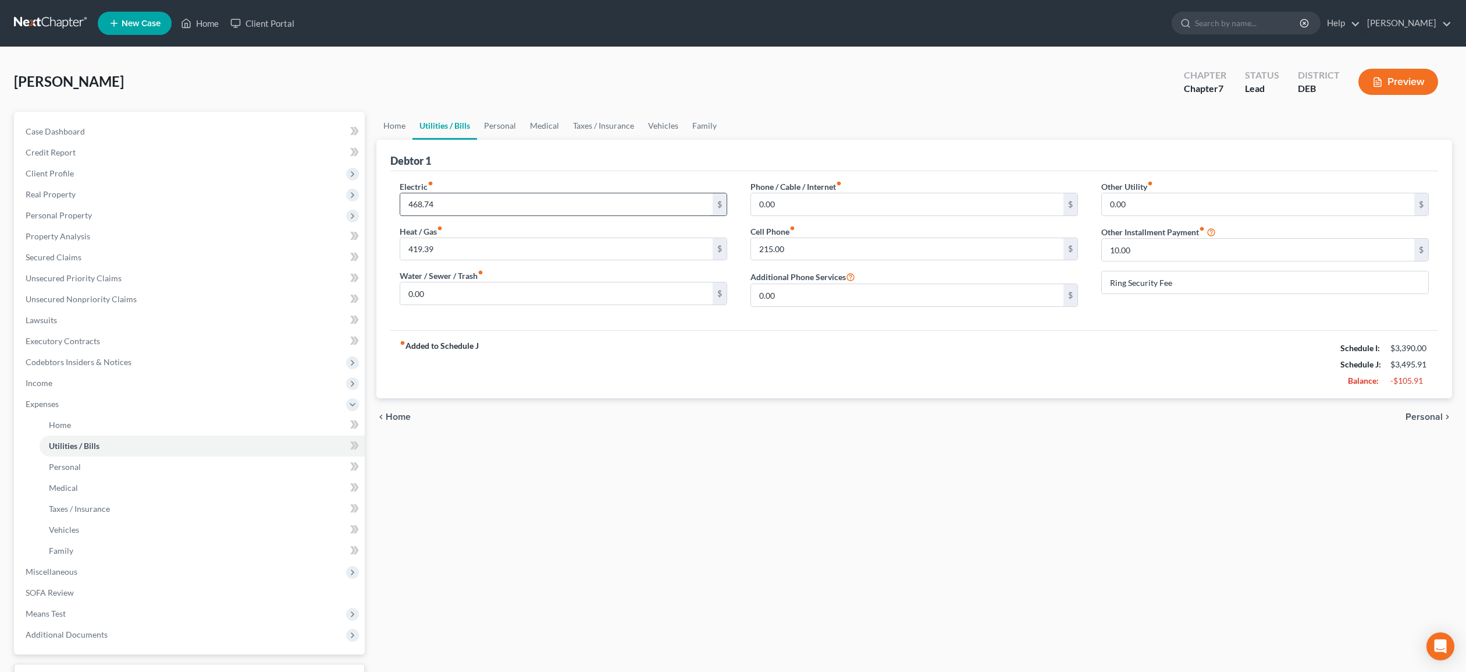
click at [505, 199] on input "468.74" at bounding box center [556, 204] width 312 height 22
click at [652, 334] on div "fiber_manual_record Added to Schedule J Schedule I: $3,390.00 Schedule J: $3,49…" at bounding box center [914, 364] width 1048 height 68
click at [644, 349] on div "fiber_manual_record Added to Schedule J Schedule I: $3,390.00 Schedule J: $3,49…" at bounding box center [914, 364] width 1048 height 68
click at [626, 320] on div "Electric fiber_manual_record 468.74 $ Heat / Gas fiber_manual_record 419.39 $ W…" at bounding box center [914, 250] width 1048 height 159
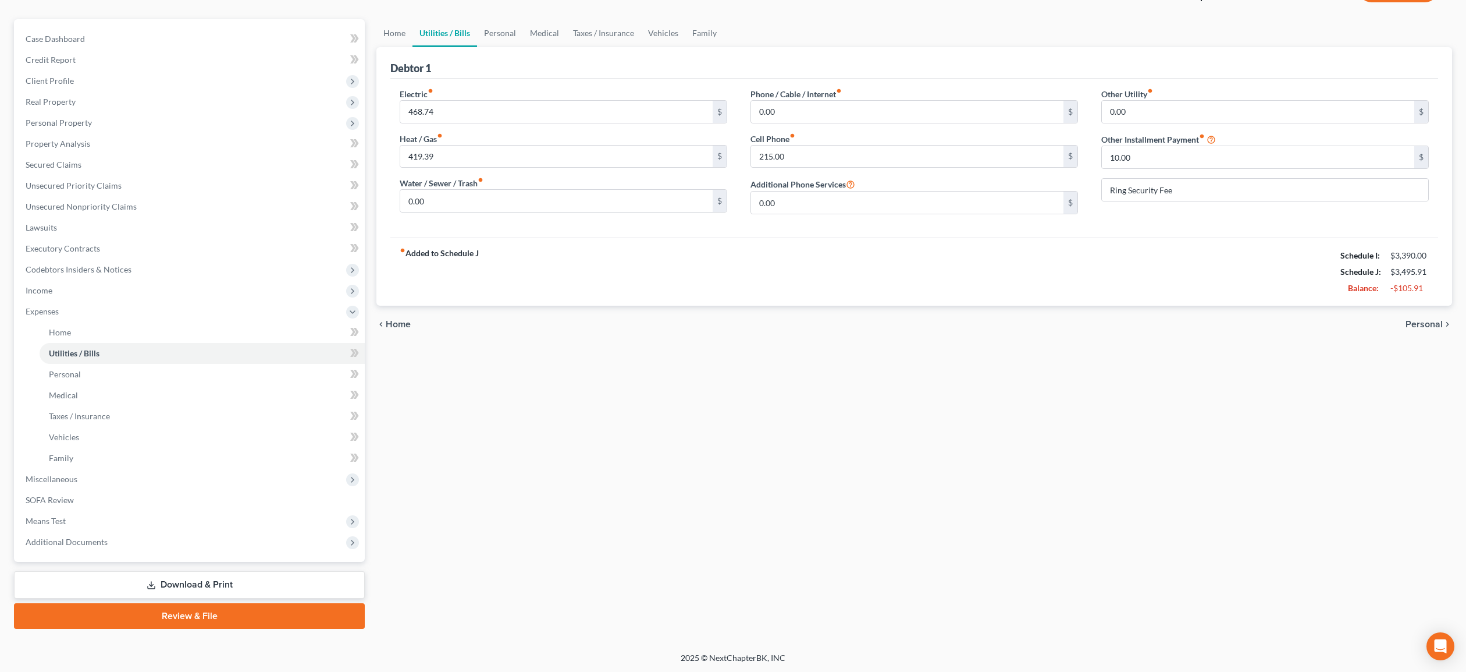
click at [190, 581] on link "Download & Print" at bounding box center [189, 584] width 351 height 27
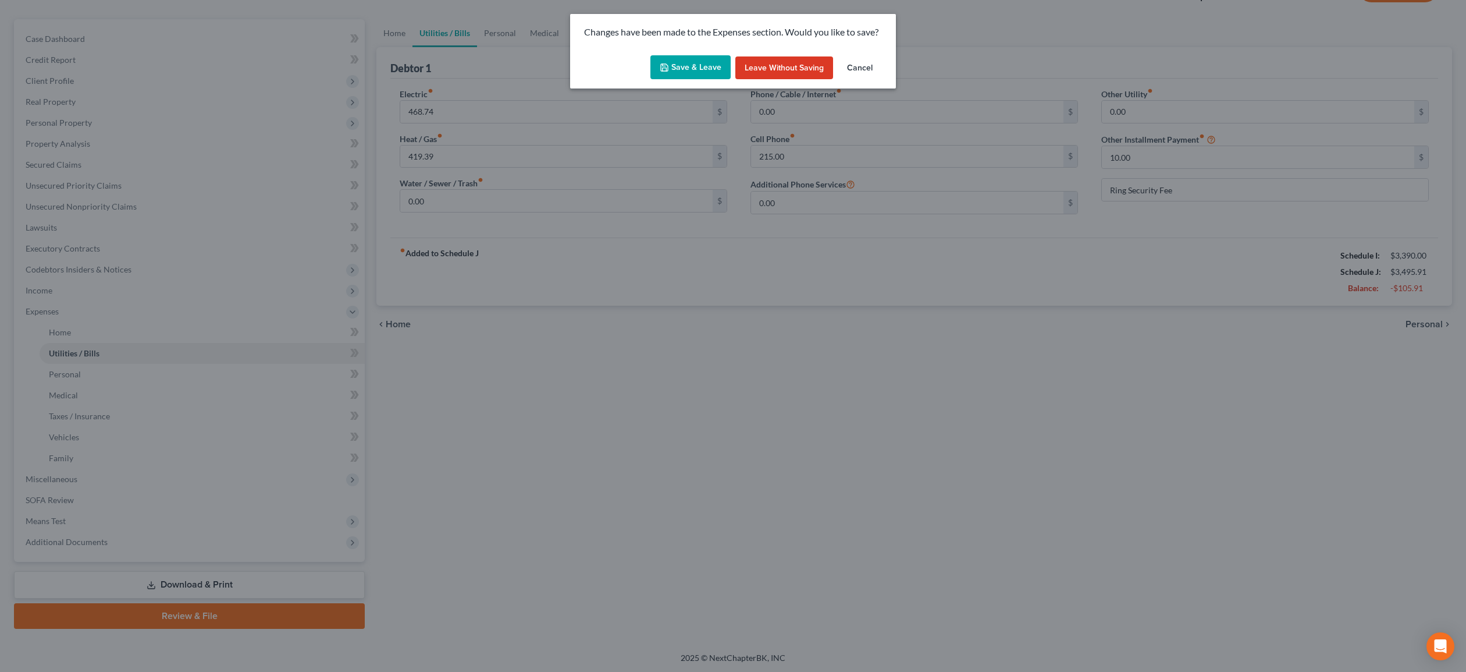
click at [682, 65] on button "Save & Leave" at bounding box center [691, 67] width 80 height 24
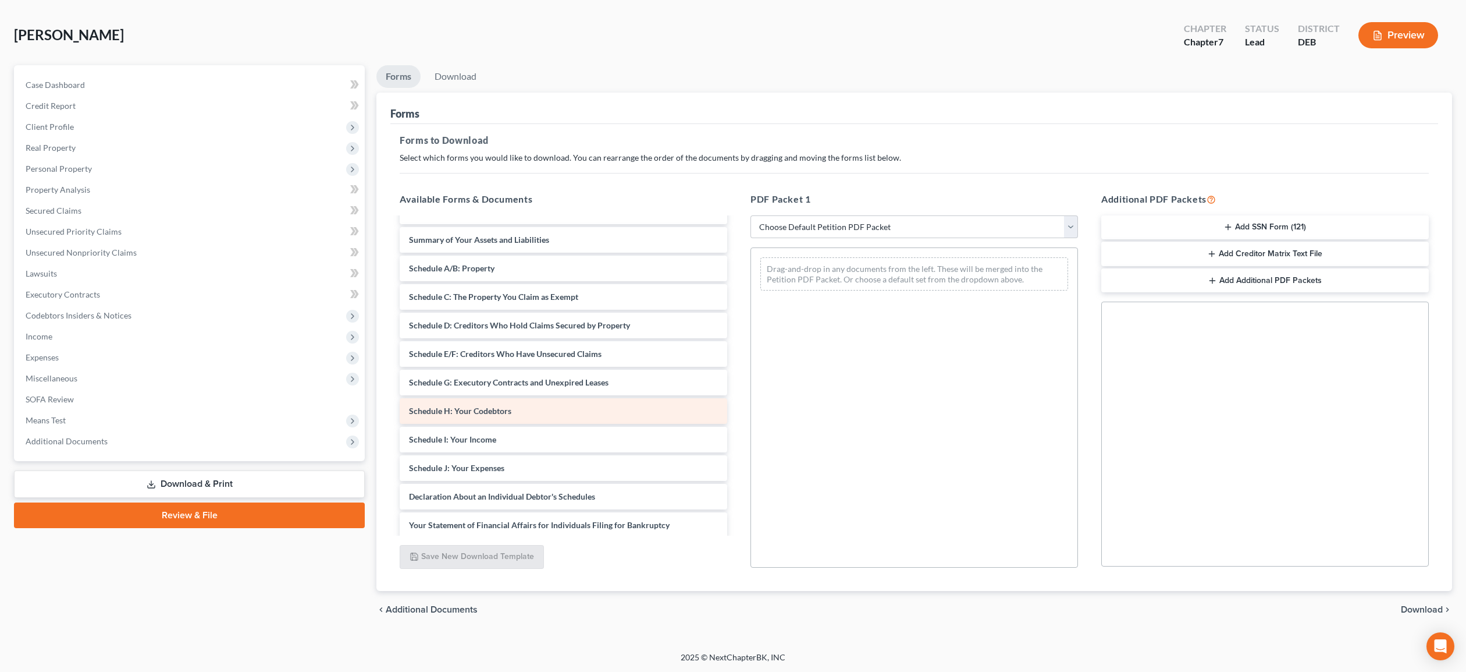
scroll to position [55, 0]
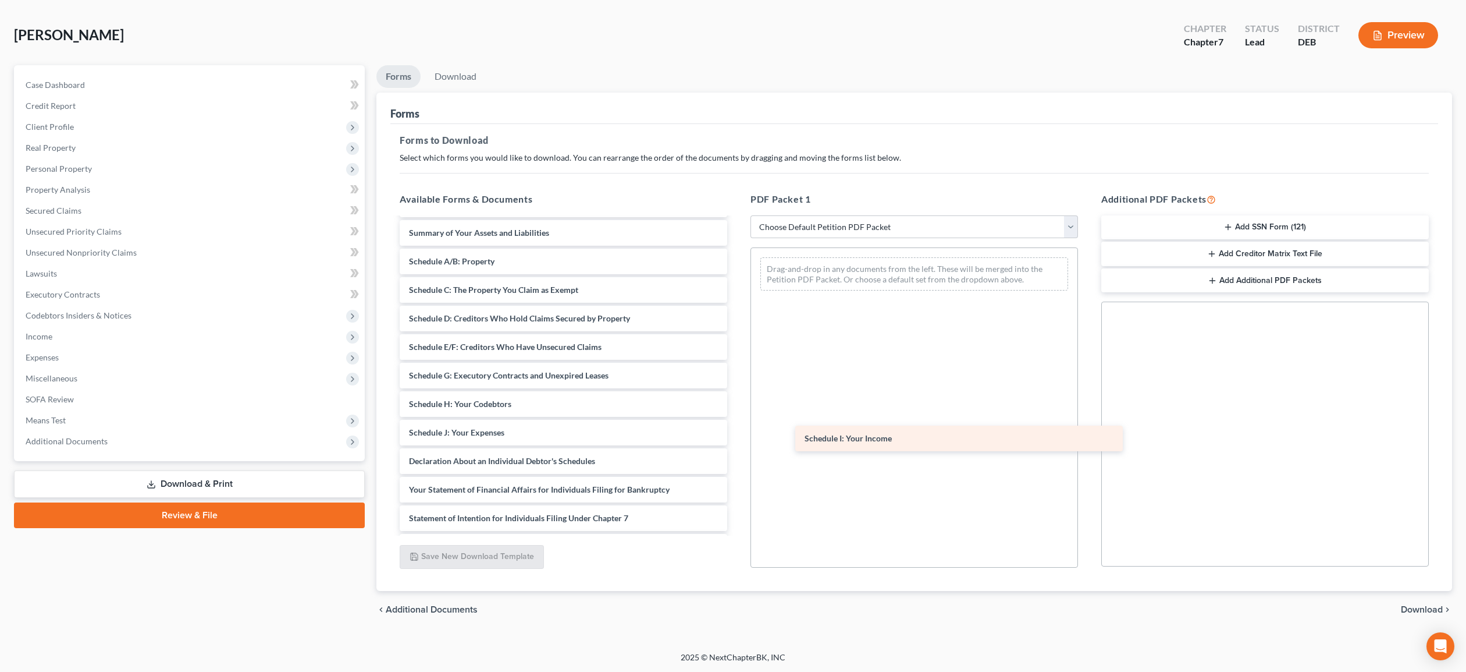
drag, startPoint x: 566, startPoint y: 436, endPoint x: 962, endPoint y: 443, distance: 395.8
click at [737, 443] on div "Schedule I: Your Income Fee Waiver Form Voluntary Petition for Individuals Fili…" at bounding box center [563, 418] width 346 height 510
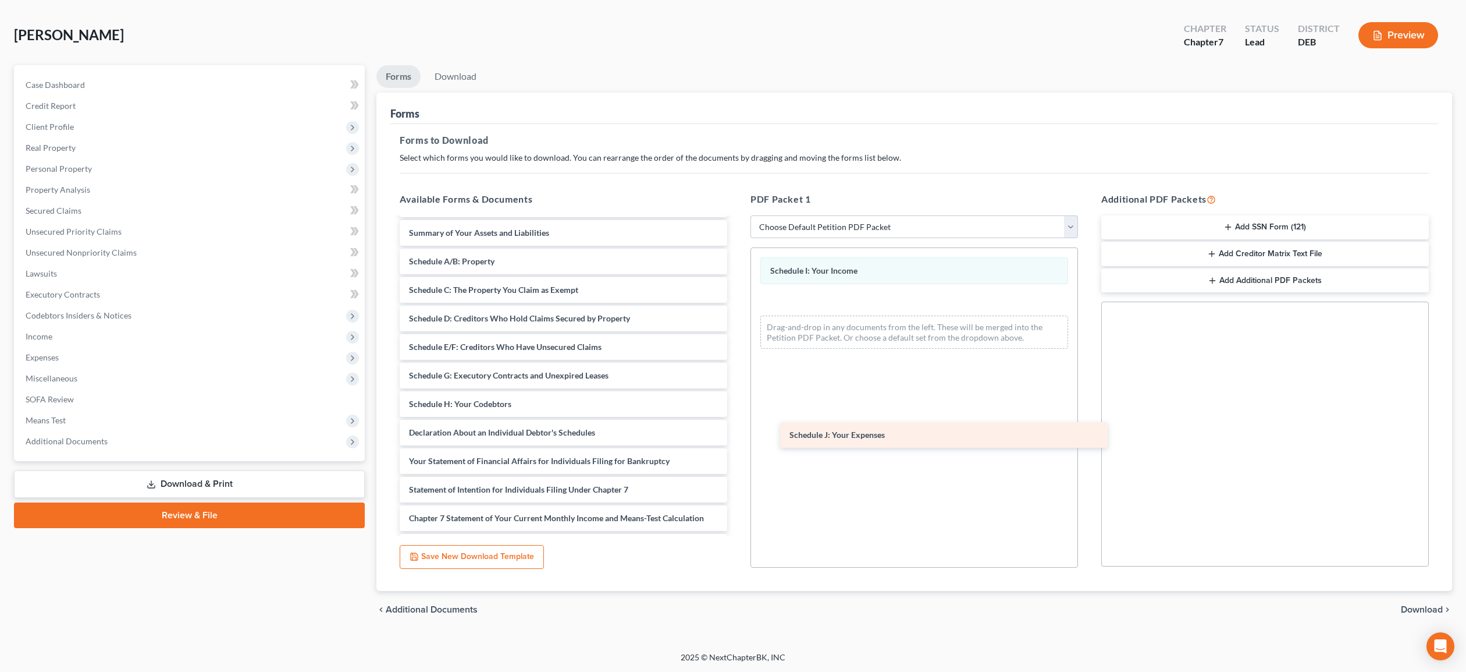
drag, startPoint x: 551, startPoint y: 431, endPoint x: 931, endPoint y: 435, distance: 380.6
click at [737, 435] on div "Schedule J: Your Expenses Fee Waiver Form Voluntary Petition for Individuals Fi…" at bounding box center [563, 404] width 346 height 482
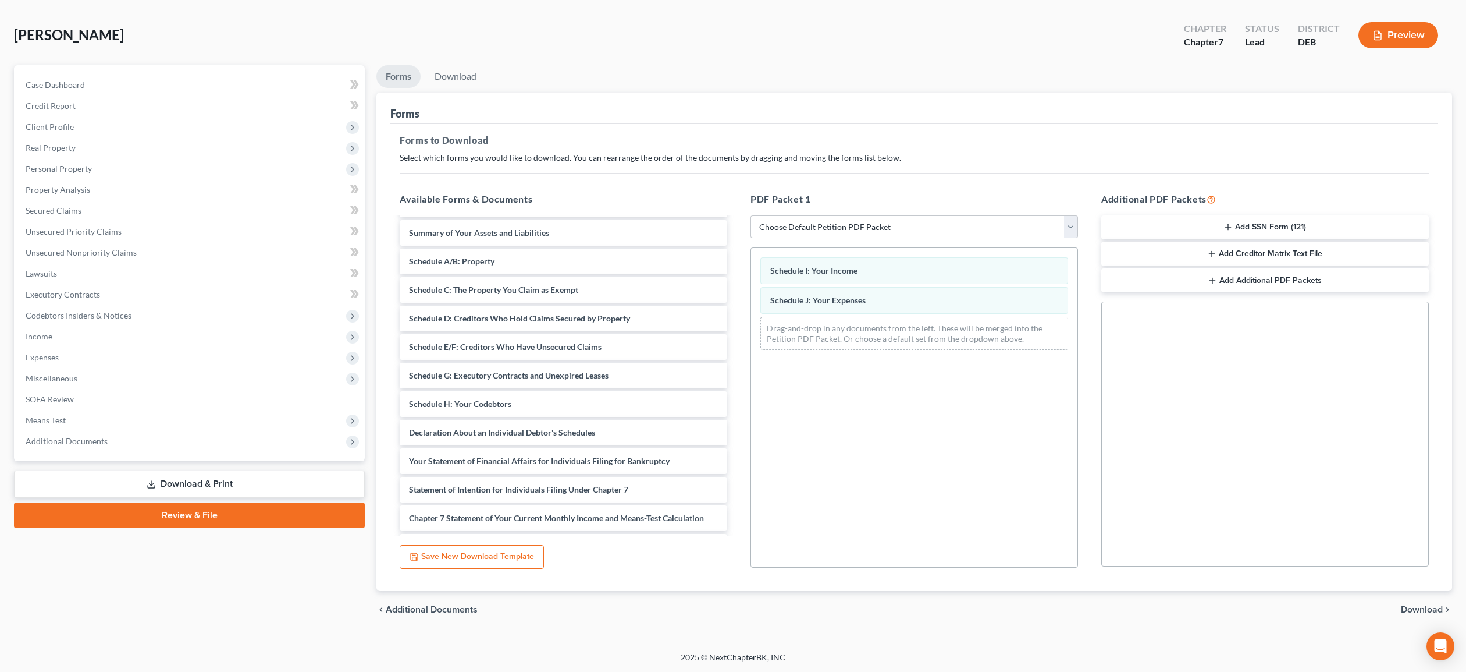
click at [1408, 605] on span "Download" at bounding box center [1422, 609] width 42 height 9
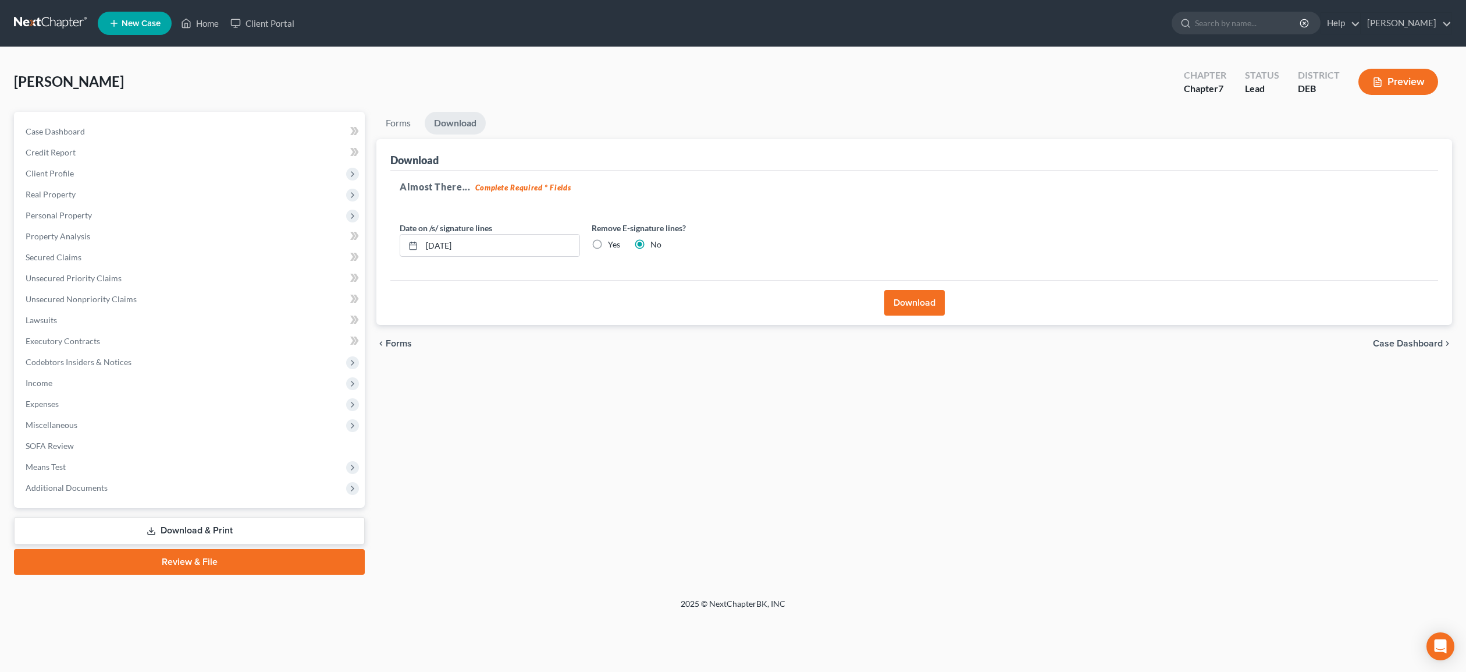
scroll to position [0, 0]
click at [911, 304] on button "Download" at bounding box center [915, 303] width 61 height 26
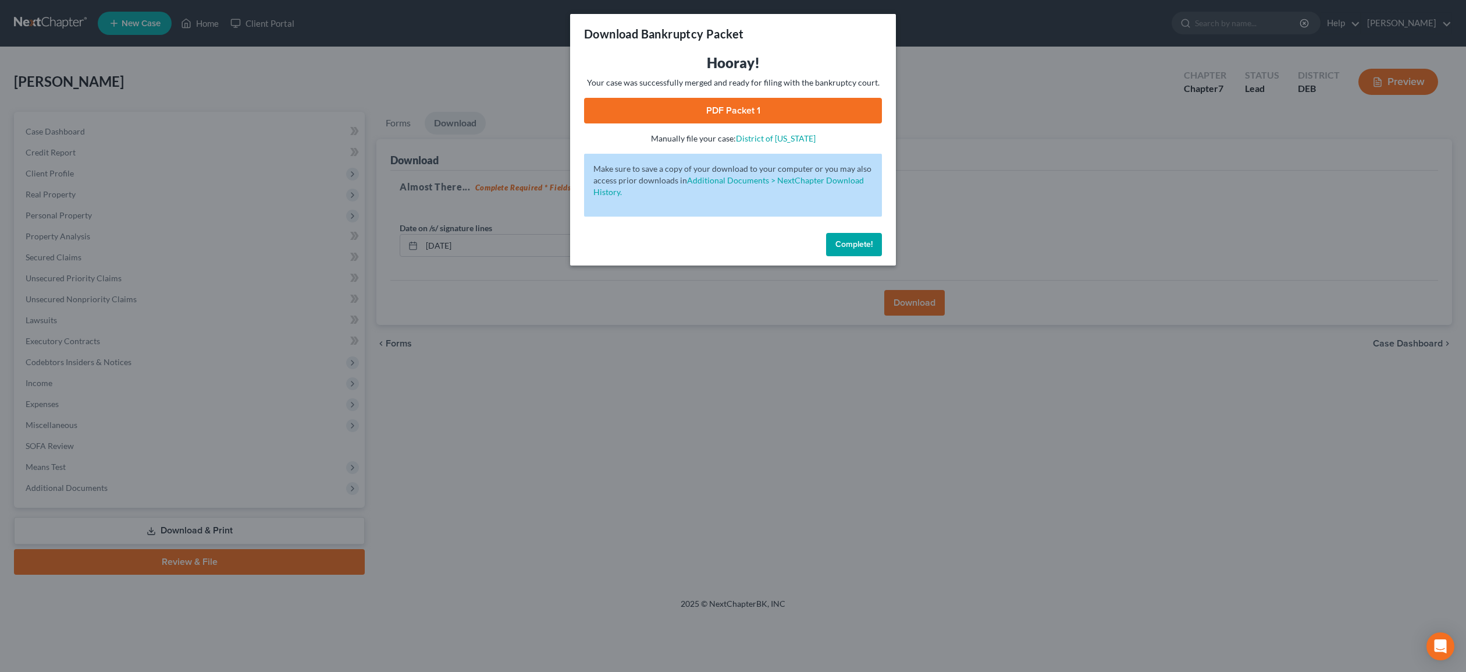
click at [775, 111] on link "PDF Packet 1" at bounding box center [733, 111] width 298 height 26
